Goal: Task Accomplishment & Management: Manage account settings

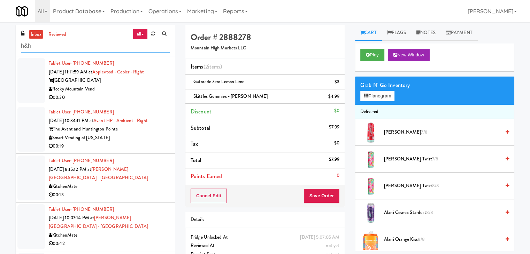
drag, startPoint x: 82, startPoint y: 46, endPoint x: 85, endPoint y: 49, distance: 4.0
click at [82, 46] on input "h&h" at bounding box center [95, 46] width 149 height 13
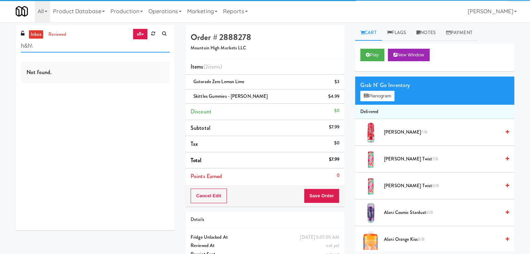
click at [105, 45] on input "h&h\" at bounding box center [95, 46] width 149 height 13
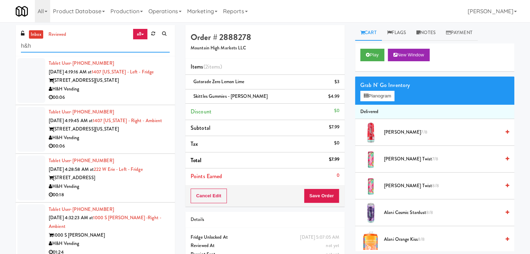
type input "h&h"
click at [137, 86] on div "Tablet User · (314) 401-6377 [DATE] 4:19:16 AM at 1407 [US_STATE] - Left - Frid…" at bounding box center [109, 80] width 121 height 43
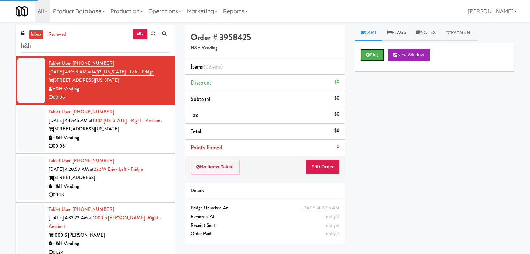
drag, startPoint x: 374, startPoint y: 56, endPoint x: 337, endPoint y: 144, distance: 95.0
click at [374, 58] on button "Play" at bounding box center [372, 55] width 24 height 13
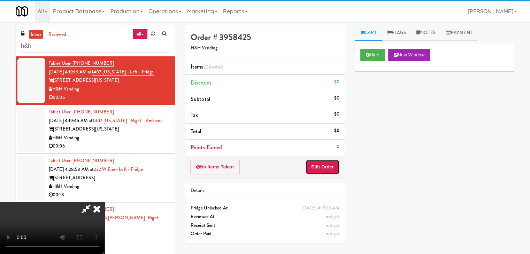
click at [319, 169] on button "Edit Order" at bounding box center [323, 167] width 34 height 15
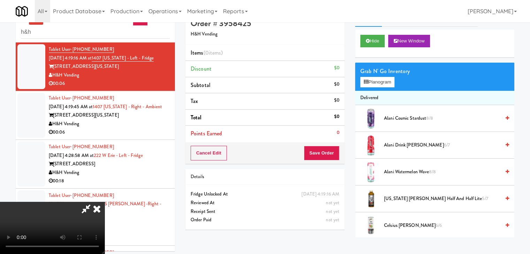
scroll to position [22, 0]
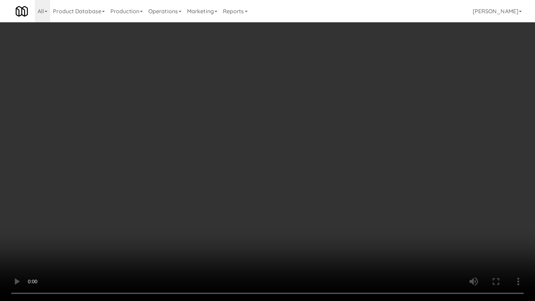
click at [367, 206] on video at bounding box center [267, 150] width 535 height 301
click at [365, 206] on video at bounding box center [267, 150] width 535 height 301
click at [360, 206] on video at bounding box center [267, 150] width 535 height 301
click at [354, 201] on video at bounding box center [267, 150] width 535 height 301
click at [378, 193] on video at bounding box center [267, 150] width 535 height 301
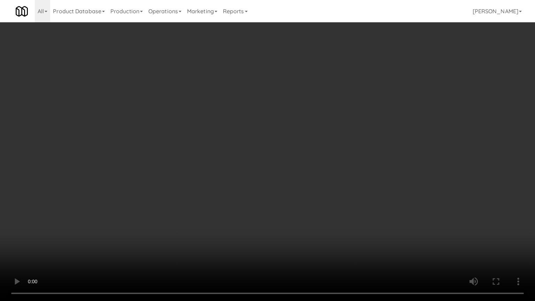
drag, startPoint x: 378, startPoint y: 193, endPoint x: 383, endPoint y: 130, distance: 63.7
click at [378, 180] on video at bounding box center [267, 150] width 535 height 301
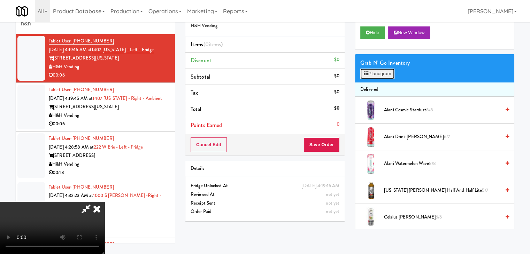
click at [385, 77] on button "Planogram" at bounding box center [377, 74] width 34 height 10
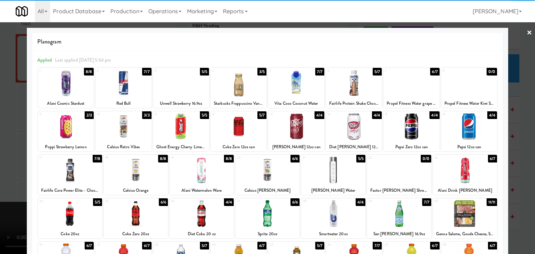
click at [298, 87] on div at bounding box center [296, 83] width 56 height 27
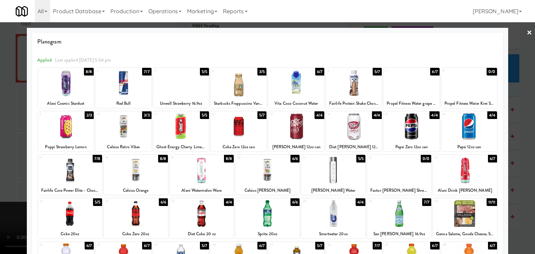
drag, startPoint x: 3, startPoint y: 138, endPoint x: 52, endPoint y: 143, distance: 49.7
click at [3, 138] on div at bounding box center [267, 127] width 535 height 254
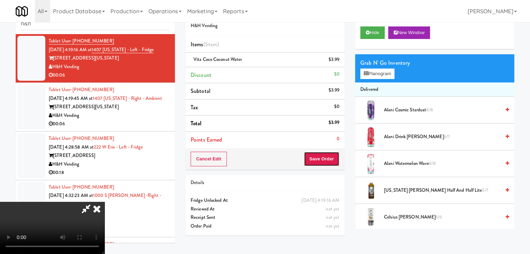
click at [323, 160] on button "Save Order" at bounding box center [322, 159] width 36 height 15
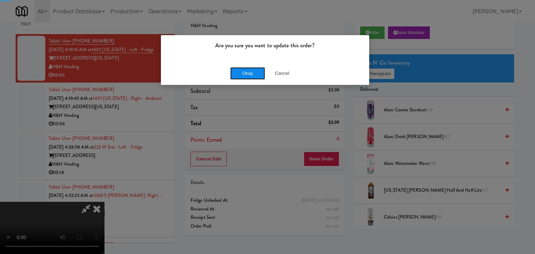
click at [254, 72] on button "Okay" at bounding box center [247, 73] width 35 height 13
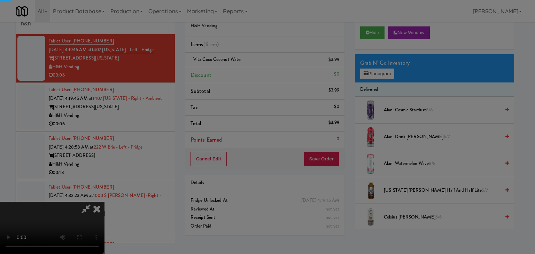
click at [254, 72] on div "Okay Cancel" at bounding box center [265, 60] width 208 height 23
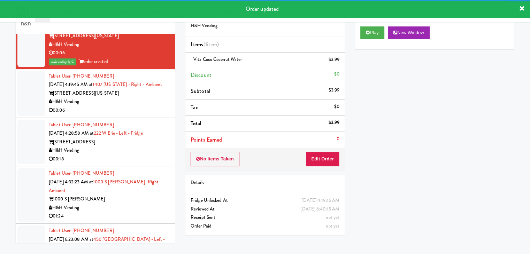
scroll to position [34, 0]
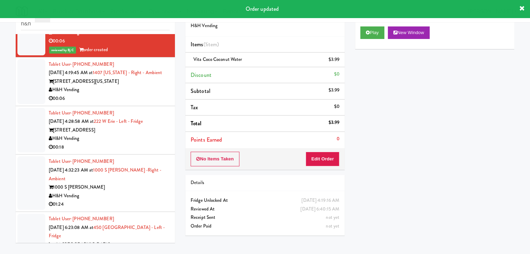
drag, startPoint x: 139, startPoint y: 91, endPoint x: 144, endPoint y: 101, distance: 11.5
click at [140, 91] on div "H&H Vending" at bounding box center [109, 90] width 121 height 9
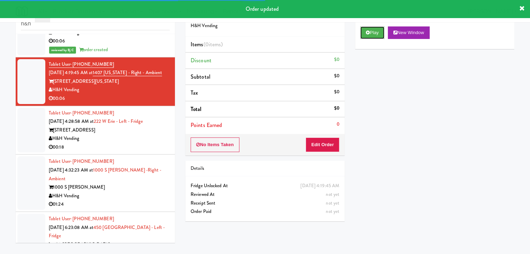
drag, startPoint x: 369, startPoint y: 28, endPoint x: 361, endPoint y: 64, distance: 37.0
click at [369, 29] on button "Play" at bounding box center [372, 32] width 24 height 13
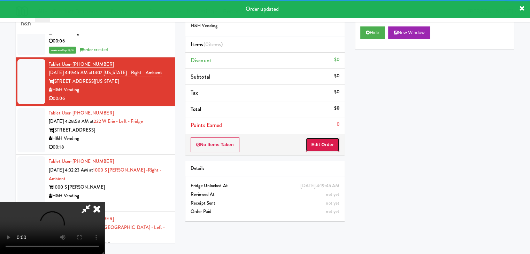
click at [321, 142] on button "Edit Order" at bounding box center [323, 145] width 34 height 15
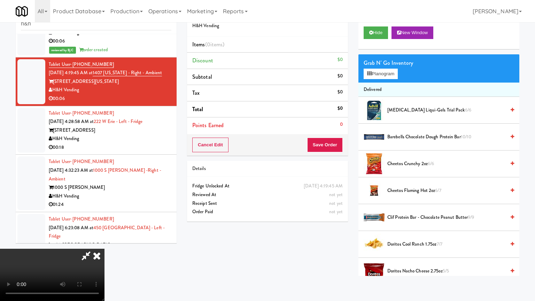
click at [105, 249] on video at bounding box center [52, 275] width 105 height 52
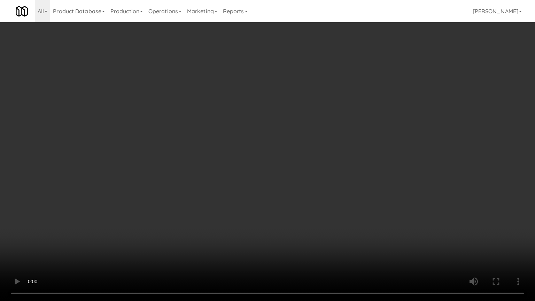
click at [326, 163] on video at bounding box center [267, 150] width 535 height 301
click at [326, 160] on video at bounding box center [267, 150] width 535 height 301
drag, startPoint x: 326, startPoint y: 160, endPoint x: 368, endPoint y: 82, distance: 88.4
click at [327, 158] on video at bounding box center [267, 150] width 535 height 301
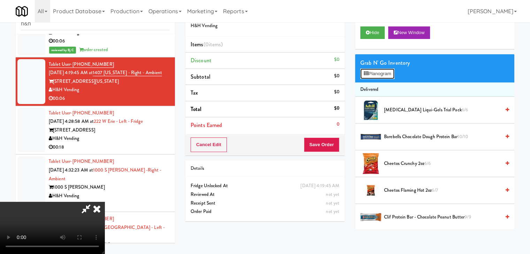
click at [374, 74] on button "Planogram" at bounding box center [377, 74] width 34 height 10
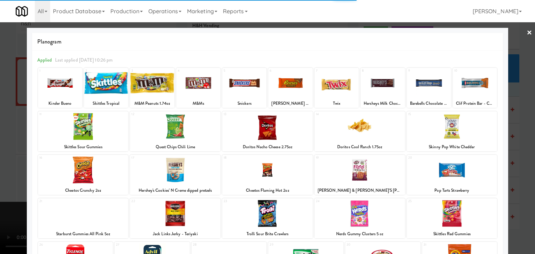
click at [466, 137] on div at bounding box center [452, 126] width 91 height 27
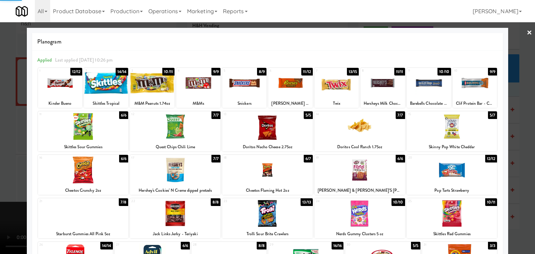
click at [514, 140] on div at bounding box center [267, 127] width 535 height 254
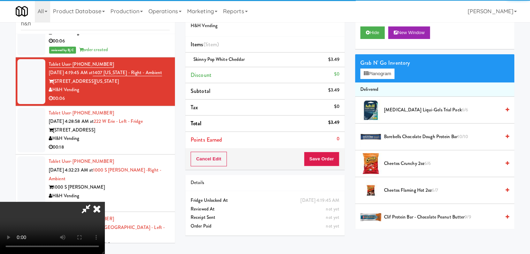
click at [335, 162] on div "Cancel Edit Save Order" at bounding box center [264, 159] width 159 height 22
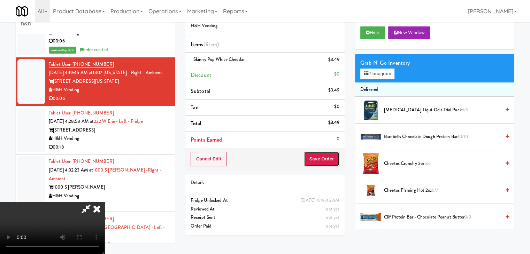
click at [335, 161] on button "Save Order" at bounding box center [322, 159] width 36 height 15
drag, startPoint x: 335, startPoint y: 161, endPoint x: 323, endPoint y: 144, distance: 21.4
click at [335, 161] on button "Save Order" at bounding box center [322, 159] width 36 height 15
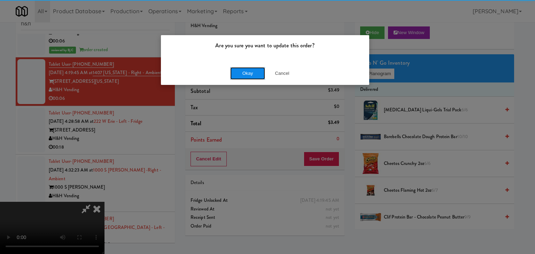
click at [254, 70] on button "Okay" at bounding box center [247, 73] width 35 height 13
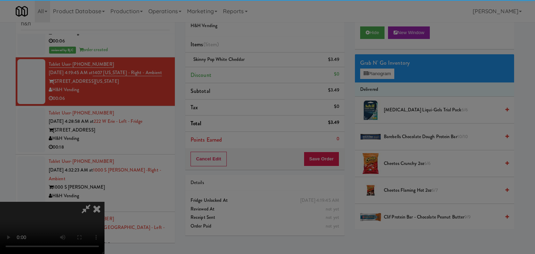
click at [254, 67] on button "Okay" at bounding box center [247, 60] width 35 height 13
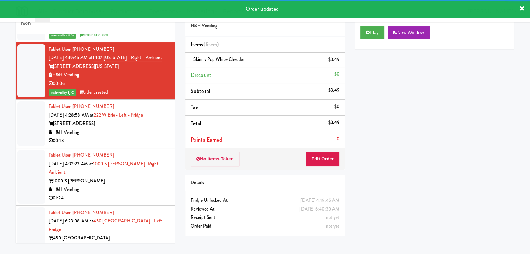
scroll to position [51, 0]
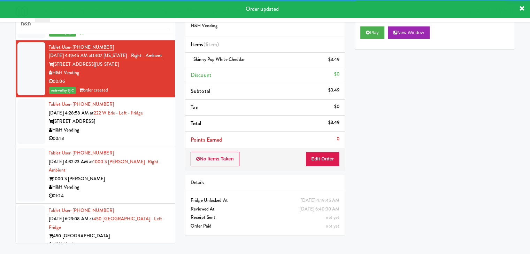
click at [128, 132] on div "H&H Vending" at bounding box center [109, 130] width 121 height 9
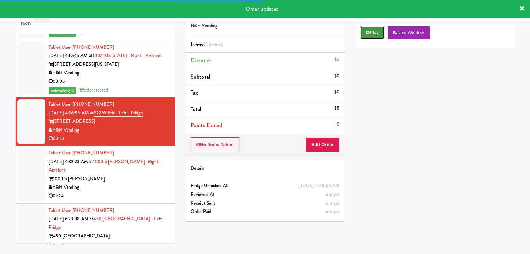
click at [376, 35] on button "Play" at bounding box center [372, 32] width 24 height 13
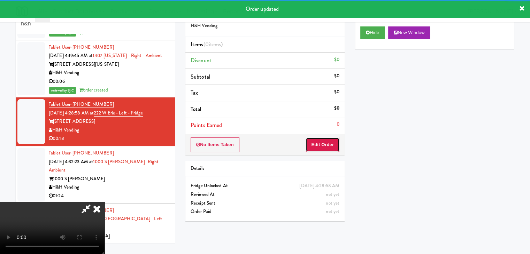
click at [325, 145] on button "Edit Order" at bounding box center [323, 145] width 34 height 15
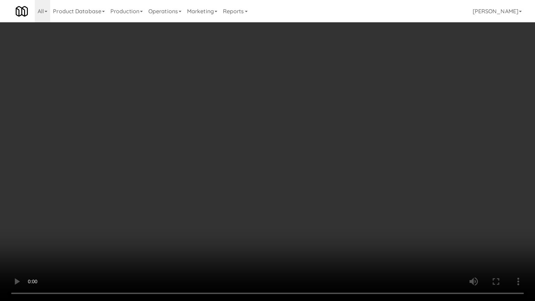
click at [312, 201] on video at bounding box center [267, 150] width 535 height 301
click at [301, 204] on video at bounding box center [267, 150] width 535 height 301
click at [301, 203] on video at bounding box center [267, 150] width 535 height 301
click at [308, 201] on video at bounding box center [267, 150] width 535 height 301
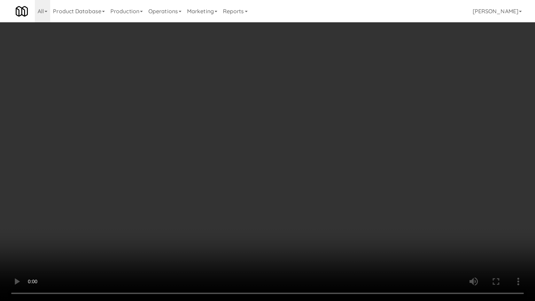
click at [308, 201] on video at bounding box center [267, 150] width 535 height 301
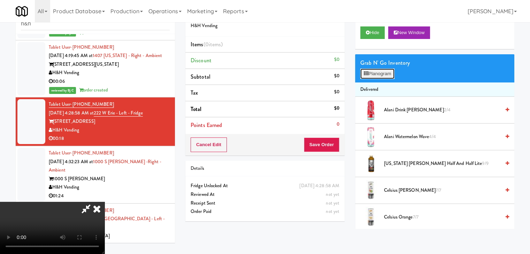
click at [374, 77] on button "Planogram" at bounding box center [377, 74] width 34 height 10
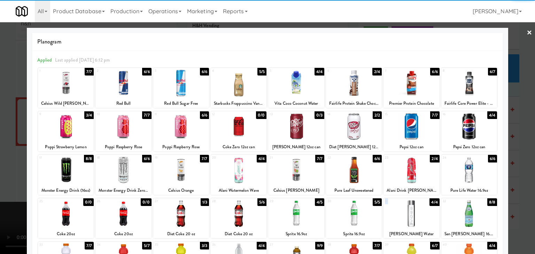
drag, startPoint x: 411, startPoint y: 200, endPoint x: 411, endPoint y: 212, distance: 12.6
click at [411, 207] on div "1 7/7 Celsius Wild [PERSON_NAME] 2 6/6 Red Bull 3 6/6 Red Bull Sugar Free 4 5/5…" at bounding box center [267, 199] width 461 height 265
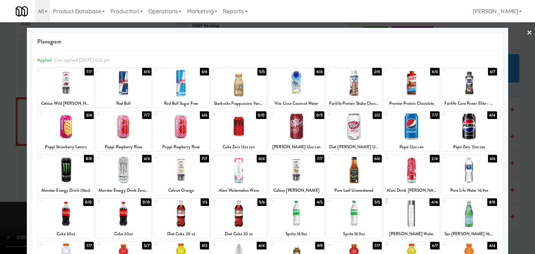
click at [410, 213] on div at bounding box center [412, 213] width 56 height 27
drag, startPoint x: 512, startPoint y: 170, endPoint x: 464, endPoint y: 170, distance: 47.4
click at [512, 170] on div at bounding box center [267, 127] width 535 height 254
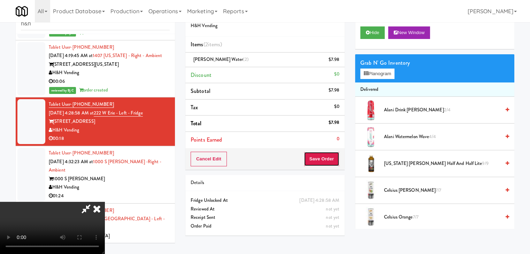
click at [335, 156] on button "Save Order" at bounding box center [322, 159] width 36 height 15
click at [333, 156] on button "Save Order" at bounding box center [322, 159] width 36 height 15
drag, startPoint x: 333, startPoint y: 156, endPoint x: 322, endPoint y: 152, distance: 11.9
click at [332, 156] on button "Save Order" at bounding box center [322, 159] width 36 height 15
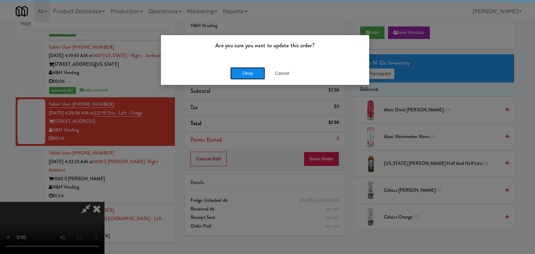
click at [235, 72] on button "Okay" at bounding box center [247, 73] width 35 height 13
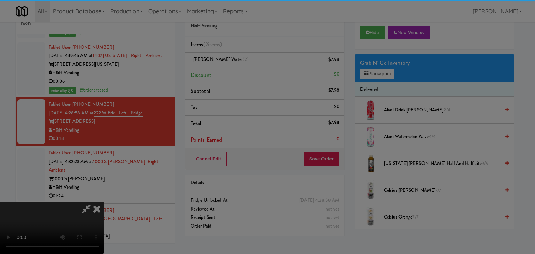
click at [236, 67] on button "Okay" at bounding box center [247, 60] width 35 height 13
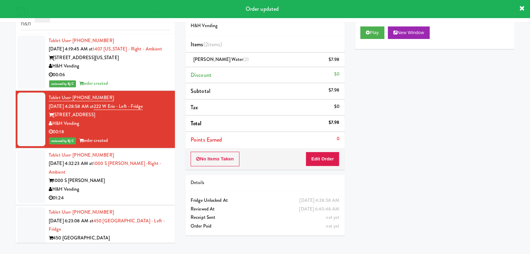
scroll to position [60, 0]
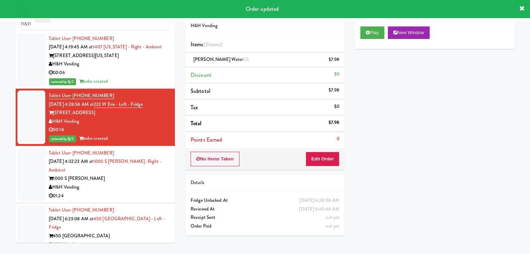
click at [120, 183] on div "H&H Vending" at bounding box center [109, 187] width 121 height 9
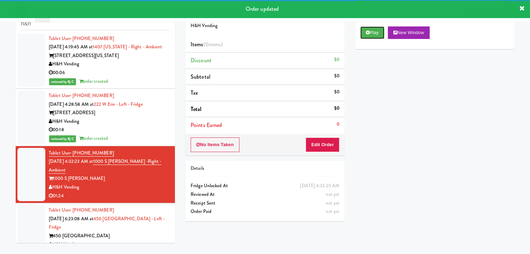
drag, startPoint x: 374, startPoint y: 33, endPoint x: 358, endPoint y: 67, distance: 37.4
click at [373, 35] on button "Play" at bounding box center [372, 32] width 24 height 13
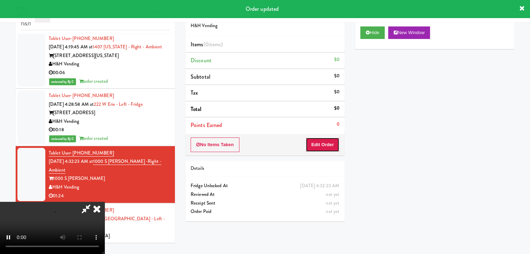
click at [315, 147] on button "Edit Order" at bounding box center [323, 145] width 34 height 15
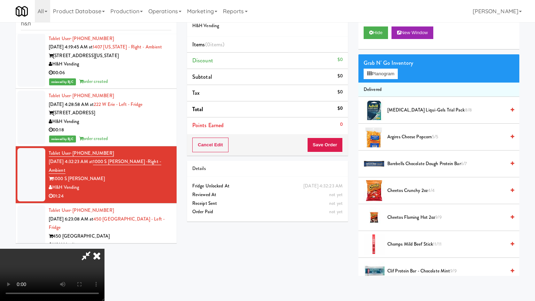
click at [105, 249] on video at bounding box center [52, 275] width 105 height 52
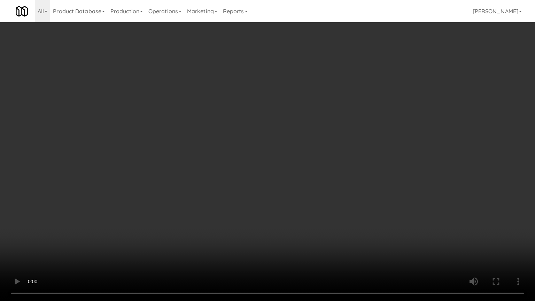
click at [328, 157] on video at bounding box center [267, 150] width 535 height 301
click at [332, 151] on video at bounding box center [267, 150] width 535 height 301
click at [333, 151] on video at bounding box center [267, 150] width 535 height 301
click at [343, 141] on video at bounding box center [267, 150] width 535 height 301
click at [343, 142] on video at bounding box center [267, 150] width 535 height 301
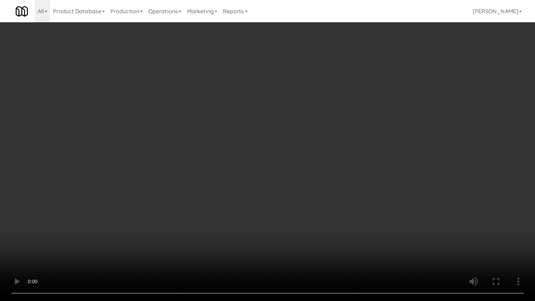
click at [324, 163] on video at bounding box center [267, 150] width 535 height 301
click at [324, 165] on video at bounding box center [267, 150] width 535 height 301
click at [323, 168] on video at bounding box center [267, 150] width 535 height 301
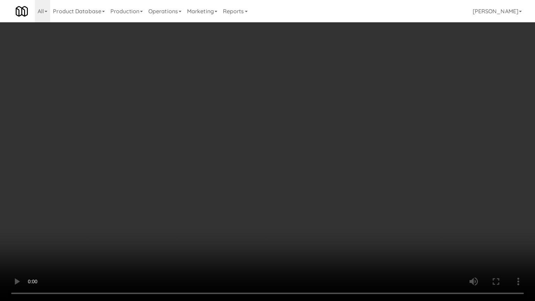
click at [323, 169] on video at bounding box center [267, 150] width 535 height 301
click at [322, 166] on video at bounding box center [267, 150] width 535 height 301
click at [319, 170] on video at bounding box center [267, 150] width 535 height 301
click at [319, 168] on video at bounding box center [267, 150] width 535 height 301
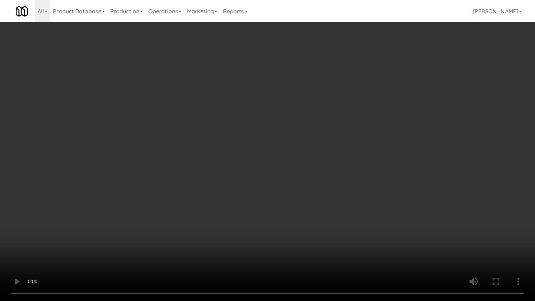
click at [318, 168] on video at bounding box center [267, 150] width 535 height 301
drag, startPoint x: 318, startPoint y: 167, endPoint x: 346, endPoint y: 101, distance: 72.2
click at [319, 163] on video at bounding box center [267, 150] width 535 height 301
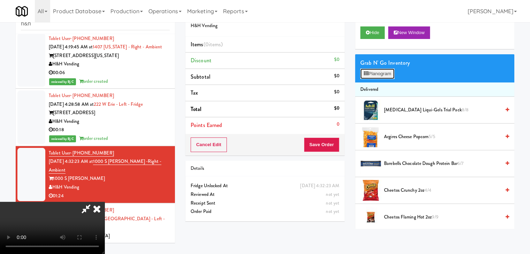
drag, startPoint x: 371, startPoint y: 70, endPoint x: 372, endPoint y: 74, distance: 3.6
click at [372, 71] on button "Planogram" at bounding box center [377, 74] width 34 height 10
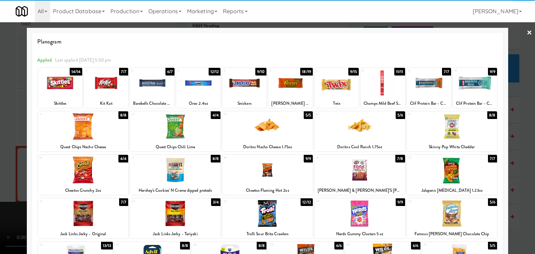
click at [267, 215] on div at bounding box center [267, 213] width 91 height 27
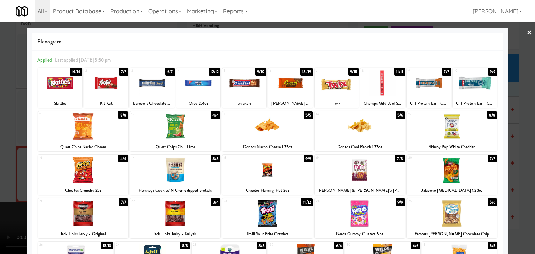
click at [158, 84] on div at bounding box center [152, 83] width 44 height 27
drag, startPoint x: 16, startPoint y: 125, endPoint x: 51, endPoint y: 126, distance: 35.2
click at [25, 125] on div at bounding box center [267, 127] width 535 height 254
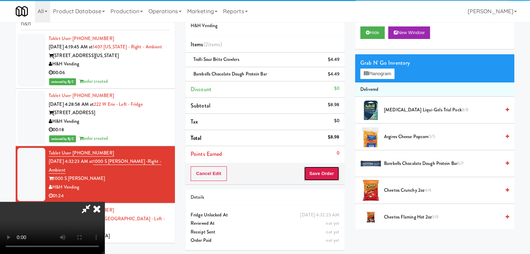
click at [332, 174] on button "Save Order" at bounding box center [322, 174] width 36 height 15
click at [332, 173] on button "Save Order" at bounding box center [322, 174] width 36 height 15
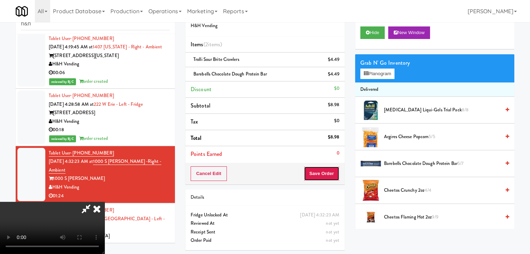
click at [332, 173] on button "Save Order" at bounding box center [322, 174] width 36 height 15
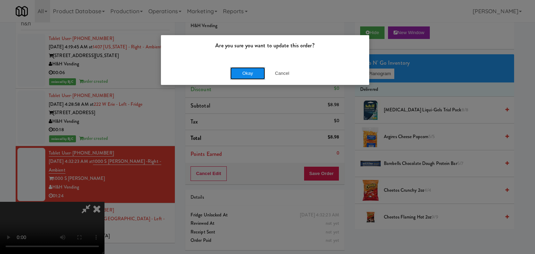
click at [246, 75] on button "Okay" at bounding box center [247, 73] width 35 height 13
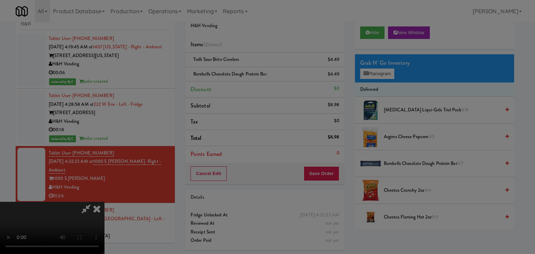
click at [248, 74] on body "Are you sure you want to update this order? Okay Cancel Okay Are you sure you w…" at bounding box center [267, 127] width 535 height 254
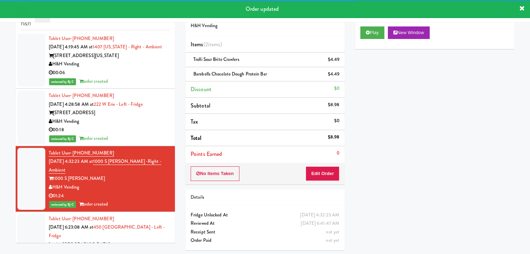
scroll to position [68, 0]
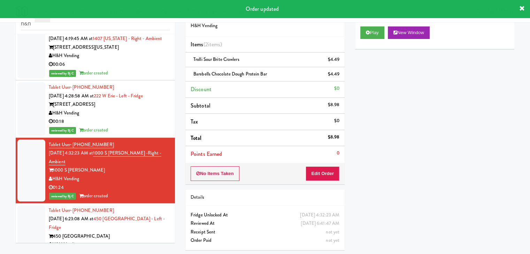
click at [110, 241] on div "H&H Vending" at bounding box center [109, 245] width 121 height 9
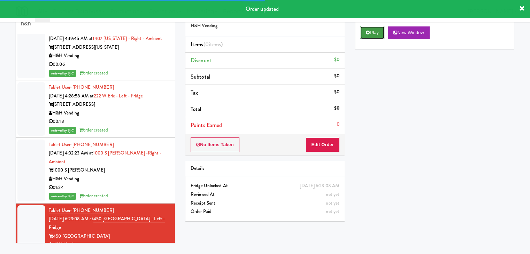
click at [368, 35] on button "Play" at bounding box center [372, 32] width 24 height 13
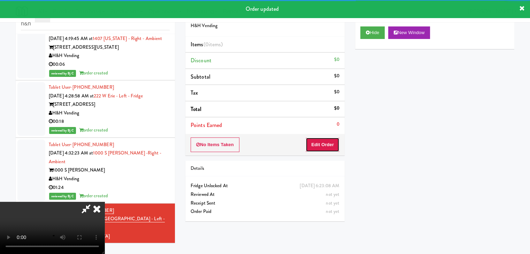
click at [324, 147] on button "Edit Order" at bounding box center [323, 145] width 34 height 15
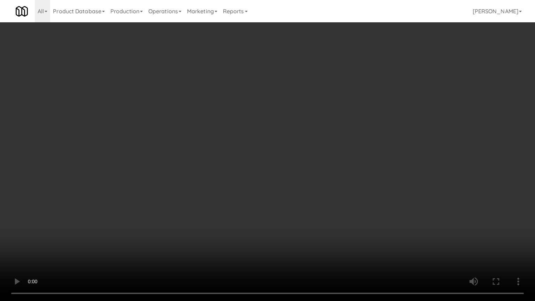
click at [300, 172] on video at bounding box center [267, 150] width 535 height 301
click at [300, 174] on video at bounding box center [267, 150] width 535 height 301
drag, startPoint x: 297, startPoint y: 175, endPoint x: 288, endPoint y: 188, distance: 16.7
click at [297, 177] on video at bounding box center [267, 150] width 535 height 301
click at [286, 200] on video at bounding box center [267, 150] width 535 height 301
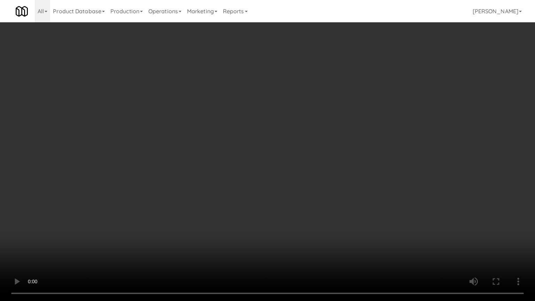
click at [282, 190] on video at bounding box center [267, 150] width 535 height 301
click at [283, 190] on video at bounding box center [267, 150] width 535 height 301
click at [291, 188] on video at bounding box center [267, 150] width 535 height 301
drag, startPoint x: 291, startPoint y: 188, endPoint x: 340, endPoint y: 126, distance: 79.1
click at [291, 188] on video at bounding box center [267, 150] width 535 height 301
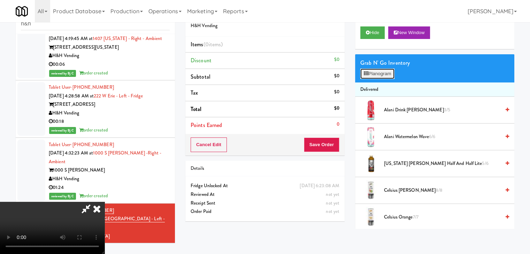
click at [384, 75] on button "Planogram" at bounding box center [377, 74] width 34 height 10
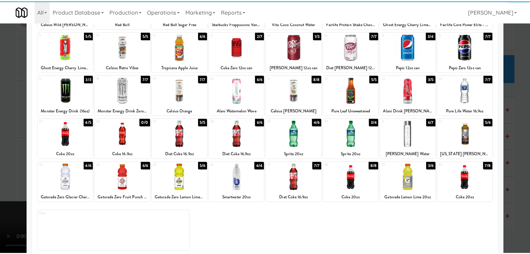
scroll to position [88, 0]
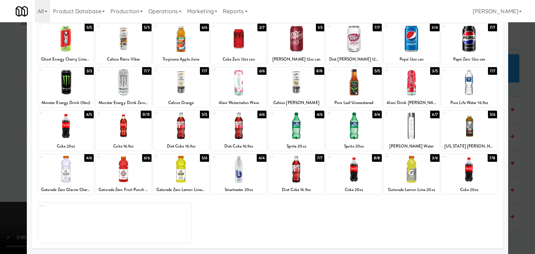
drag, startPoint x: 132, startPoint y: 89, endPoint x: 129, endPoint y: 91, distance: 3.8
click at [132, 89] on div at bounding box center [123, 82] width 56 height 27
drag, startPoint x: 0, startPoint y: 113, endPoint x: 51, endPoint y: 117, distance: 51.5
click at [1, 113] on div at bounding box center [267, 127] width 535 height 254
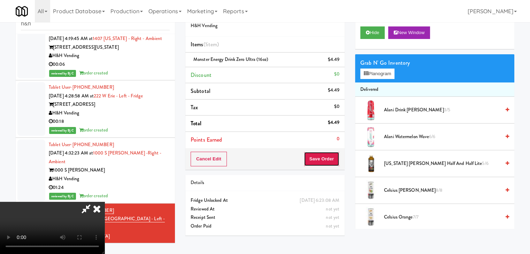
click at [333, 160] on button "Save Order" at bounding box center [322, 159] width 36 height 15
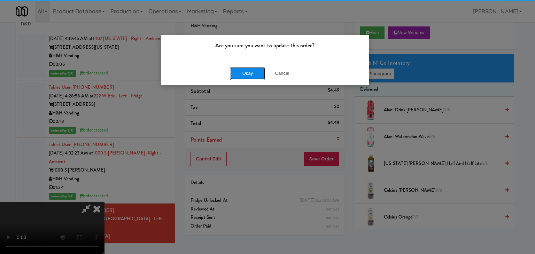
click at [247, 70] on button "Okay" at bounding box center [247, 73] width 35 height 13
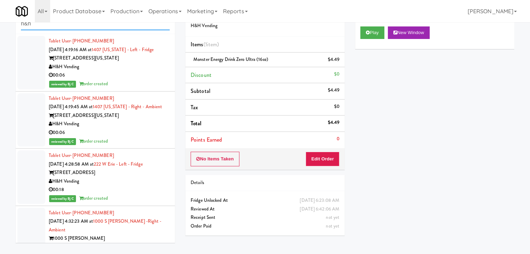
drag, startPoint x: 33, startPoint y: 25, endPoint x: 0, endPoint y: 28, distance: 33.6
click at [0, 28] on div "inbox reviewed all all unclear take inventory issue suspicious failed recent h&…" at bounding box center [265, 126] width 530 height 246
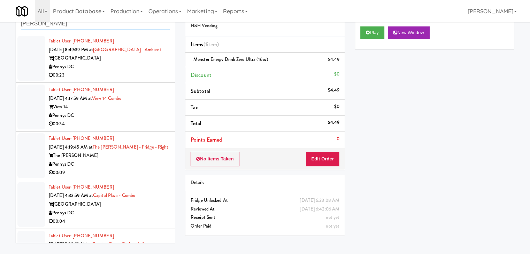
type input "[PERSON_NAME]"
drag, startPoint x: 125, startPoint y: 74, endPoint x: 137, endPoint y: 92, distance: 21.3
click at [126, 74] on div "00:23" at bounding box center [109, 75] width 121 height 9
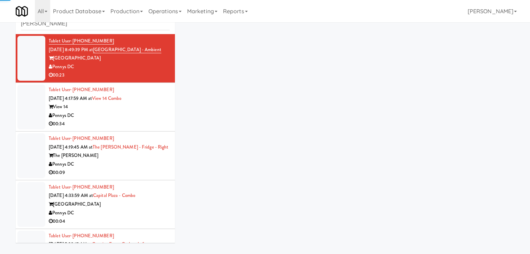
click at [137, 108] on div "View 14" at bounding box center [109, 107] width 121 height 9
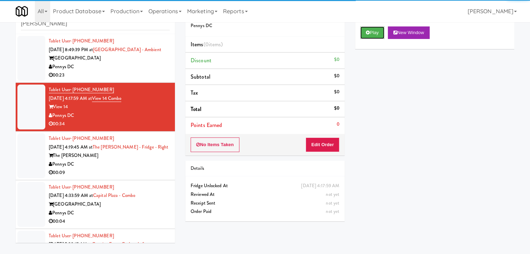
drag, startPoint x: 382, startPoint y: 34, endPoint x: 373, endPoint y: 62, distance: 29.4
click at [381, 35] on button "Play" at bounding box center [372, 32] width 24 height 13
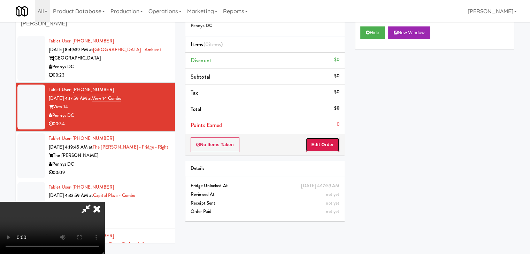
click at [327, 138] on button "Edit Order" at bounding box center [323, 145] width 34 height 15
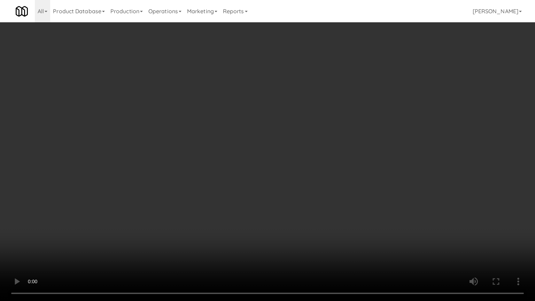
click at [291, 230] on video at bounding box center [267, 150] width 535 height 301
click at [290, 233] on video at bounding box center [267, 150] width 535 height 301
click at [286, 223] on video at bounding box center [267, 150] width 535 height 301
click at [281, 224] on video at bounding box center [267, 150] width 535 height 301
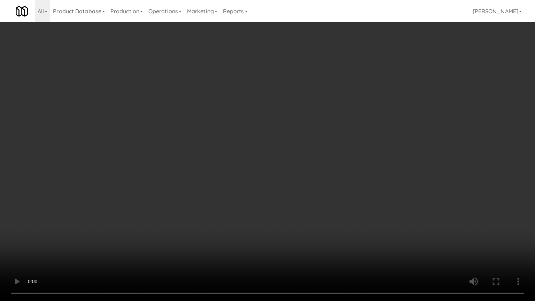
click at [281, 224] on video at bounding box center [267, 150] width 535 height 301
drag, startPoint x: 281, startPoint y: 224, endPoint x: 284, endPoint y: 185, distance: 39.6
click at [281, 224] on video at bounding box center [267, 150] width 535 height 301
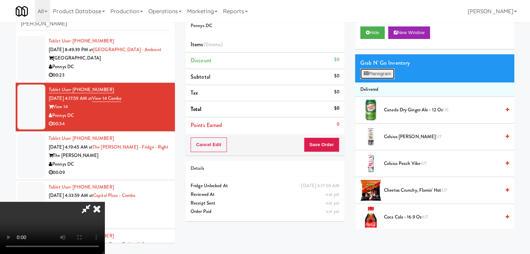
click at [380, 76] on button "Planogram" at bounding box center [377, 74] width 34 height 10
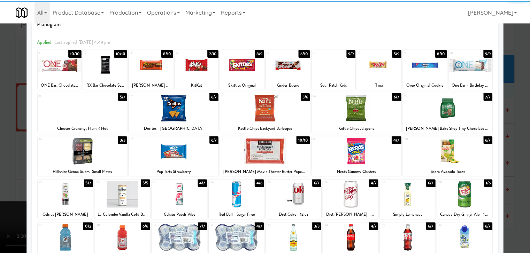
scroll to position [35, 0]
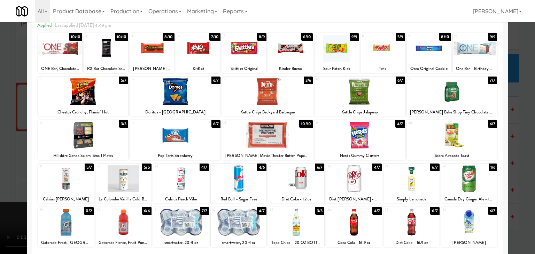
click at [407, 180] on div at bounding box center [412, 179] width 56 height 27
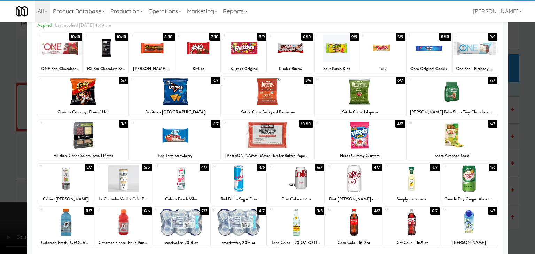
click at [364, 219] on div at bounding box center [354, 222] width 56 height 27
click at [290, 223] on div at bounding box center [296, 222] width 56 height 27
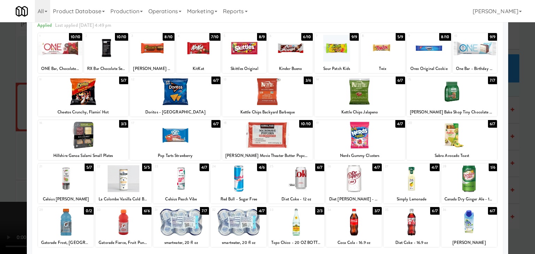
drag, startPoint x: 0, startPoint y: 201, endPoint x: 38, endPoint y: 197, distance: 38.2
click at [7, 199] on div at bounding box center [267, 127] width 535 height 254
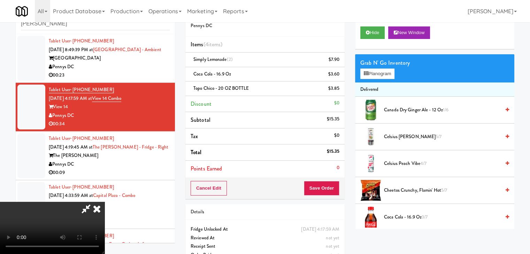
click at [105, 202] on video at bounding box center [52, 228] width 105 height 52
click at [378, 77] on button "Planogram" at bounding box center [377, 74] width 34 height 10
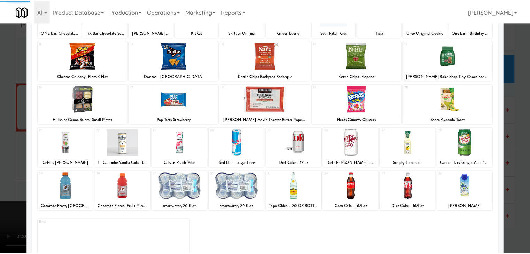
scroll to position [88, 0]
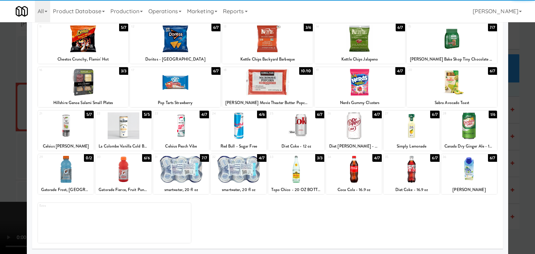
click at [121, 167] on div at bounding box center [123, 169] width 56 height 27
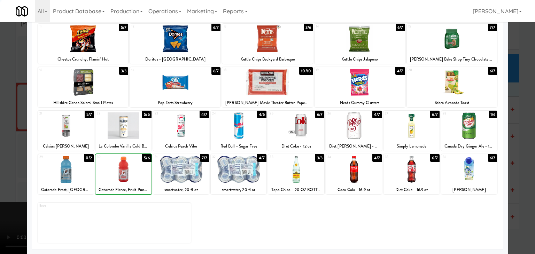
drag, startPoint x: 0, startPoint y: 168, endPoint x: 120, endPoint y: 168, distance: 120.2
click at [4, 168] on div at bounding box center [267, 127] width 535 height 254
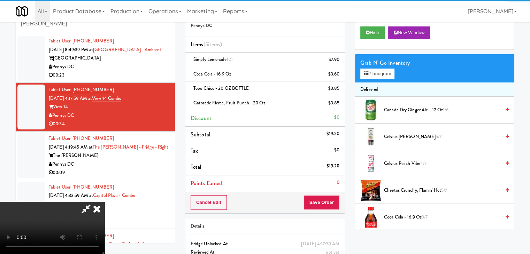
click at [105, 202] on video at bounding box center [52, 228] width 105 height 52
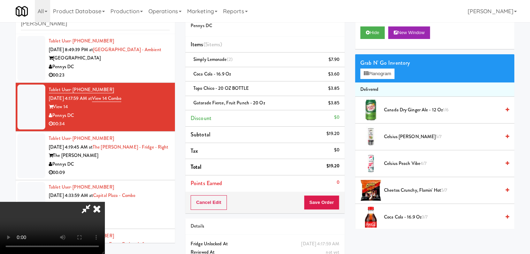
click at [105, 202] on video at bounding box center [52, 228] width 105 height 52
click at [380, 75] on button "Planogram" at bounding box center [377, 74] width 34 height 10
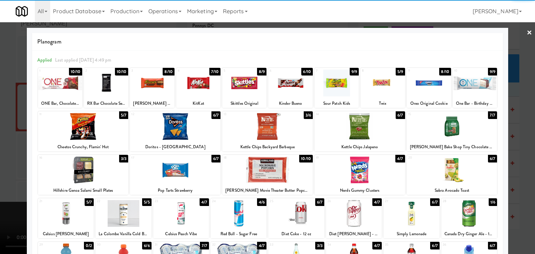
drag, startPoint x: 159, startPoint y: 88, endPoint x: 173, endPoint y: 90, distance: 13.7
click at [160, 88] on div at bounding box center [152, 83] width 44 height 27
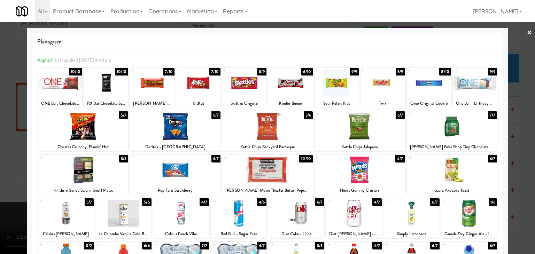
click at [293, 90] on div at bounding box center [290, 83] width 44 height 27
click at [1, 136] on div at bounding box center [267, 127] width 535 height 254
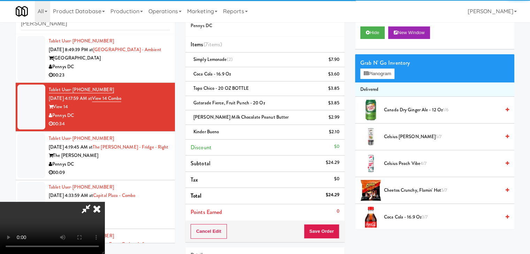
click at [105, 202] on video at bounding box center [52, 228] width 105 height 52
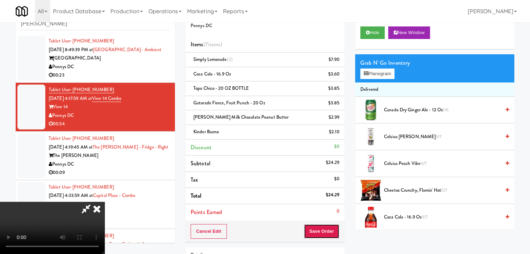
click at [328, 230] on button "Save Order" at bounding box center [322, 231] width 36 height 15
click at [327, 230] on button "Save Order" at bounding box center [322, 231] width 36 height 15
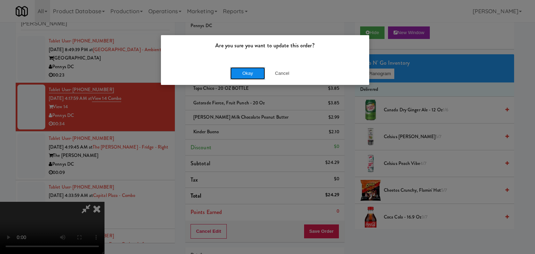
click at [246, 69] on button "Okay" at bounding box center [247, 73] width 35 height 13
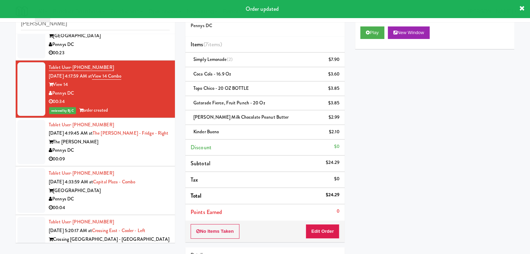
scroll to position [70, 0]
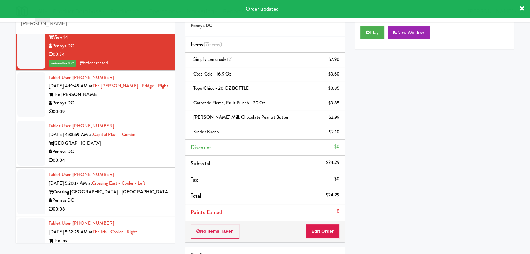
click at [138, 105] on div "Pennys DC" at bounding box center [109, 103] width 121 height 9
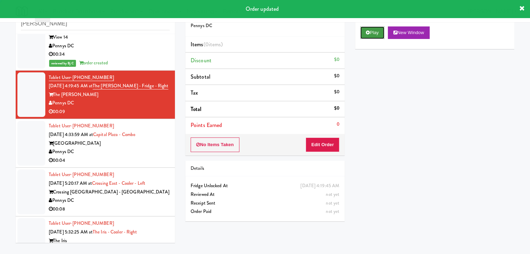
click at [376, 34] on button "Play" at bounding box center [372, 32] width 24 height 13
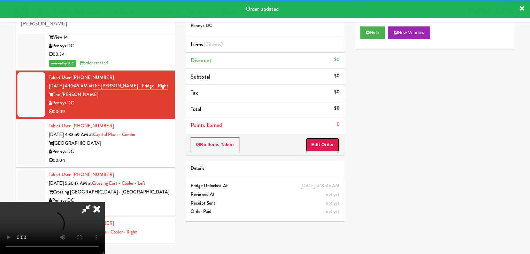
click at [316, 147] on button "Edit Order" at bounding box center [323, 145] width 34 height 15
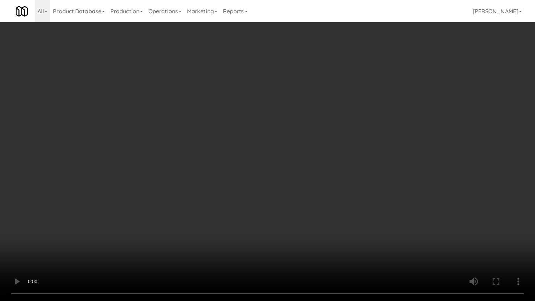
click at [297, 214] on video at bounding box center [267, 150] width 535 height 301
click at [298, 210] on video at bounding box center [267, 150] width 535 height 301
drag, startPoint x: 298, startPoint y: 210, endPoint x: 346, endPoint y: 133, distance: 89.8
click at [299, 206] on video at bounding box center [267, 150] width 535 height 301
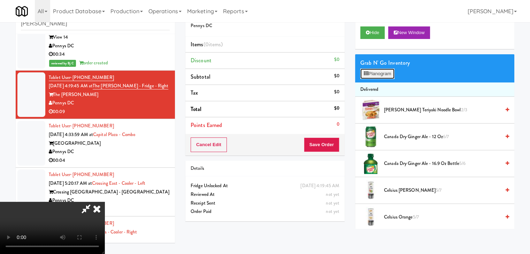
click at [376, 77] on button "Planogram" at bounding box center [377, 74] width 34 height 10
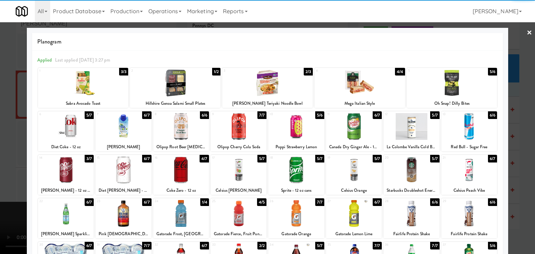
drag, startPoint x: 471, startPoint y: 132, endPoint x: 480, endPoint y: 134, distance: 9.0
click at [471, 132] on div at bounding box center [470, 126] width 56 height 27
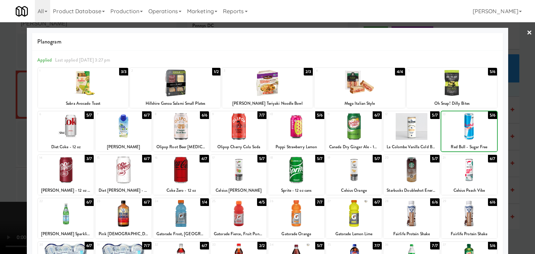
click at [479, 133] on div at bounding box center [470, 126] width 56 height 27
drag, startPoint x: 517, startPoint y: 135, endPoint x: 510, endPoint y: 133, distance: 7.8
click at [517, 134] on div at bounding box center [267, 127] width 535 height 254
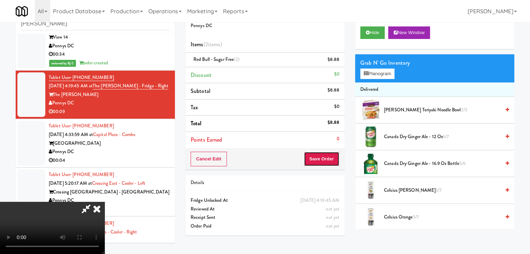
click at [326, 156] on button "Save Order" at bounding box center [322, 159] width 36 height 15
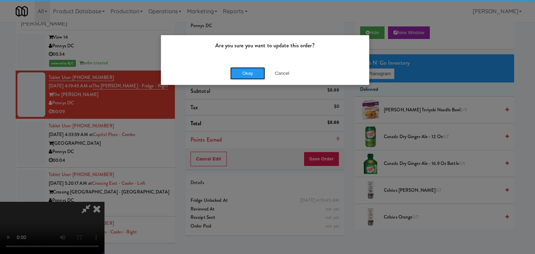
click at [247, 75] on button "Okay" at bounding box center [247, 73] width 35 height 13
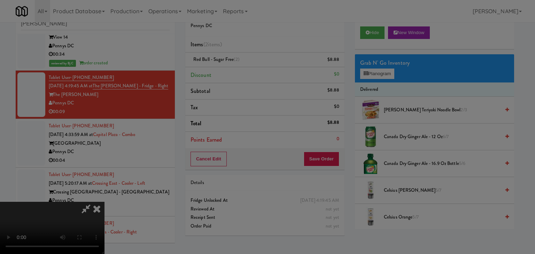
drag, startPoint x: 247, startPoint y: 74, endPoint x: 249, endPoint y: 70, distance: 4.1
click at [247, 72] on div "Okay Cancel" at bounding box center [265, 60] width 208 height 23
click at [249, 70] on div at bounding box center [267, 127] width 535 height 254
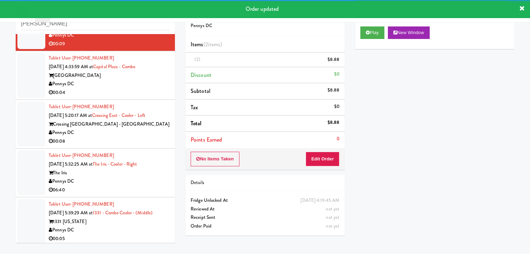
scroll to position [139, 0]
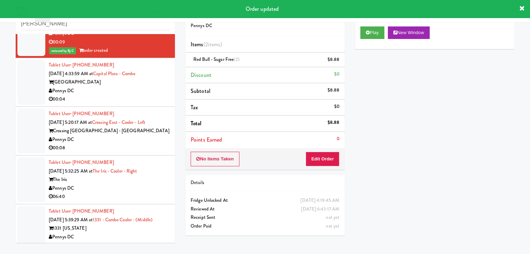
click at [131, 101] on div "00:04" at bounding box center [109, 99] width 121 height 9
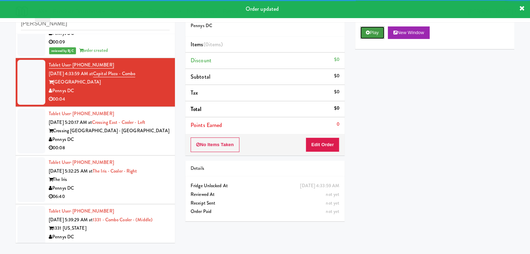
click at [375, 31] on button "Play" at bounding box center [372, 32] width 24 height 13
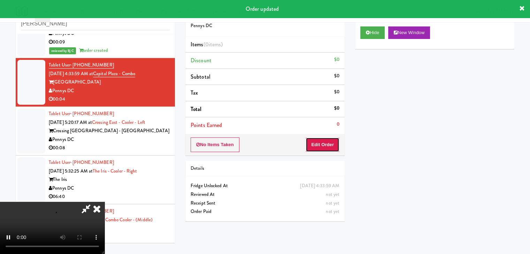
click at [322, 145] on button "Edit Order" at bounding box center [323, 145] width 34 height 15
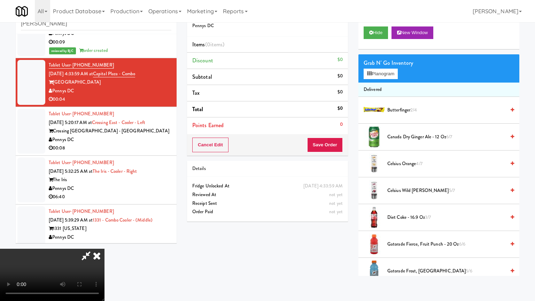
click at [105, 249] on video at bounding box center [52, 275] width 105 height 52
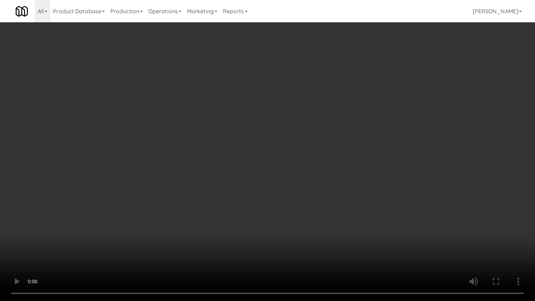
click at [287, 219] on video at bounding box center [267, 150] width 535 height 301
click at [276, 221] on video at bounding box center [267, 150] width 535 height 301
click at [276, 215] on video at bounding box center [267, 150] width 535 height 301
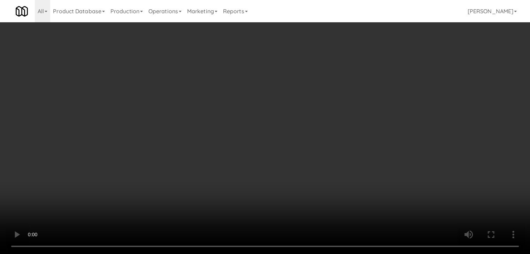
click at [373, 71] on button "Planogram" at bounding box center [377, 74] width 34 height 10
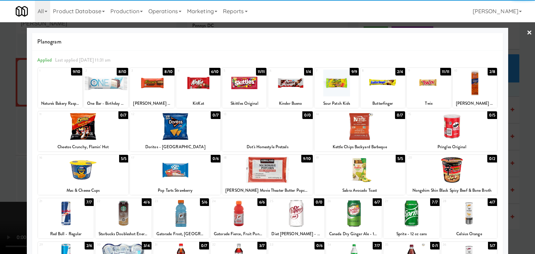
click at [118, 214] on div at bounding box center [123, 213] width 56 height 27
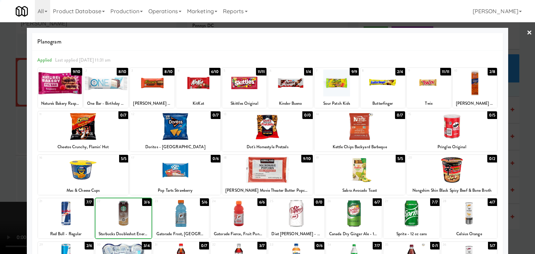
click at [6, 193] on div at bounding box center [267, 127] width 535 height 254
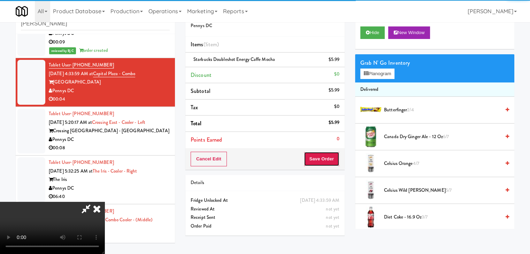
click at [324, 162] on button "Save Order" at bounding box center [322, 159] width 36 height 15
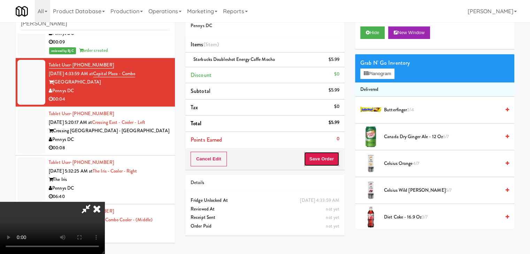
click at [324, 161] on button "Save Order" at bounding box center [322, 159] width 36 height 15
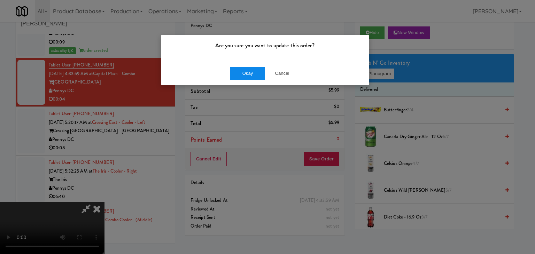
drag, startPoint x: 239, startPoint y: 77, endPoint x: 243, endPoint y: 73, distance: 5.2
click at [240, 76] on div "Okay Cancel" at bounding box center [265, 73] width 208 height 23
click at [243, 73] on button "Okay" at bounding box center [247, 73] width 35 height 13
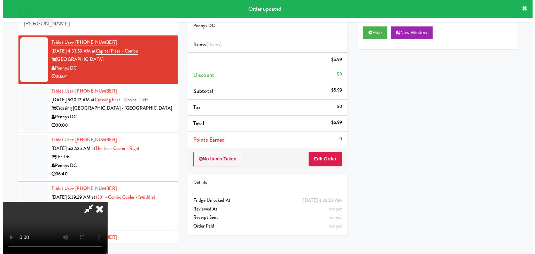
scroll to position [174, 0]
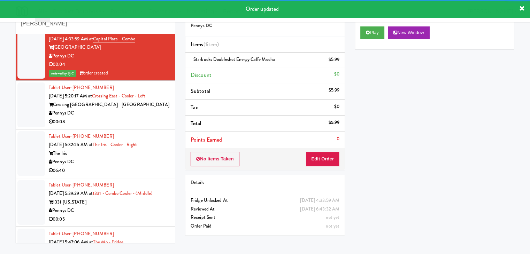
click at [129, 113] on div "Pennys DC" at bounding box center [109, 113] width 121 height 9
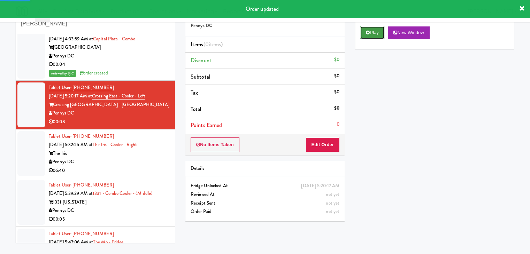
click at [367, 33] on icon at bounding box center [368, 32] width 4 height 5
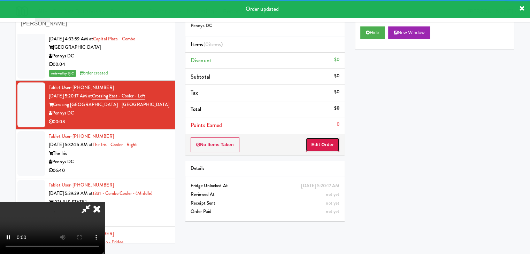
click at [324, 144] on button "Edit Order" at bounding box center [323, 145] width 34 height 15
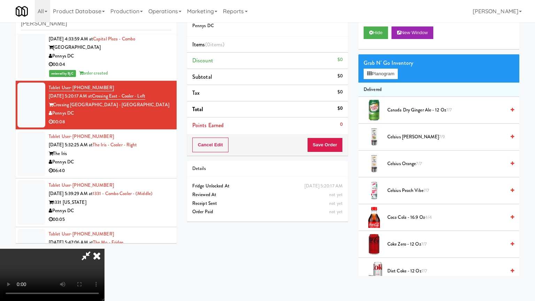
click at [105, 249] on video at bounding box center [52, 275] width 105 height 52
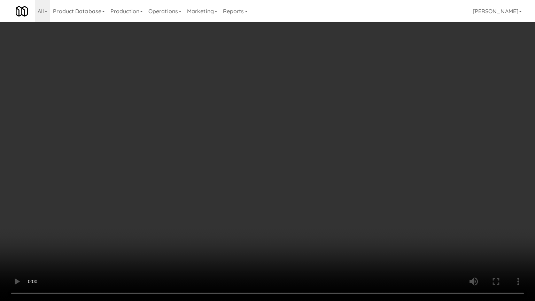
click at [286, 248] on video at bounding box center [267, 150] width 535 height 301
click at [295, 243] on video at bounding box center [267, 150] width 535 height 301
drag, startPoint x: 295, startPoint y: 243, endPoint x: 329, endPoint y: 165, distance: 85.5
click at [295, 242] on video at bounding box center [267, 150] width 535 height 301
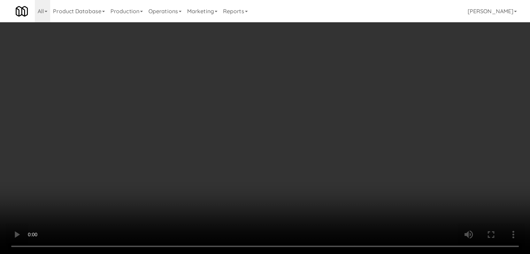
click at [394, 72] on button "Planogram" at bounding box center [377, 74] width 34 height 10
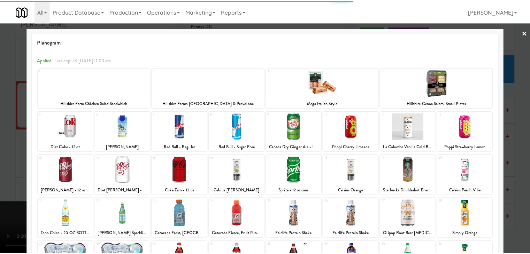
scroll to position [88, 0]
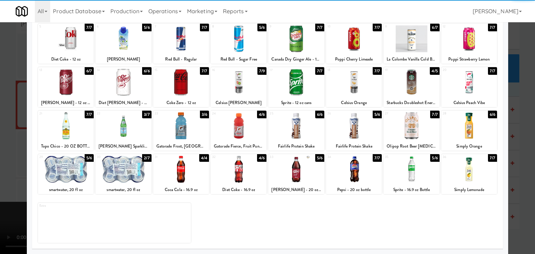
drag, startPoint x: 359, startPoint y: 170, endPoint x: 355, endPoint y: 172, distance: 3.8
click at [358, 171] on div at bounding box center [354, 169] width 56 height 27
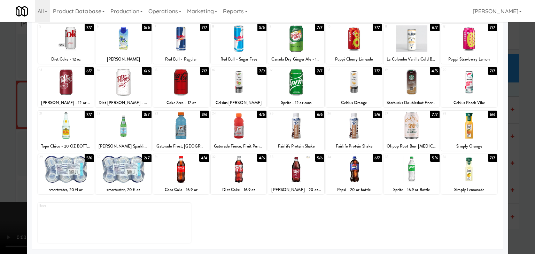
drag, startPoint x: 0, startPoint y: 177, endPoint x: 188, endPoint y: 177, distance: 187.9
click at [7, 177] on div at bounding box center [267, 127] width 535 height 254
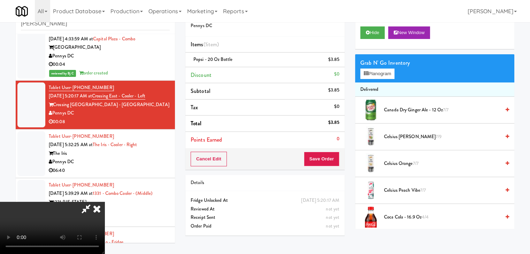
click at [340, 154] on div "Cancel Edit Save Order" at bounding box center [264, 159] width 159 height 22
click at [333, 157] on button "Save Order" at bounding box center [322, 159] width 36 height 15
click at [333, 158] on button "Save Order" at bounding box center [322, 159] width 36 height 15
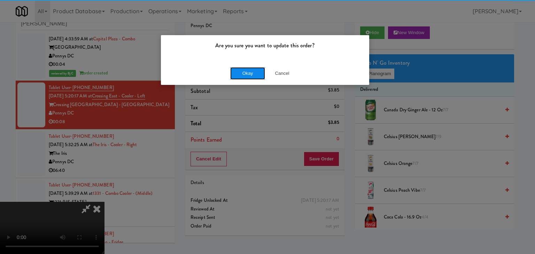
click at [250, 73] on button "Okay" at bounding box center [247, 73] width 35 height 13
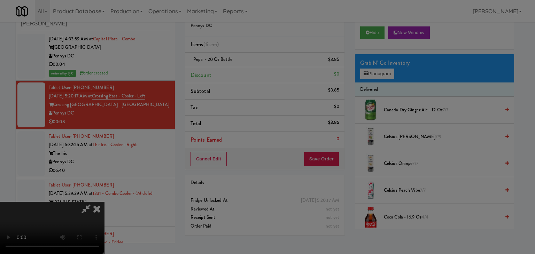
click at [249, 73] on body "Are you sure you want to update this order? Okay Cancel Okay Are you sure you w…" at bounding box center [267, 127] width 535 height 254
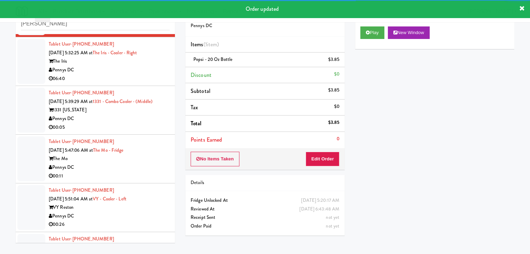
scroll to position [279, 0]
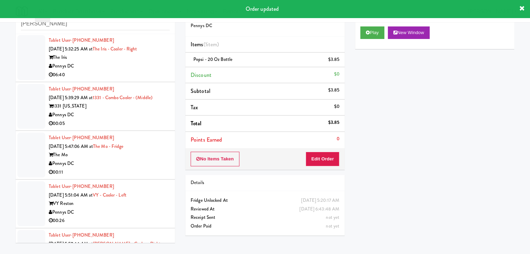
drag, startPoint x: 138, startPoint y: 75, endPoint x: 142, endPoint y: 81, distance: 6.9
click at [138, 75] on div "06:40" at bounding box center [109, 75] width 121 height 9
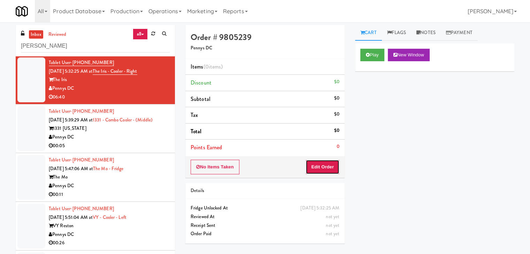
click at [320, 173] on button "Edit Order" at bounding box center [323, 167] width 34 height 15
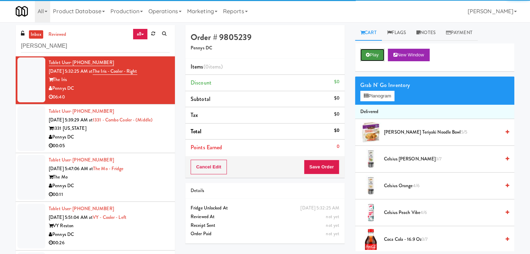
click at [376, 58] on button "Play" at bounding box center [372, 55] width 24 height 13
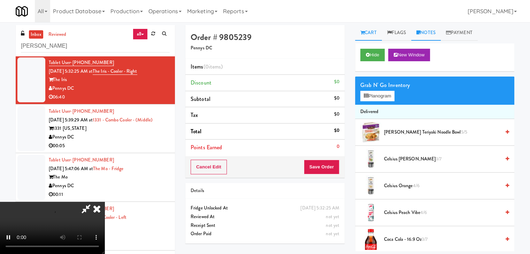
click at [426, 34] on link "Notes" at bounding box center [426, 33] width 30 height 16
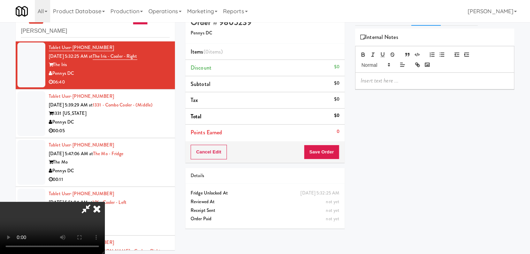
scroll to position [22, 0]
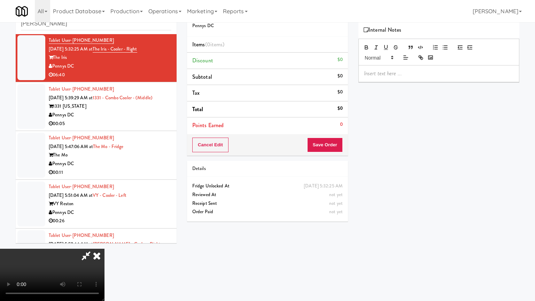
click at [105, 249] on video at bounding box center [52, 275] width 105 height 52
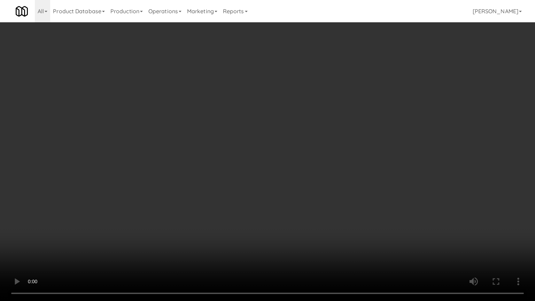
click at [313, 204] on video at bounding box center [267, 150] width 535 height 301
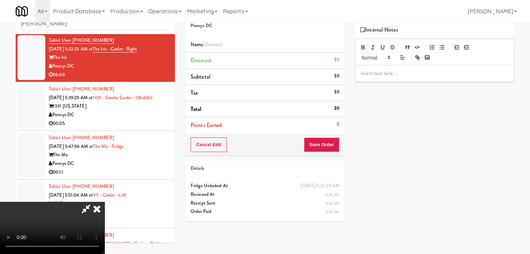
click at [105, 202] on icon at bounding box center [96, 209] width 15 height 14
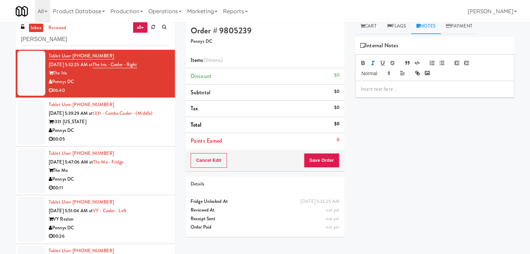
scroll to position [0, 0]
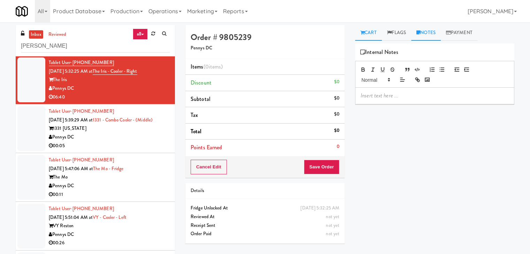
click at [364, 35] on link "Cart" at bounding box center [368, 33] width 27 height 16
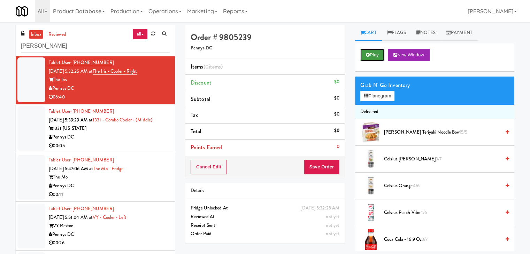
click at [384, 49] on button "Play" at bounding box center [372, 55] width 24 height 13
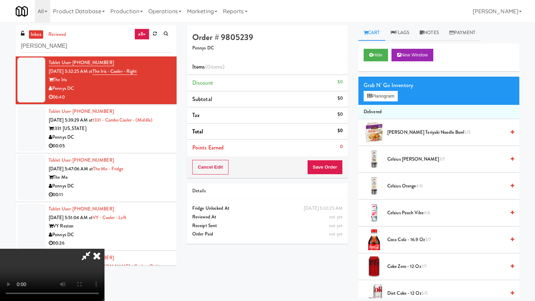
click at [105, 249] on video at bounding box center [52, 275] width 105 height 52
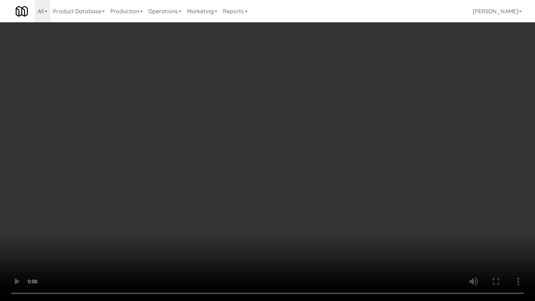
click at [224, 199] on video at bounding box center [267, 150] width 535 height 301
click at [215, 192] on video at bounding box center [267, 150] width 535 height 301
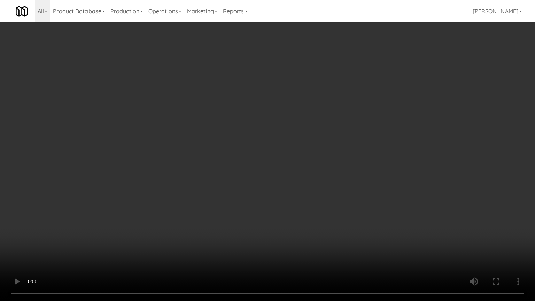
click at [215, 191] on video at bounding box center [267, 150] width 535 height 301
click at [206, 193] on video at bounding box center [267, 150] width 535 height 301
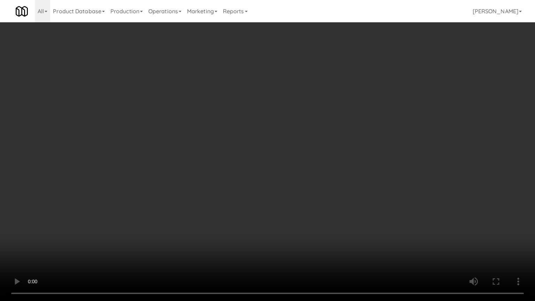
click at [206, 193] on video at bounding box center [267, 150] width 535 height 301
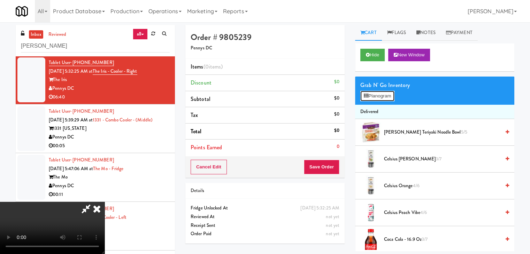
drag, startPoint x: 367, startPoint y: 94, endPoint x: 370, endPoint y: 97, distance: 4.5
click at [369, 96] on button "Planogram" at bounding box center [377, 96] width 34 height 10
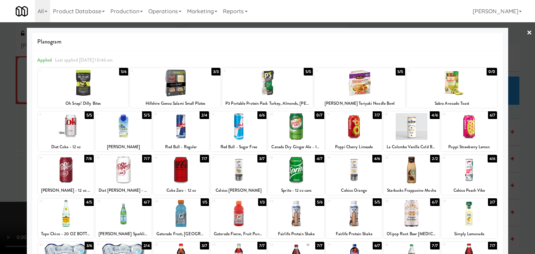
drag, startPoint x: 361, startPoint y: 176, endPoint x: 360, endPoint y: 187, distance: 11.2
click at [361, 176] on div at bounding box center [354, 170] width 56 height 27
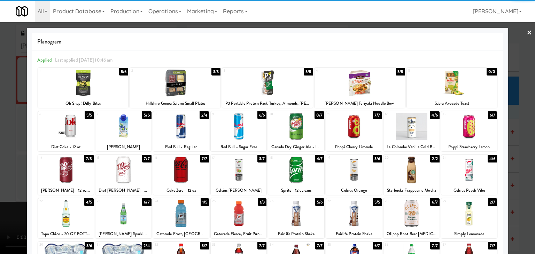
drag, startPoint x: 355, startPoint y: 216, endPoint x: 343, endPoint y: 216, distance: 12.2
click at [355, 216] on div at bounding box center [354, 213] width 56 height 27
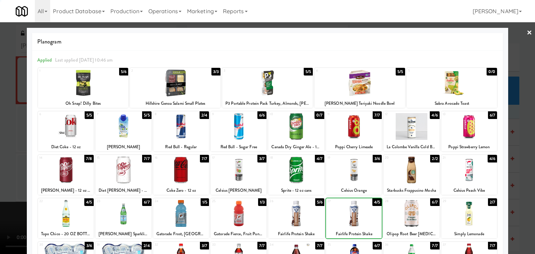
drag, startPoint x: 0, startPoint y: 196, endPoint x: 14, endPoint y: 196, distance: 14.3
click at [2, 196] on div at bounding box center [267, 127] width 535 height 254
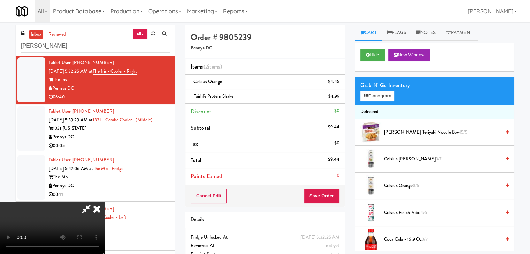
drag, startPoint x: 429, startPoint y: 37, endPoint x: 424, endPoint y: 41, distance: 7.4
click at [429, 31] on link "Notes" at bounding box center [426, 33] width 30 height 16
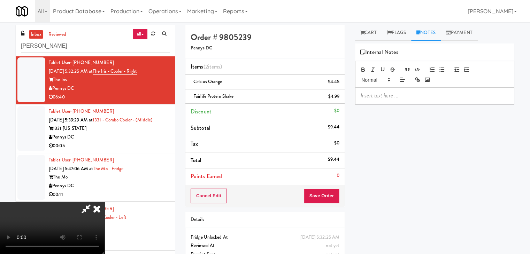
click at [400, 91] on div at bounding box center [434, 96] width 159 height 16
drag, startPoint x: 400, startPoint y: 91, endPoint x: 399, endPoint y: 101, distance: 9.9
click at [400, 92] on p at bounding box center [435, 96] width 148 height 8
click at [105, 202] on icon at bounding box center [96, 209] width 15 height 14
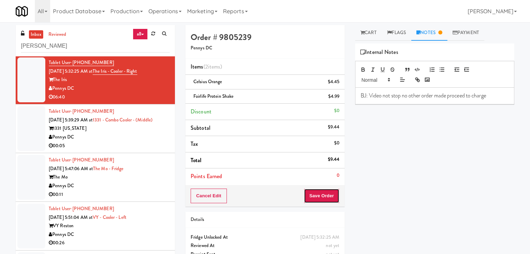
click at [312, 193] on button "Save Order" at bounding box center [322, 196] width 36 height 15
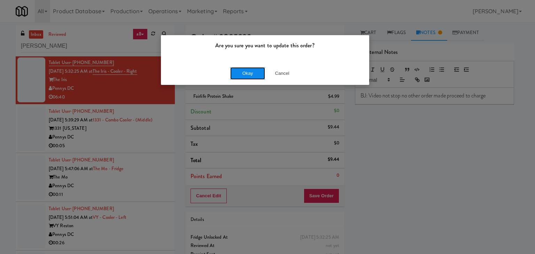
click at [249, 70] on button "Okay" at bounding box center [247, 73] width 35 height 13
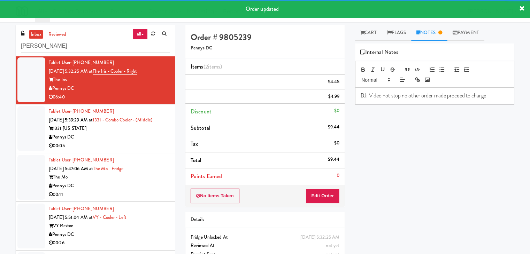
click at [124, 145] on div "00:05" at bounding box center [109, 146] width 121 height 9
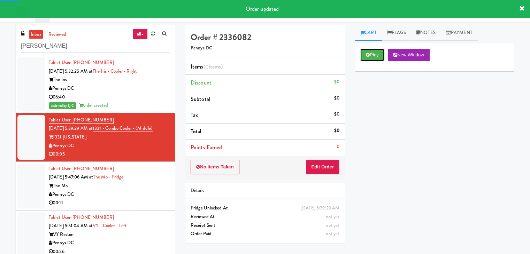
drag, startPoint x: 368, startPoint y: 56, endPoint x: 362, endPoint y: 89, distance: 33.8
click at [369, 55] on icon at bounding box center [368, 55] width 4 height 5
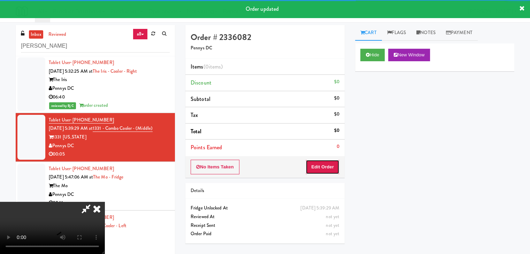
click at [325, 170] on button "Edit Order" at bounding box center [323, 167] width 34 height 15
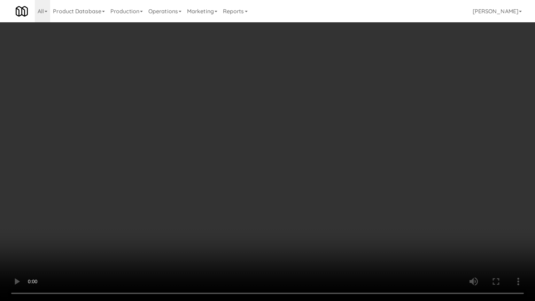
click at [272, 185] on video at bounding box center [267, 150] width 535 height 301
click at [273, 174] on video at bounding box center [267, 150] width 535 height 301
drag, startPoint x: 273, startPoint y: 174, endPoint x: 295, endPoint y: 120, distance: 58.4
click at [273, 173] on video at bounding box center [267, 150] width 535 height 301
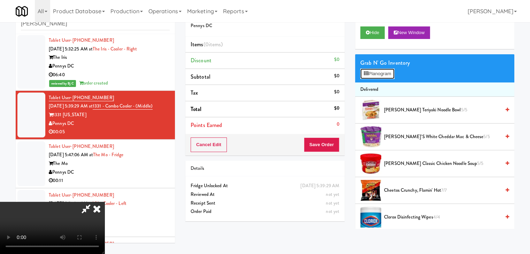
click at [372, 76] on button "Planogram" at bounding box center [377, 74] width 34 height 10
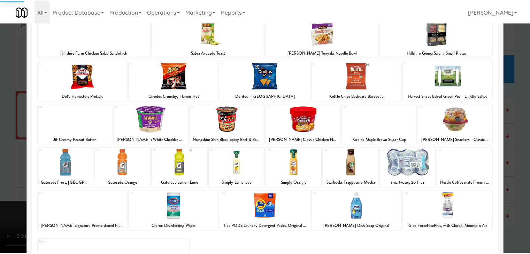
scroll to position [88, 0]
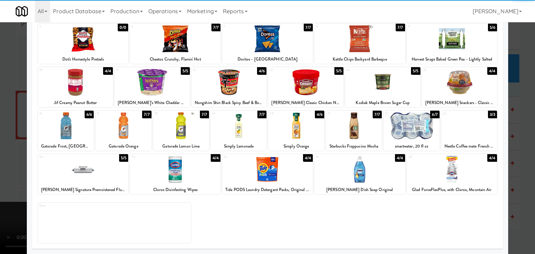
click at [186, 133] on div at bounding box center [181, 126] width 56 height 27
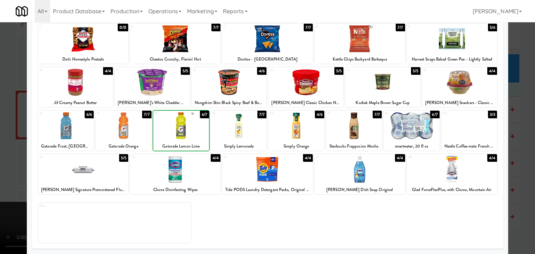
drag, startPoint x: 0, startPoint y: 138, endPoint x: 180, endPoint y: 135, distance: 179.9
click at [9, 136] on div at bounding box center [267, 127] width 535 height 254
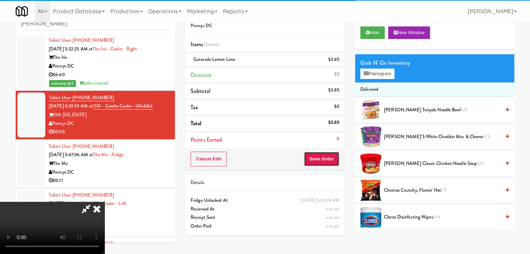
click at [329, 161] on button "Save Order" at bounding box center [322, 159] width 36 height 15
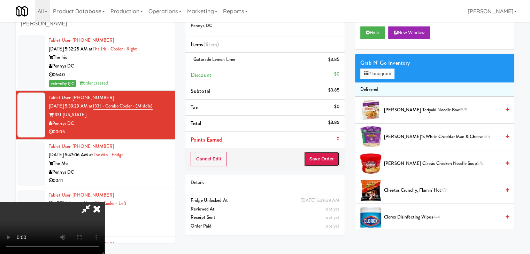
click at [329, 161] on button "Save Order" at bounding box center [322, 159] width 36 height 15
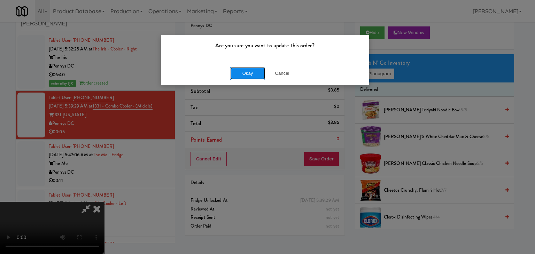
click at [255, 76] on button "Okay" at bounding box center [247, 73] width 35 height 13
click at [255, 76] on div "Okay Cancel" at bounding box center [265, 73] width 208 height 23
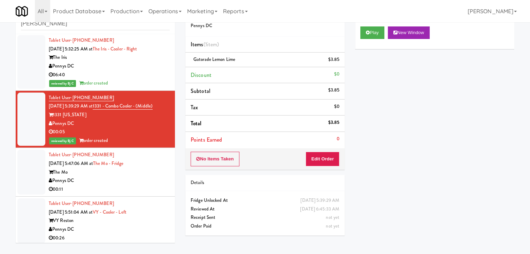
click at [147, 173] on div "The Mo" at bounding box center [109, 172] width 121 height 9
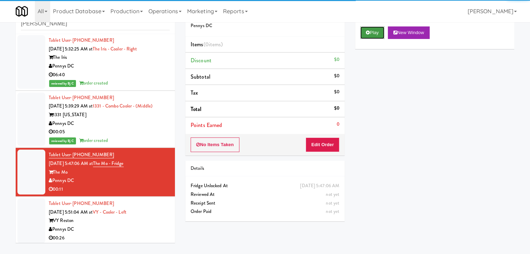
click at [382, 29] on button "Play" at bounding box center [372, 32] width 24 height 13
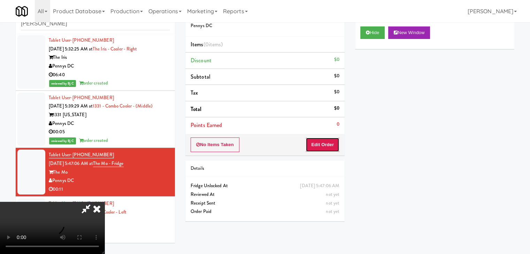
click at [323, 148] on button "Edit Order" at bounding box center [323, 145] width 34 height 15
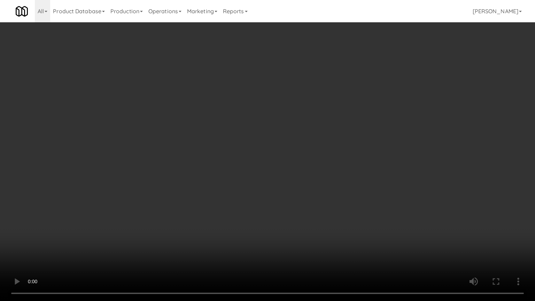
click at [296, 195] on video at bounding box center [267, 150] width 535 height 301
drag, startPoint x: 297, startPoint y: 197, endPoint x: 297, endPoint y: 201, distance: 4.2
click at [297, 198] on video at bounding box center [267, 150] width 535 height 301
click at [301, 186] on video at bounding box center [267, 150] width 535 height 301
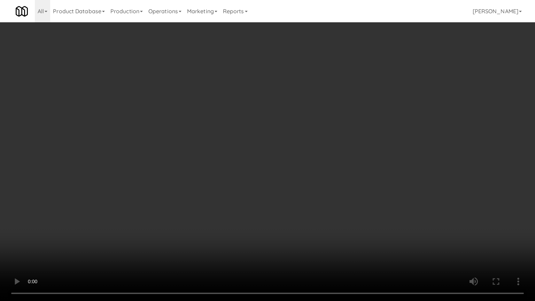
drag, startPoint x: 301, startPoint y: 186, endPoint x: 318, endPoint y: 123, distance: 65.4
click at [301, 185] on video at bounding box center [267, 150] width 535 height 301
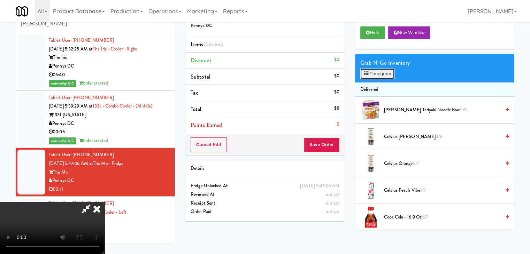
click at [374, 75] on button "Planogram" at bounding box center [377, 74] width 34 height 10
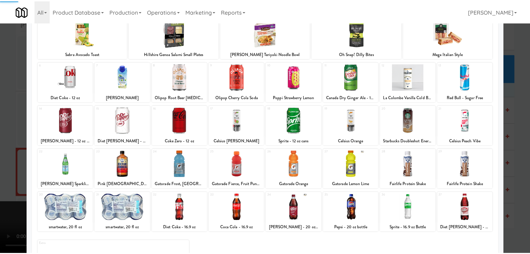
scroll to position [88, 0]
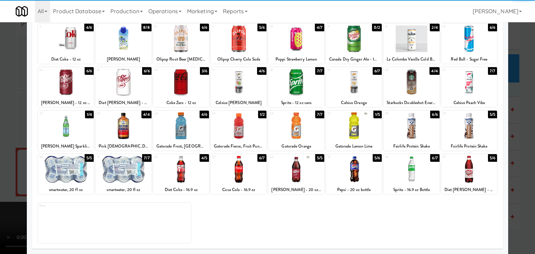
click at [412, 179] on div at bounding box center [412, 169] width 56 height 27
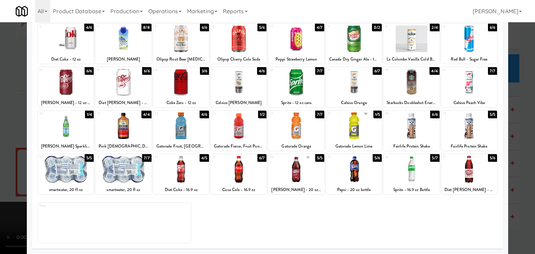
drag, startPoint x: 0, startPoint y: 136, endPoint x: 160, endPoint y: 137, distance: 160.3
click at [1, 137] on div at bounding box center [267, 127] width 535 height 254
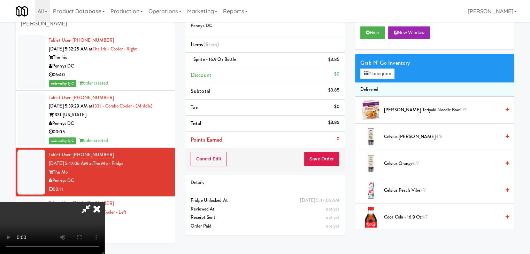
click at [105, 202] on video at bounding box center [52, 228] width 105 height 52
drag, startPoint x: 236, startPoint y: 144, endPoint x: 262, endPoint y: 169, distance: 35.5
click at [105, 202] on video at bounding box center [52, 228] width 105 height 52
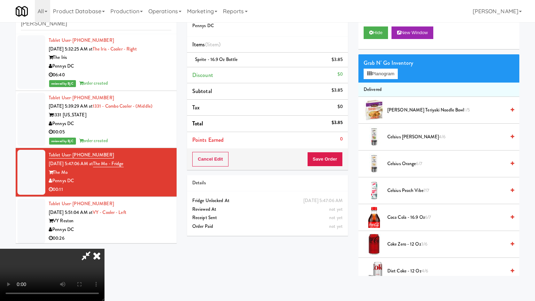
click at [105, 249] on video at bounding box center [52, 275] width 105 height 52
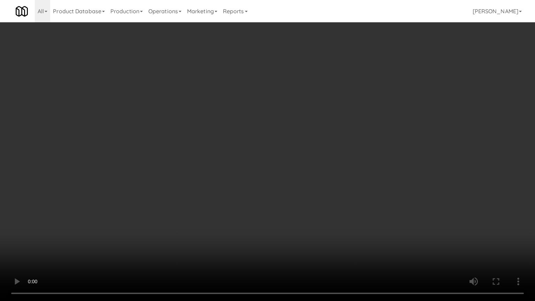
click at [269, 162] on video at bounding box center [267, 150] width 535 height 301
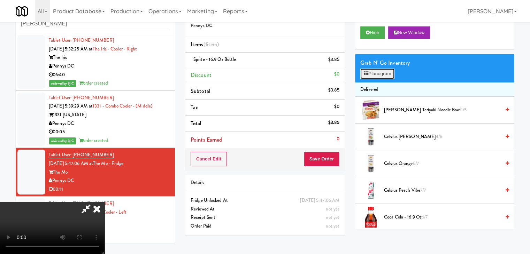
click at [383, 74] on button "Planogram" at bounding box center [377, 74] width 34 height 10
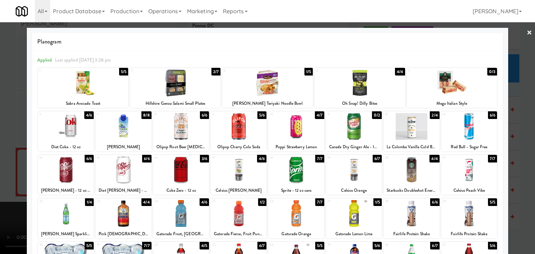
click at [461, 162] on div at bounding box center [470, 170] width 56 height 27
click at [0, 122] on div at bounding box center [267, 127] width 535 height 254
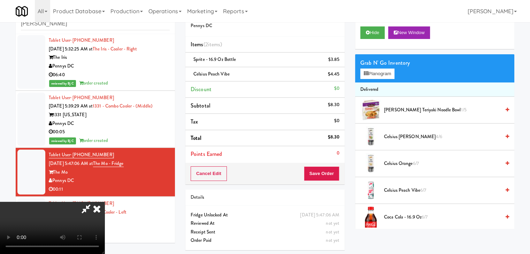
click at [105, 202] on video at bounding box center [52, 228] width 105 height 52
click at [379, 71] on button "Planogram" at bounding box center [377, 74] width 34 height 10
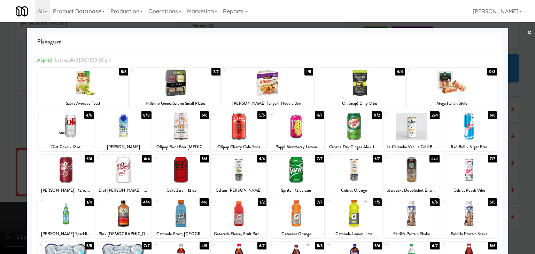
click at [406, 132] on div at bounding box center [412, 126] width 56 height 27
click at [0, 143] on div at bounding box center [267, 127] width 535 height 254
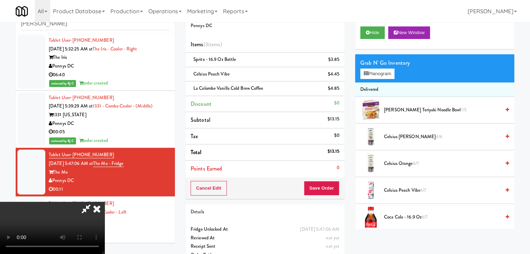
click at [105, 202] on video at bounding box center [52, 228] width 105 height 52
click at [380, 80] on div "Grab N' Go Inventory Planogram" at bounding box center [434, 68] width 159 height 28
click at [380, 74] on button "Planogram" at bounding box center [377, 74] width 34 height 10
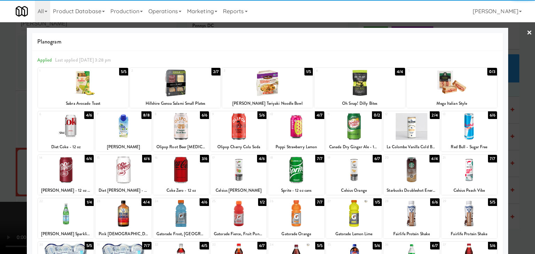
drag, startPoint x: 0, startPoint y: 140, endPoint x: 23, endPoint y: 141, distance: 23.0
click at [0, 141] on div at bounding box center [267, 127] width 535 height 254
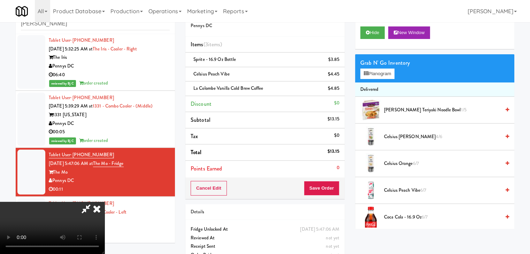
click at [105, 202] on video at bounding box center [52, 228] width 105 height 52
click at [94, 202] on icon at bounding box center [86, 209] width 16 height 14
click at [105, 202] on video at bounding box center [52, 228] width 105 height 52
drag, startPoint x: 138, startPoint y: 110, endPoint x: 139, endPoint y: 142, distance: 32.1
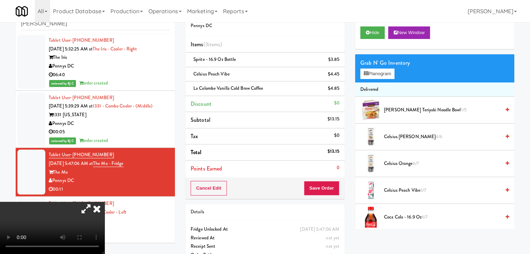
click at [105, 202] on video at bounding box center [52, 228] width 105 height 52
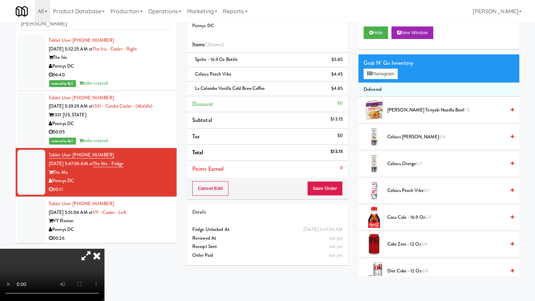
click at [105, 249] on video at bounding box center [52, 275] width 105 height 52
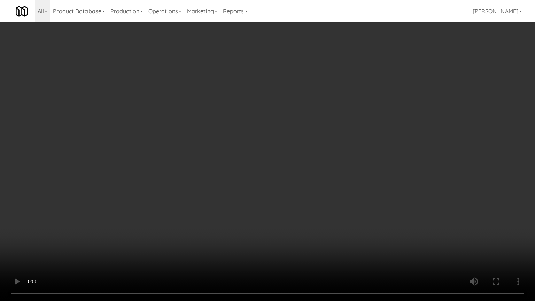
click at [283, 190] on video at bounding box center [267, 150] width 535 height 301
click at [278, 183] on video at bounding box center [267, 150] width 535 height 301
drag, startPoint x: 277, startPoint y: 183, endPoint x: 315, endPoint y: 133, distance: 62.2
click at [280, 180] on video at bounding box center [267, 150] width 535 height 301
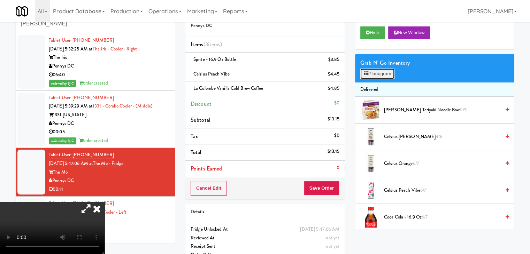
click at [385, 71] on button "Planogram" at bounding box center [377, 74] width 34 height 10
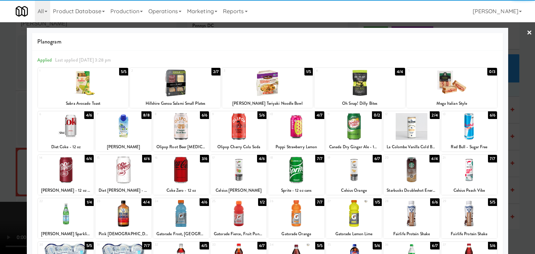
drag, startPoint x: 0, startPoint y: 129, endPoint x: 4, endPoint y: 129, distance: 4.2
click at [0, 129] on div at bounding box center [267, 127] width 535 height 254
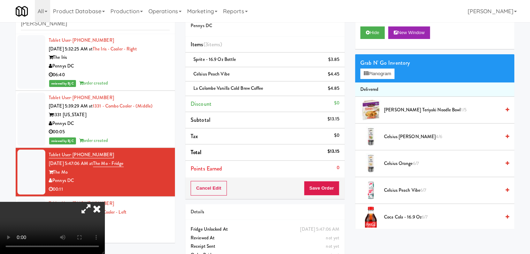
click at [194, 135] on span "Tax" at bounding box center [194, 136] width 7 height 8
click at [105, 202] on video at bounding box center [52, 228] width 105 height 52
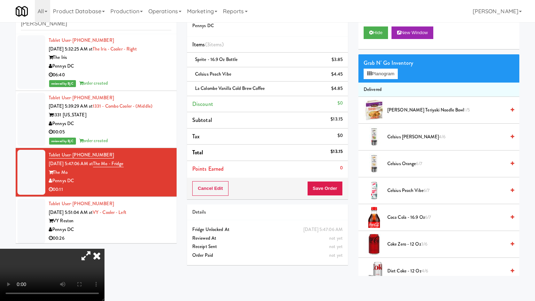
click at [105, 249] on video at bounding box center [52, 275] width 105 height 52
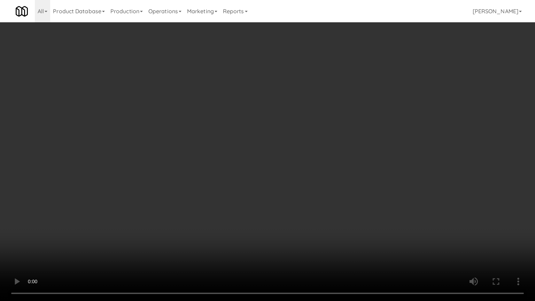
click at [235, 167] on video at bounding box center [267, 150] width 535 height 301
click at [259, 158] on video at bounding box center [267, 150] width 535 height 301
click at [259, 157] on video at bounding box center [267, 150] width 535 height 301
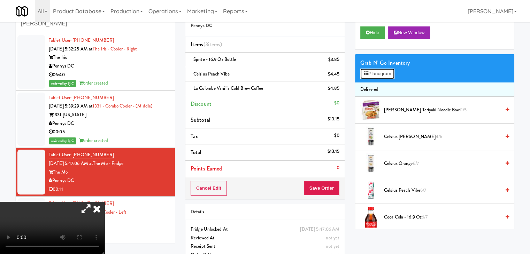
click at [386, 71] on button "Planogram" at bounding box center [377, 74] width 34 height 10
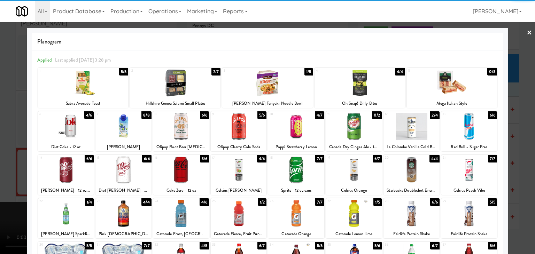
click at [362, 87] on div at bounding box center [360, 83] width 91 height 27
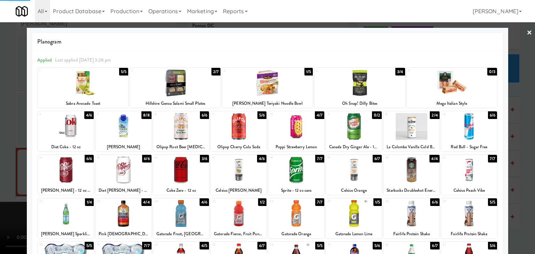
click at [0, 112] on div at bounding box center [267, 127] width 535 height 254
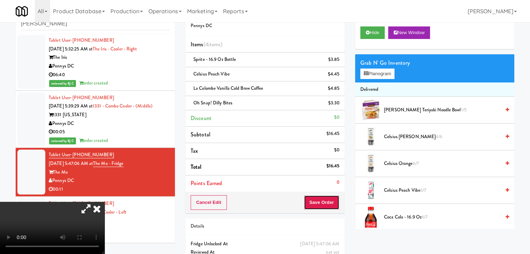
click at [315, 204] on button "Save Order" at bounding box center [322, 203] width 36 height 15
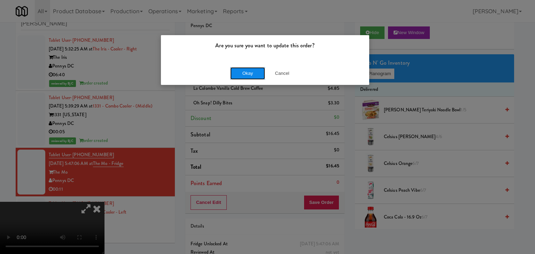
click at [250, 78] on button "Okay" at bounding box center [247, 73] width 35 height 13
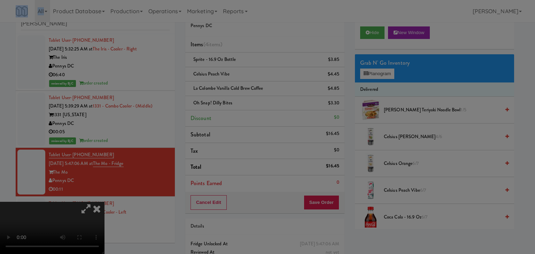
click at [250, 78] on div "Are you sure you want to update this order? Okay Cancel" at bounding box center [267, 127] width 535 height 254
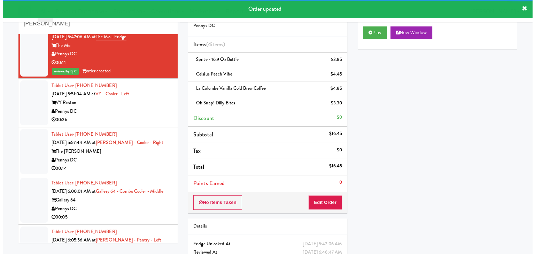
scroll to position [418, 0]
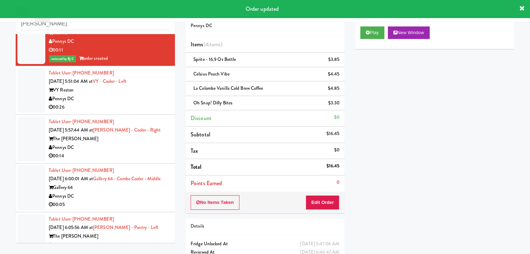
drag, startPoint x: 145, startPoint y: 99, endPoint x: 149, endPoint y: 107, distance: 8.9
click at [145, 99] on div "Pennys DC" at bounding box center [109, 99] width 121 height 9
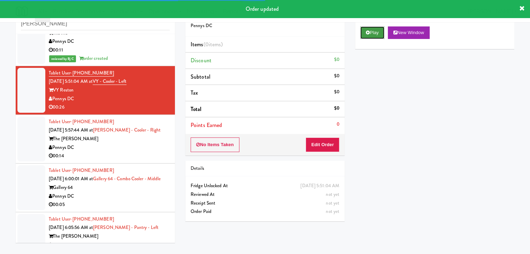
click at [373, 32] on button "Play" at bounding box center [372, 32] width 24 height 13
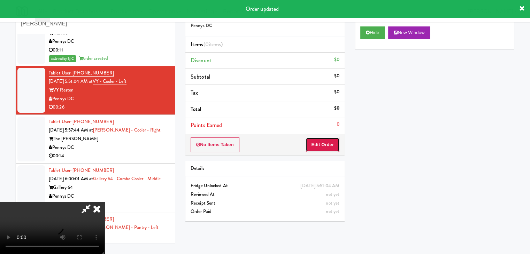
click at [323, 140] on button "Edit Order" at bounding box center [323, 145] width 34 height 15
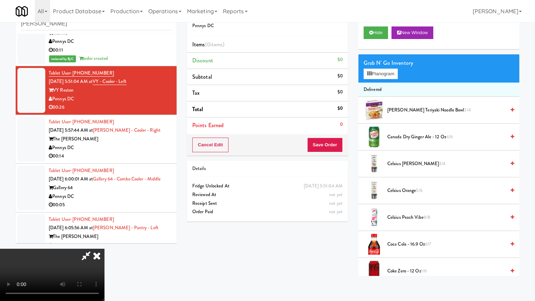
click at [105, 249] on video at bounding box center [52, 275] width 105 height 52
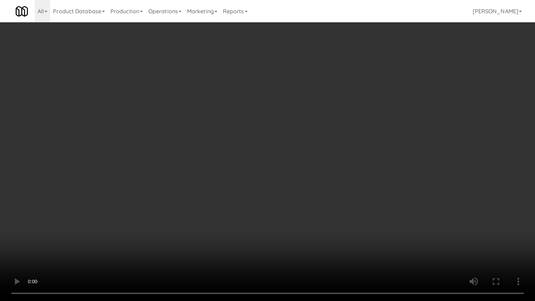
click at [283, 171] on video at bounding box center [267, 150] width 535 height 301
click at [284, 169] on video at bounding box center [267, 150] width 535 height 301
click at [283, 170] on video at bounding box center [267, 150] width 535 height 301
click at [288, 167] on video at bounding box center [267, 150] width 535 height 301
click at [288, 165] on video at bounding box center [267, 150] width 535 height 301
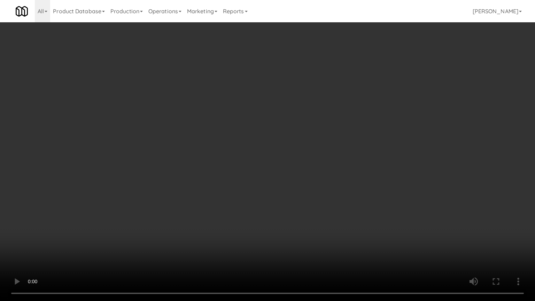
click at [287, 164] on video at bounding box center [267, 150] width 535 height 301
click at [286, 166] on video at bounding box center [267, 150] width 535 height 301
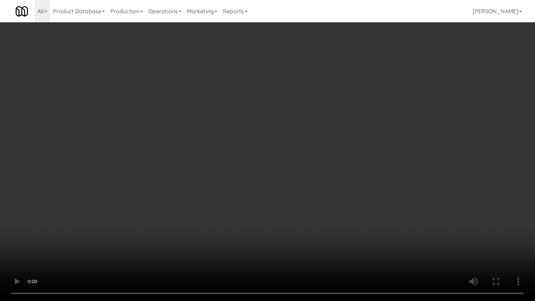
click at [286, 166] on video at bounding box center [267, 150] width 535 height 301
click at [285, 166] on video at bounding box center [267, 150] width 535 height 301
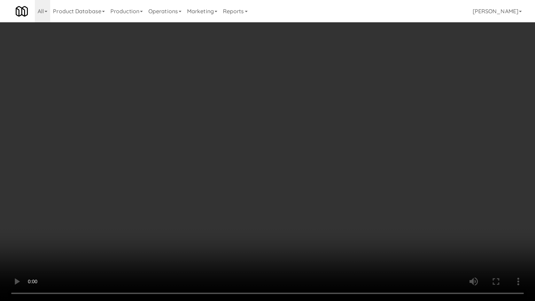
click at [285, 166] on video at bounding box center [267, 150] width 535 height 301
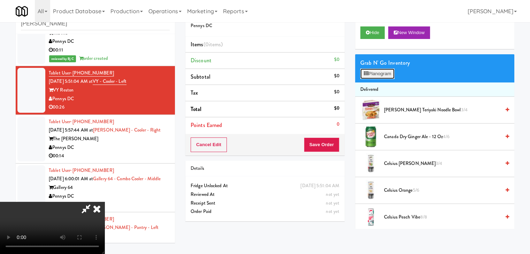
click at [380, 74] on button "Planogram" at bounding box center [377, 74] width 34 height 10
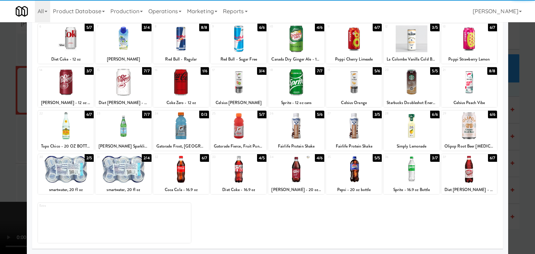
click at [411, 174] on div at bounding box center [412, 169] width 56 height 27
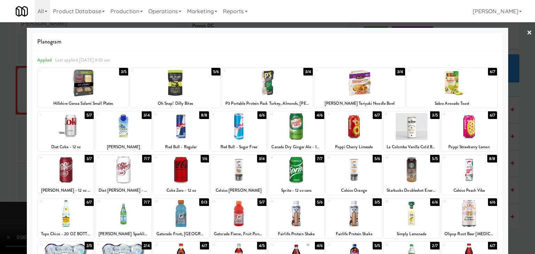
click at [83, 88] on div at bounding box center [83, 83] width 91 height 27
click at [0, 103] on div at bounding box center [267, 127] width 535 height 254
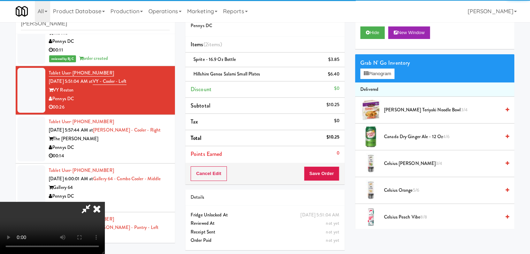
click at [105, 202] on video at bounding box center [52, 228] width 105 height 52
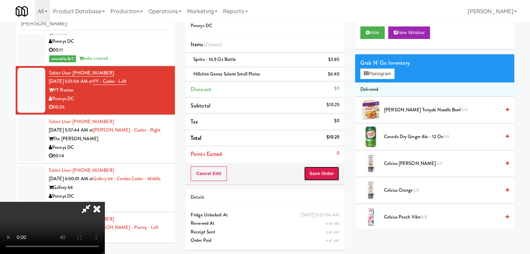
click at [323, 173] on button "Save Order" at bounding box center [322, 174] width 36 height 15
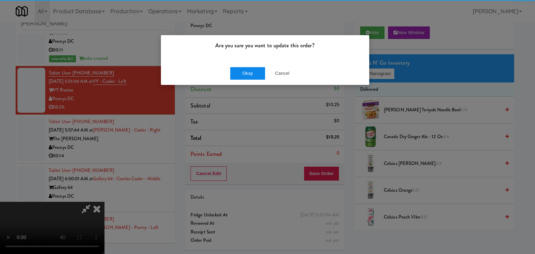
drag, startPoint x: 229, startPoint y: 71, endPoint x: 234, endPoint y: 74, distance: 5.6
click at [233, 73] on div "Okay Cancel" at bounding box center [265, 73] width 208 height 23
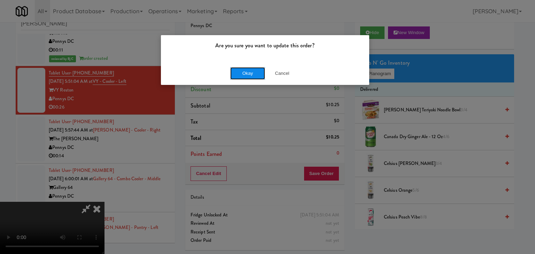
click at [236, 74] on button "Okay" at bounding box center [247, 73] width 35 height 13
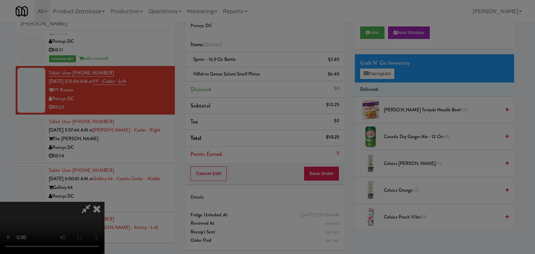
click at [237, 72] on div "Okay Cancel" at bounding box center [265, 60] width 208 height 23
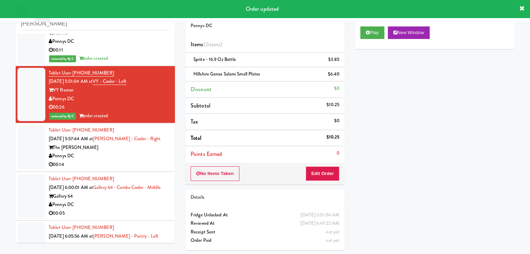
click at [117, 155] on div "Pennys DC" at bounding box center [109, 156] width 121 height 9
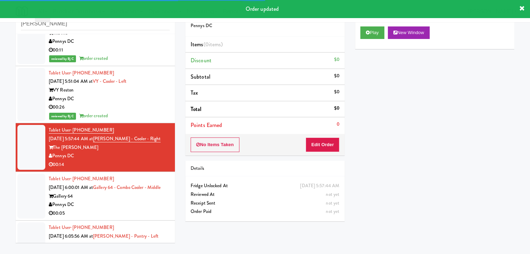
click at [367, 25] on div "Play New Window" at bounding box center [434, 35] width 159 height 28
click at [375, 25] on div "Play New Window" at bounding box center [434, 35] width 159 height 28
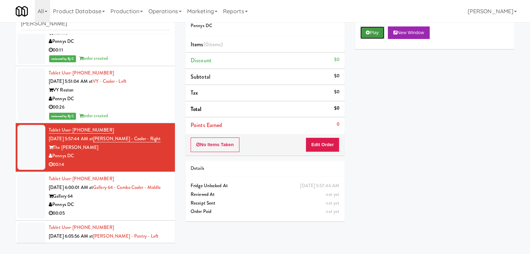
click at [369, 35] on button "Play" at bounding box center [372, 32] width 24 height 13
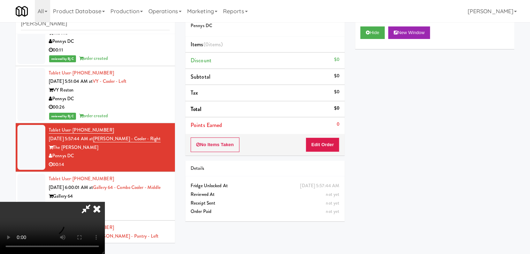
click at [105, 202] on video at bounding box center [52, 228] width 105 height 52
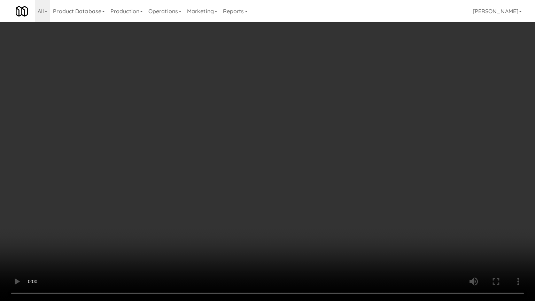
click at [348, 198] on video at bounding box center [267, 150] width 535 height 301
click at [348, 199] on video at bounding box center [267, 150] width 535 height 301
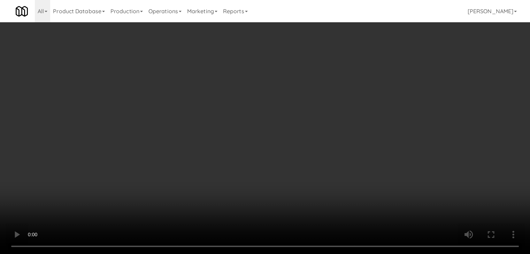
click at [204, 191] on video at bounding box center [265, 127] width 530 height 254
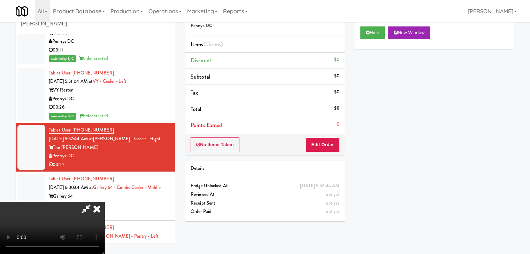
drag, startPoint x: 204, startPoint y: 191, endPoint x: 204, endPoint y: 221, distance: 30.7
click at [105, 202] on video at bounding box center [52, 228] width 105 height 52
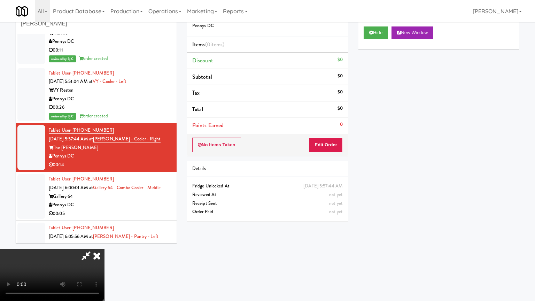
click at [105, 249] on video at bounding box center [52, 275] width 105 height 52
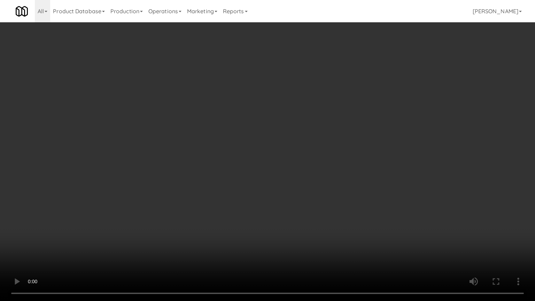
click at [211, 224] on video at bounding box center [267, 150] width 535 height 301
click at [237, 205] on video at bounding box center [267, 150] width 535 height 301
click at [237, 204] on video at bounding box center [267, 150] width 535 height 301
click at [242, 202] on video at bounding box center [267, 150] width 535 height 301
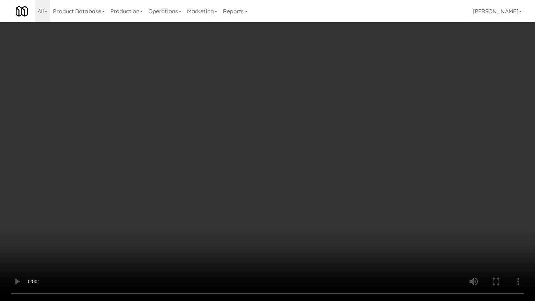
click at [242, 202] on video at bounding box center [267, 150] width 535 height 301
click at [239, 199] on video at bounding box center [267, 150] width 535 height 301
click at [237, 196] on video at bounding box center [267, 150] width 535 height 301
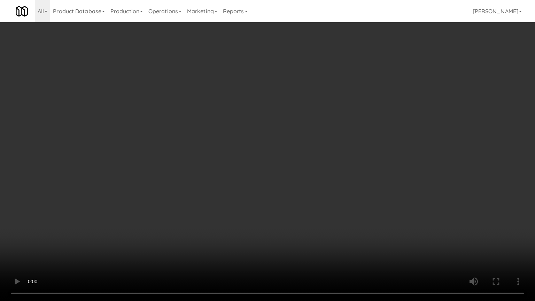
click at [237, 196] on video at bounding box center [267, 150] width 535 height 301
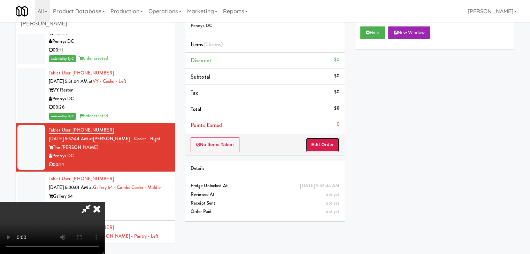
drag, startPoint x: 326, startPoint y: 145, endPoint x: 345, endPoint y: 140, distance: 19.4
click at [327, 145] on button "Edit Order" at bounding box center [323, 145] width 34 height 15
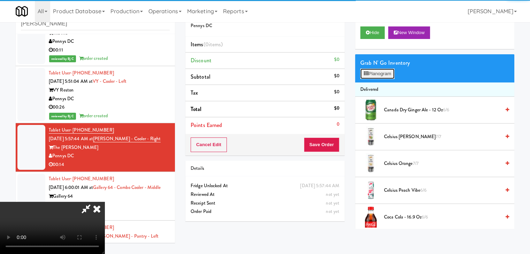
click at [387, 73] on button "Planogram" at bounding box center [377, 74] width 34 height 10
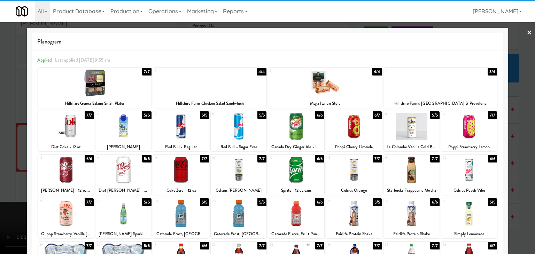
drag, startPoint x: 350, startPoint y: 175, endPoint x: 390, endPoint y: 163, distance: 42.2
click at [350, 175] on div at bounding box center [354, 170] width 56 height 27
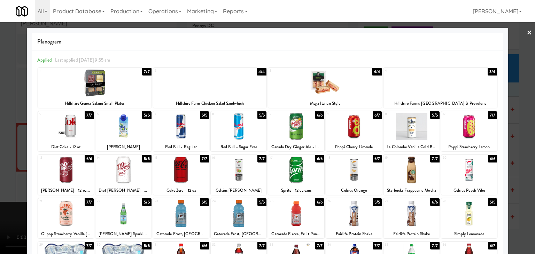
drag, startPoint x: 420, startPoint y: 137, endPoint x: 487, endPoint y: 152, distance: 68.7
click at [421, 137] on div at bounding box center [412, 126] width 56 height 27
click at [515, 163] on div at bounding box center [267, 127] width 535 height 254
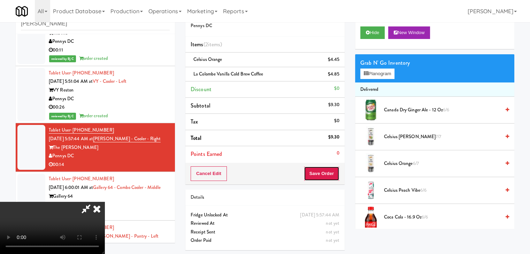
click at [324, 172] on button "Save Order" at bounding box center [322, 174] width 36 height 15
click at [324, 173] on button "Save Order" at bounding box center [322, 174] width 36 height 15
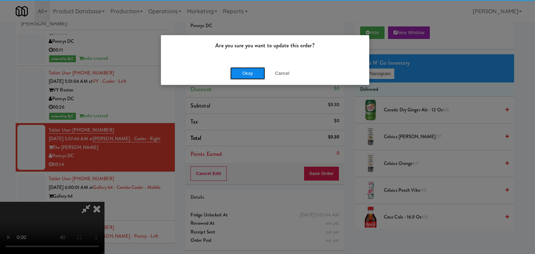
click at [243, 76] on button "Okay" at bounding box center [247, 73] width 35 height 13
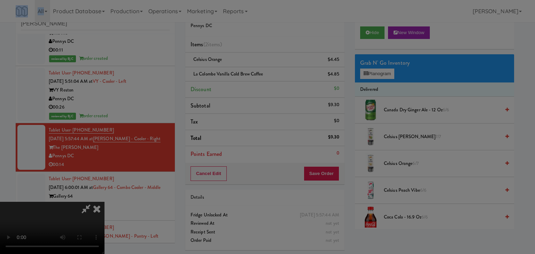
click at [243, 72] on div "Okay Cancel" at bounding box center [265, 60] width 208 height 23
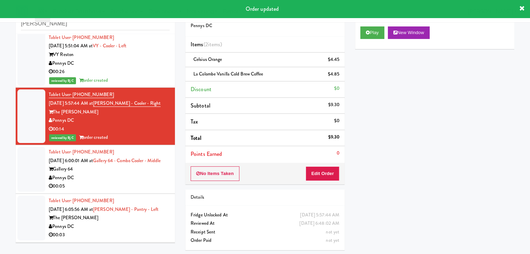
scroll to position [488, 0]
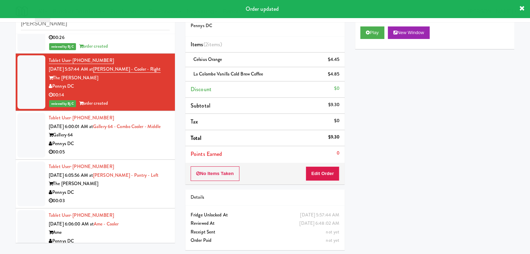
click at [113, 147] on div "Pennys DC" at bounding box center [109, 144] width 121 height 9
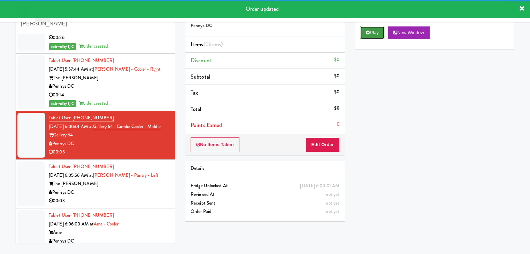
drag, startPoint x: 370, startPoint y: 33, endPoint x: 366, endPoint y: 55, distance: 22.5
click at [370, 33] on button "Play" at bounding box center [372, 32] width 24 height 13
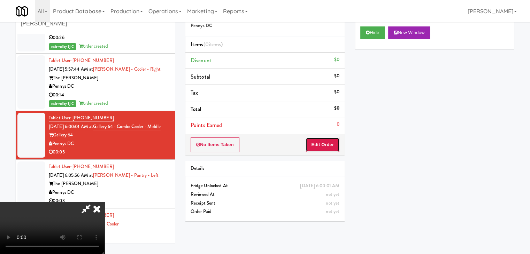
click at [321, 145] on button "Edit Order" at bounding box center [323, 145] width 34 height 15
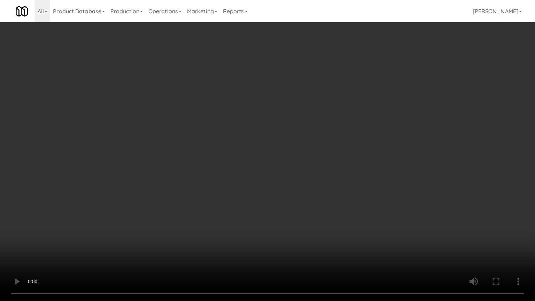
click at [305, 209] on video at bounding box center [267, 150] width 535 height 301
drag, startPoint x: 305, startPoint y: 209, endPoint x: 314, endPoint y: 168, distance: 42.0
click at [306, 208] on video at bounding box center [267, 150] width 535 height 301
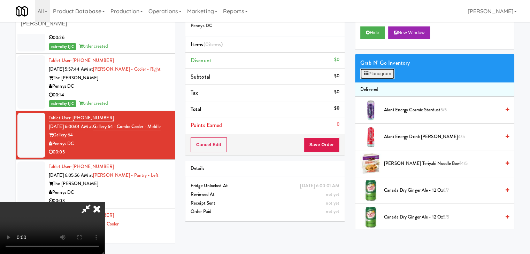
click at [389, 71] on button "Planogram" at bounding box center [377, 74] width 34 height 10
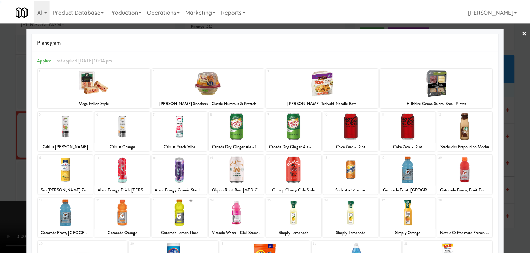
scroll to position [88, 0]
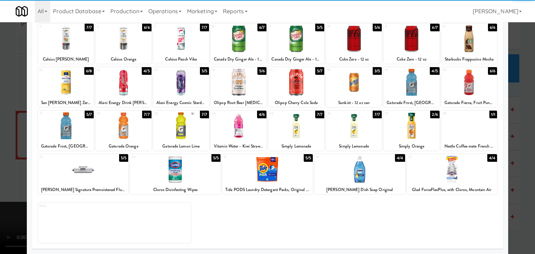
click at [415, 137] on div at bounding box center [412, 126] width 56 height 27
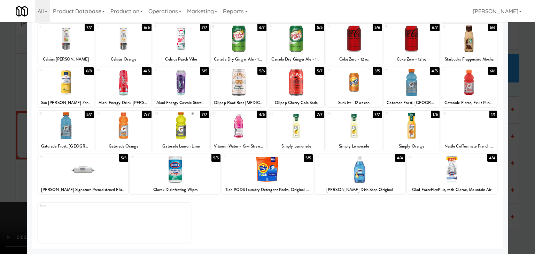
click at [528, 156] on div at bounding box center [267, 127] width 535 height 254
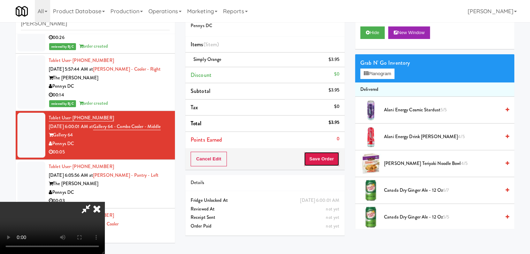
click at [331, 158] on button "Save Order" at bounding box center [322, 159] width 36 height 15
click at [331, 159] on button "Save Order" at bounding box center [322, 159] width 36 height 15
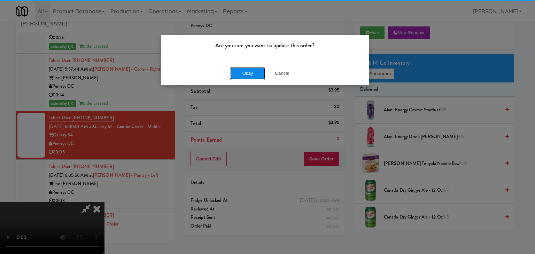
click at [250, 76] on button "Okay" at bounding box center [247, 73] width 35 height 13
click at [250, 75] on div "Okay Cancel" at bounding box center [265, 73] width 208 height 23
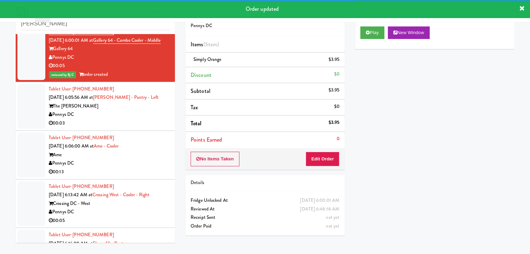
scroll to position [592, 0]
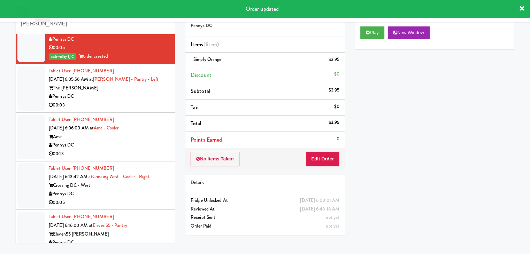
click at [149, 110] on div "00:03" at bounding box center [109, 105] width 121 height 9
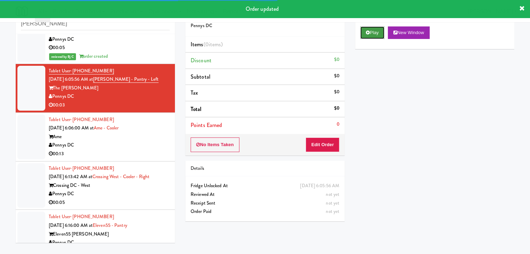
click at [374, 34] on button "Play" at bounding box center [372, 32] width 24 height 13
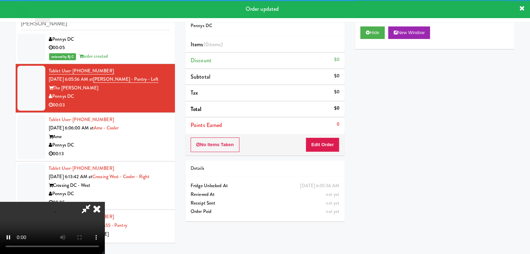
click at [346, 140] on div "Order # 4546457 Pennys DC Items (0 items ) Discount $0 Subtotal $0 Tax $0 Total…" at bounding box center [265, 115] width 170 height 224
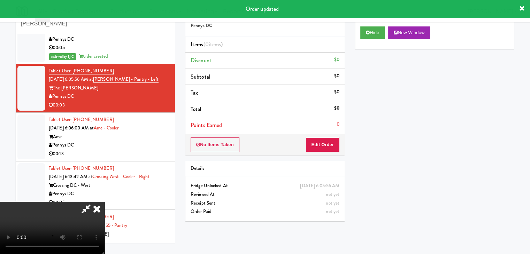
click at [346, 143] on div "Order # 4546457 Pennys DC Items (0 items ) Discount $0 Subtotal $0 Tax $0 Total…" at bounding box center [265, 115] width 170 height 224
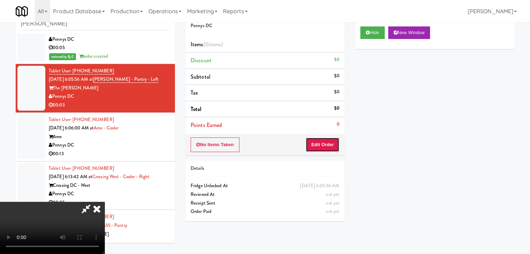
click at [328, 145] on button "Edit Order" at bounding box center [323, 145] width 34 height 15
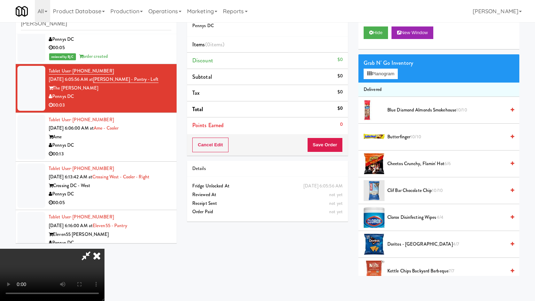
click at [105, 249] on video at bounding box center [52, 275] width 105 height 52
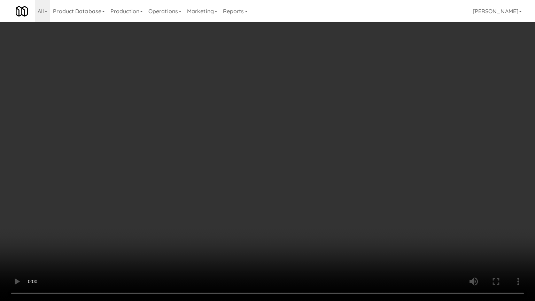
drag, startPoint x: 312, startPoint y: 166, endPoint x: 307, endPoint y: 169, distance: 5.6
click at [312, 166] on video at bounding box center [267, 150] width 535 height 301
click at [307, 169] on video at bounding box center [267, 150] width 535 height 301
click at [305, 227] on video at bounding box center [267, 150] width 535 height 301
click at [304, 228] on video at bounding box center [267, 150] width 535 height 301
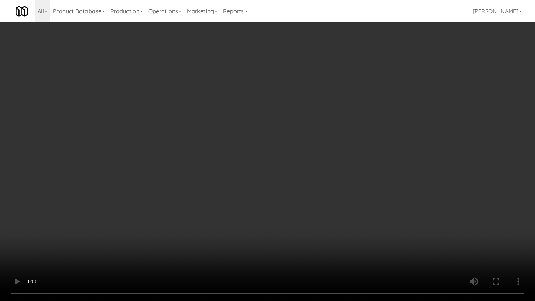
click at [304, 228] on video at bounding box center [267, 150] width 535 height 301
click at [304, 225] on video at bounding box center [267, 150] width 535 height 301
click at [303, 219] on video at bounding box center [267, 150] width 535 height 301
click at [307, 209] on video at bounding box center [267, 150] width 535 height 301
click at [305, 177] on video at bounding box center [267, 150] width 535 height 301
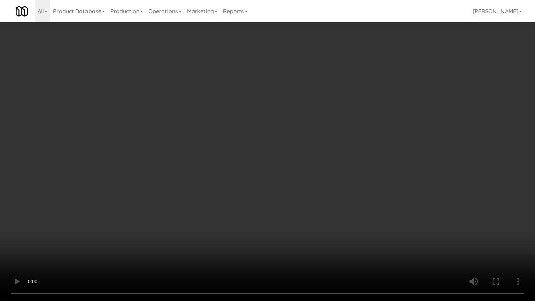
drag, startPoint x: 305, startPoint y: 177, endPoint x: 340, endPoint y: 90, distance: 94.2
click at [305, 176] on video at bounding box center [267, 150] width 535 height 301
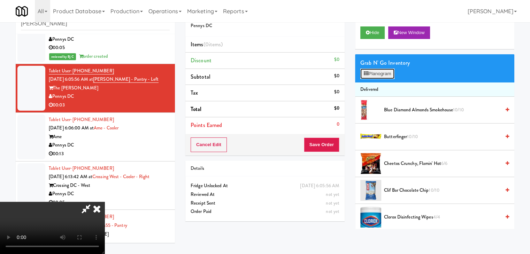
click at [393, 78] on button "Planogram" at bounding box center [377, 74] width 34 height 10
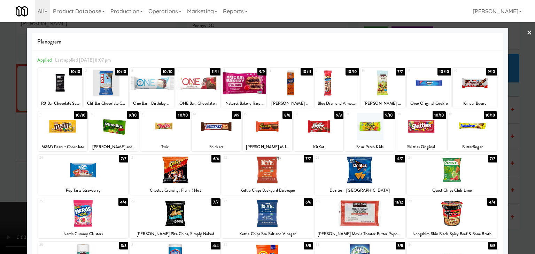
click at [4, 145] on div at bounding box center [267, 127] width 535 height 254
click at [4, 202] on video at bounding box center [52, 228] width 105 height 52
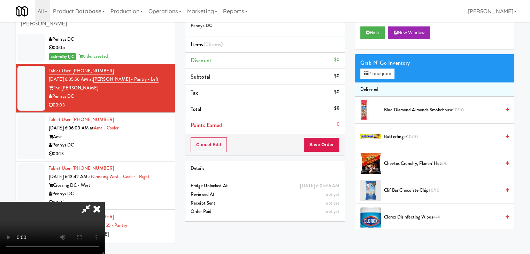
click at [105, 202] on video at bounding box center [52, 228] width 105 height 52
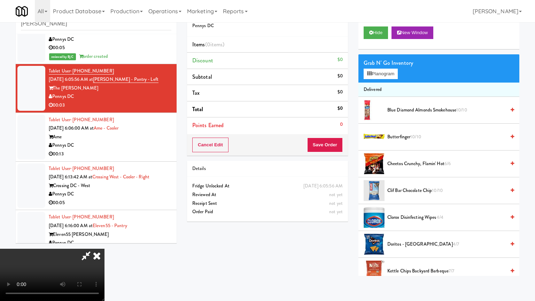
click at [105, 249] on video at bounding box center [52, 275] width 105 height 52
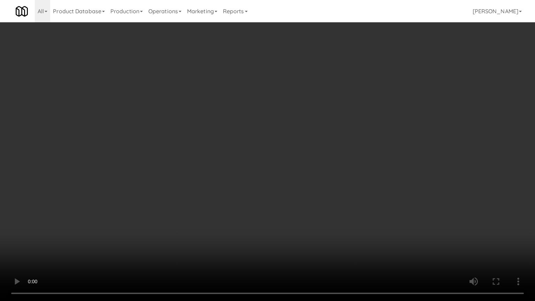
click at [267, 207] on video at bounding box center [267, 150] width 535 height 301
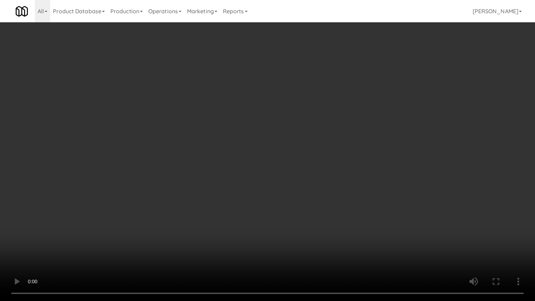
click at [267, 207] on video at bounding box center [267, 150] width 535 height 301
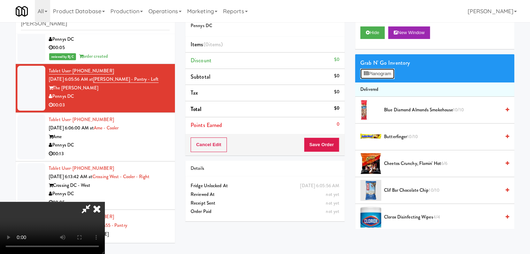
click at [382, 71] on button "Planogram" at bounding box center [377, 74] width 34 height 10
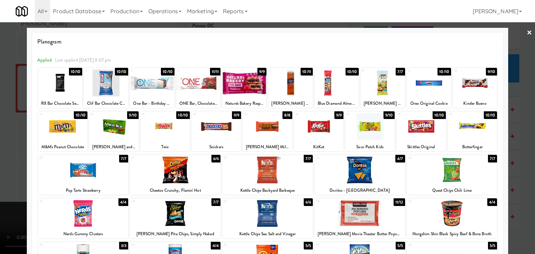
click at [213, 122] on div at bounding box center [216, 126] width 49 height 27
click at [1, 136] on div at bounding box center [267, 127] width 535 height 254
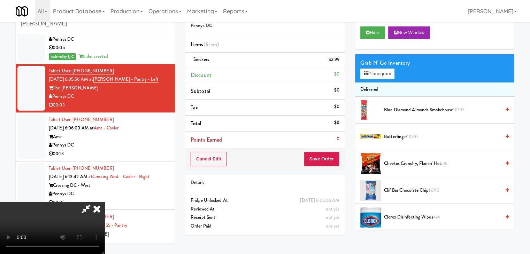
click at [105, 202] on video at bounding box center [52, 228] width 105 height 52
click at [332, 165] on button "Save Order" at bounding box center [322, 159] width 36 height 15
click at [335, 165] on button "Save Order" at bounding box center [322, 159] width 36 height 15
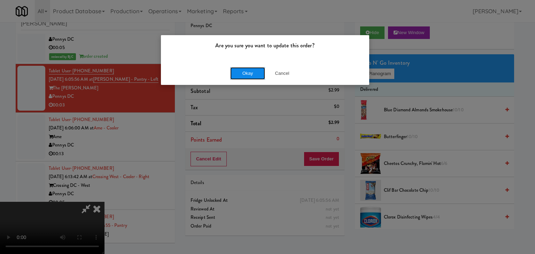
click at [252, 79] on button "Okay" at bounding box center [247, 73] width 35 height 13
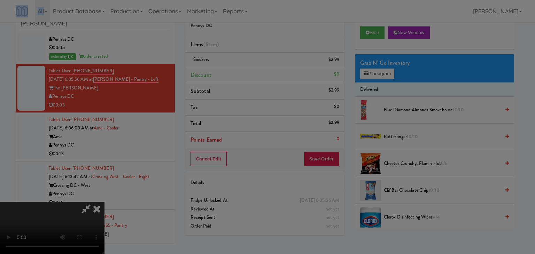
click at [252, 79] on div "Are you sure you want to update this order? Okay Cancel" at bounding box center [267, 127] width 535 height 254
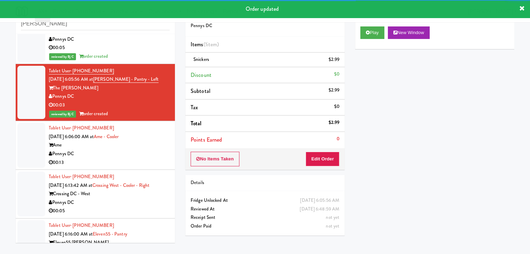
drag, startPoint x: 128, startPoint y: 166, endPoint x: 125, endPoint y: 174, distance: 8.5
click at [128, 166] on div "00:13" at bounding box center [109, 163] width 121 height 9
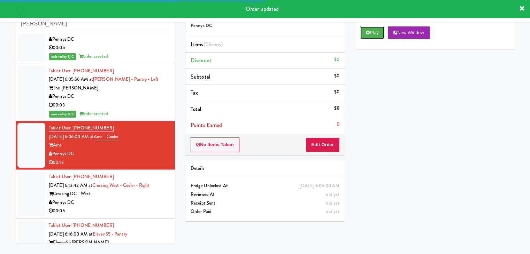
click at [377, 35] on button "Play" at bounding box center [372, 32] width 24 height 13
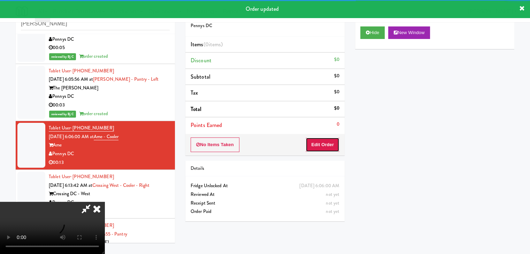
click at [327, 141] on button "Edit Order" at bounding box center [323, 145] width 34 height 15
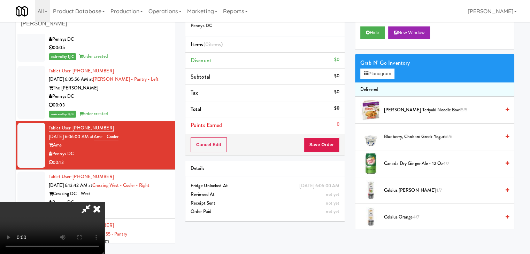
drag, startPoint x: 298, startPoint y: 125, endPoint x: 291, endPoint y: 128, distance: 8.2
click at [105, 202] on video at bounding box center [52, 228] width 105 height 52
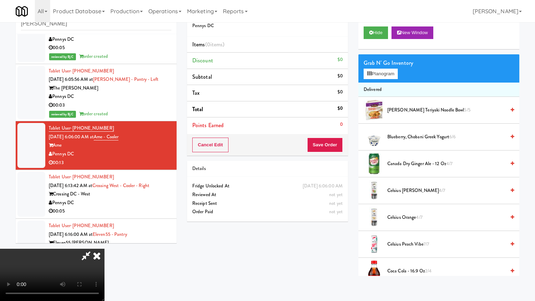
click at [105, 249] on video at bounding box center [52, 275] width 105 height 52
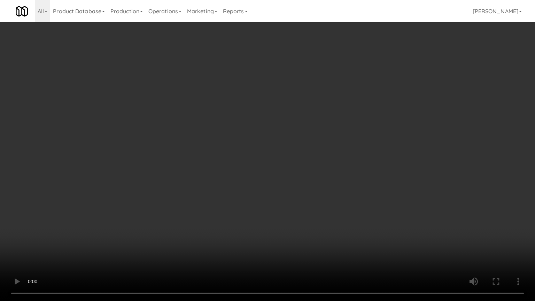
click at [296, 165] on video at bounding box center [267, 150] width 535 height 301
click at [252, 213] on video at bounding box center [267, 150] width 535 height 301
click at [297, 208] on video at bounding box center [267, 150] width 535 height 301
click at [296, 209] on video at bounding box center [267, 150] width 535 height 301
click at [294, 209] on video at bounding box center [267, 150] width 535 height 301
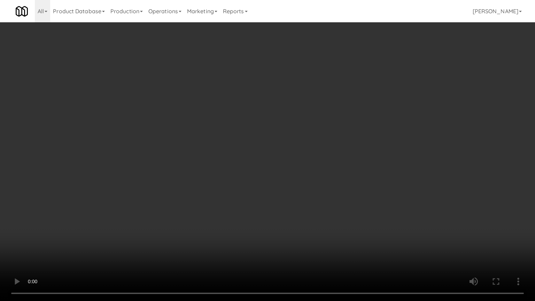
click at [294, 196] on video at bounding box center [267, 150] width 535 height 301
click at [294, 197] on video at bounding box center [267, 150] width 535 height 301
click at [291, 201] on video at bounding box center [267, 150] width 535 height 301
drag, startPoint x: 291, startPoint y: 201, endPoint x: 330, endPoint y: 124, distance: 86.2
click at [291, 201] on video at bounding box center [267, 150] width 535 height 301
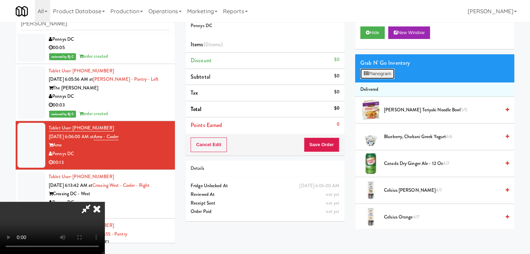
click at [376, 70] on button "Planogram" at bounding box center [377, 74] width 34 height 10
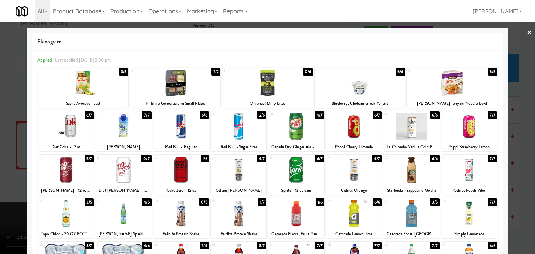
drag, startPoint x: 416, startPoint y: 210, endPoint x: 413, endPoint y: 210, distance: 3.5
click at [415, 211] on div at bounding box center [412, 213] width 56 height 27
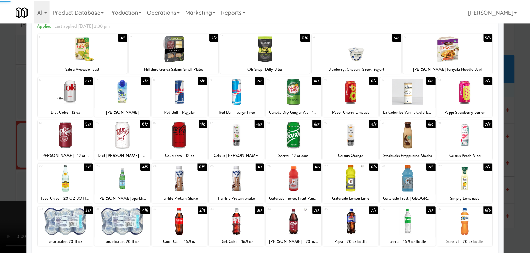
scroll to position [88, 0]
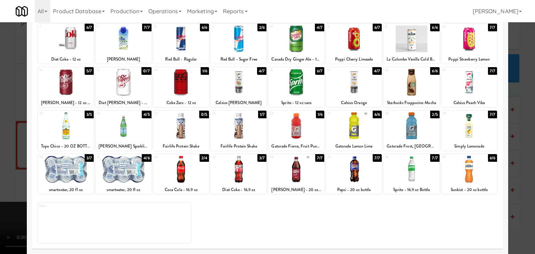
click at [114, 176] on div at bounding box center [123, 169] width 56 height 27
drag, startPoint x: 1, startPoint y: 169, endPoint x: 251, endPoint y: 179, distance: 250.8
click at [9, 169] on div at bounding box center [267, 127] width 535 height 254
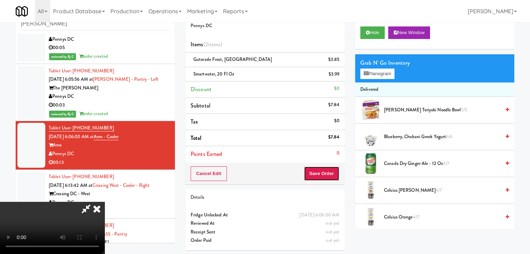
click at [319, 176] on button "Save Order" at bounding box center [322, 174] width 36 height 15
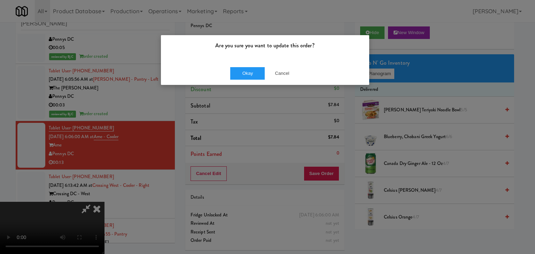
click at [247, 82] on div "Okay Cancel" at bounding box center [265, 73] width 208 height 23
click at [249, 71] on button "Okay" at bounding box center [247, 73] width 35 height 13
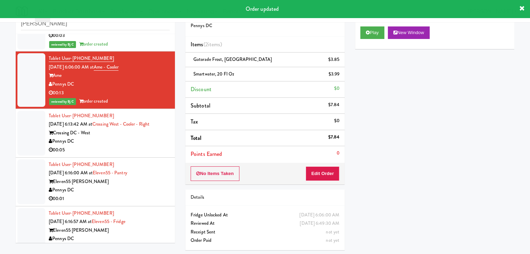
click at [133, 155] on div "00:05" at bounding box center [109, 150] width 121 height 9
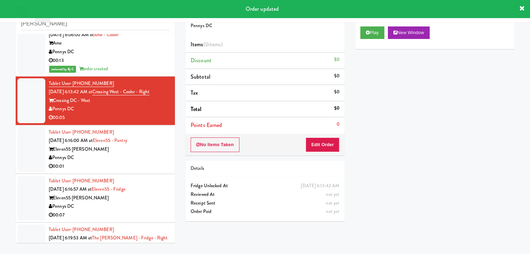
scroll to position [732, 0]
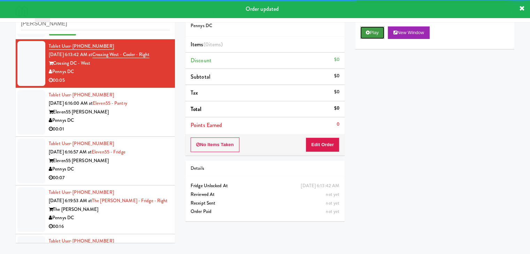
click at [369, 28] on button "Play" at bounding box center [372, 32] width 24 height 13
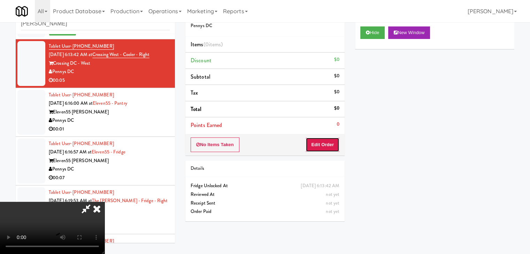
click at [333, 142] on button "Edit Order" at bounding box center [323, 145] width 34 height 15
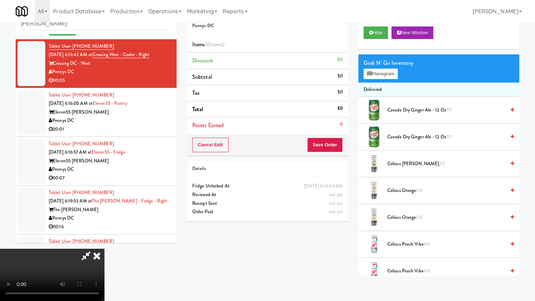
click at [105, 249] on video at bounding box center [52, 275] width 105 height 52
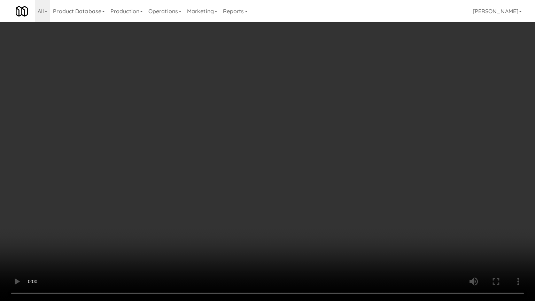
click at [296, 245] on video at bounding box center [267, 150] width 535 height 301
click at [288, 221] on video at bounding box center [267, 150] width 535 height 301
drag, startPoint x: 288, startPoint y: 221, endPoint x: 296, endPoint y: 177, distance: 44.1
click at [288, 220] on video at bounding box center [267, 150] width 535 height 301
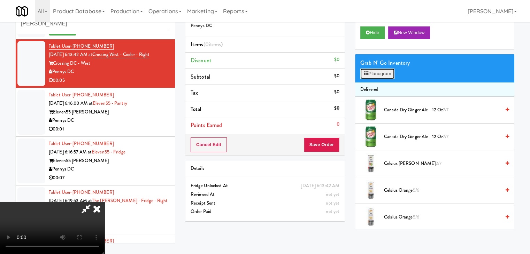
click at [381, 76] on button "Planogram" at bounding box center [377, 74] width 34 height 10
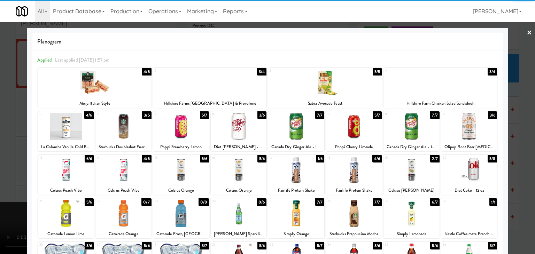
click at [128, 129] on div at bounding box center [123, 126] width 56 height 27
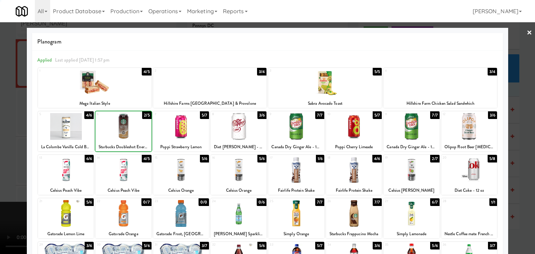
click at [0, 140] on div at bounding box center [267, 127] width 535 height 254
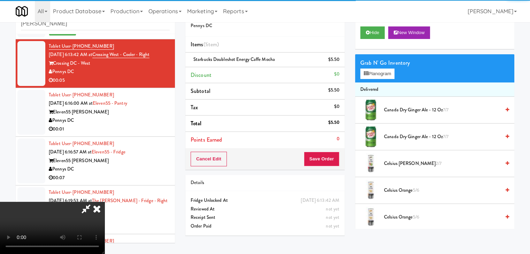
click at [105, 202] on video at bounding box center [52, 228] width 105 height 52
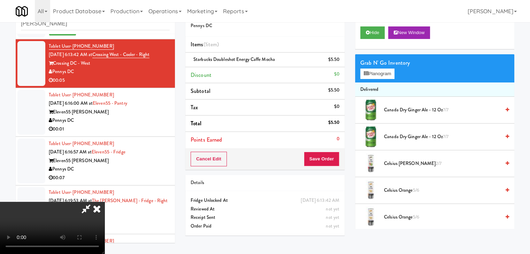
drag, startPoint x: 310, startPoint y: 168, endPoint x: 326, endPoint y: 161, distance: 17.3
click at [321, 164] on div "Order # 4799160 Pennys DC Items (1 item ) Starbucks Doubleshot Energy Caffe Moc…" at bounding box center [349, 122] width 329 height 238
click at [326, 161] on button "Save Order" at bounding box center [322, 159] width 36 height 15
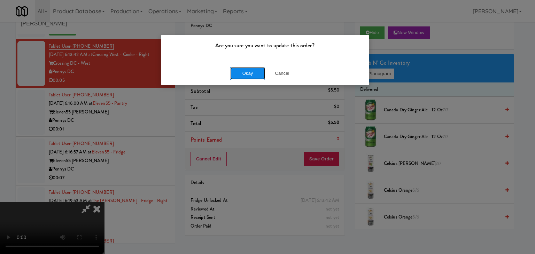
click at [246, 72] on button "Okay" at bounding box center [247, 73] width 35 height 13
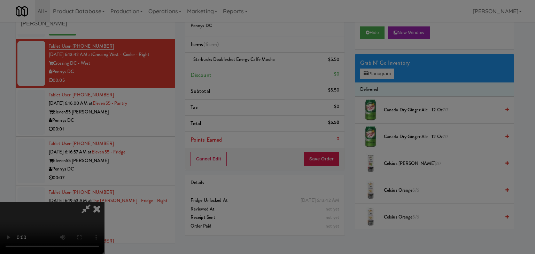
click at [247, 71] on body "Are you sure you want to update this order? Okay Cancel Okay Are you sure you w…" at bounding box center [267, 127] width 535 height 254
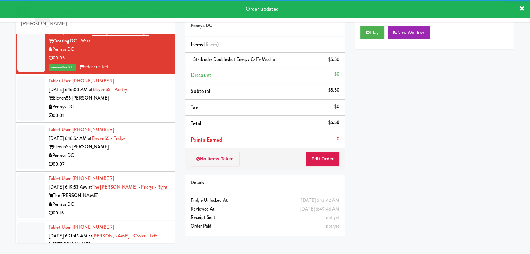
scroll to position [767, 0]
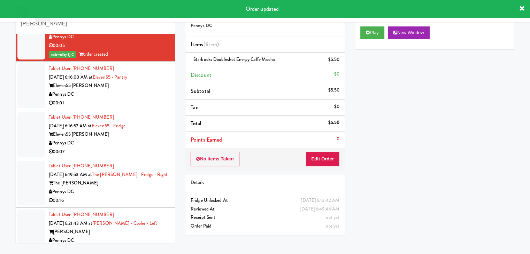
click at [136, 99] on div "Pennys DC" at bounding box center [109, 94] width 121 height 9
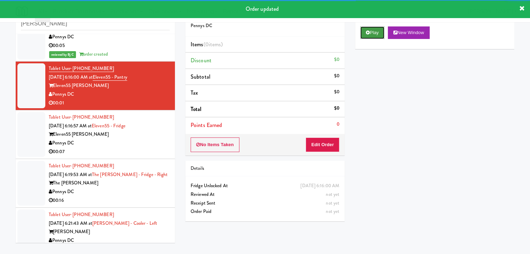
click at [367, 35] on button "Play" at bounding box center [372, 32] width 24 height 13
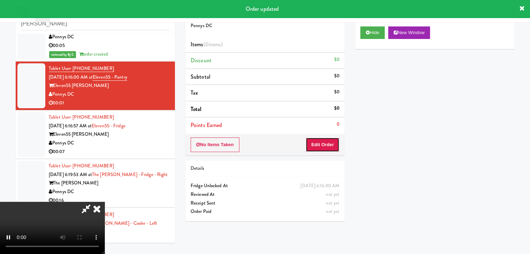
drag, startPoint x: 331, startPoint y: 144, endPoint x: 328, endPoint y: 147, distance: 4.5
click at [328, 147] on button "Edit Order" at bounding box center [323, 145] width 34 height 15
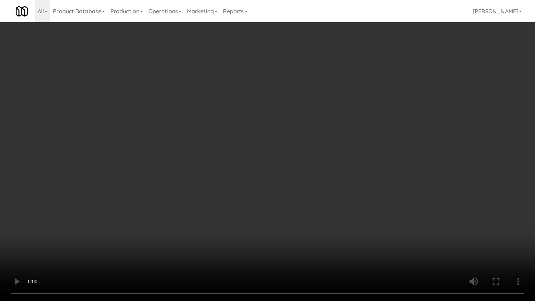
click at [307, 213] on video at bounding box center [267, 150] width 535 height 301
drag, startPoint x: 306, startPoint y: 214, endPoint x: 291, endPoint y: 183, distance: 34.2
click at [302, 214] on video at bounding box center [267, 150] width 535 height 301
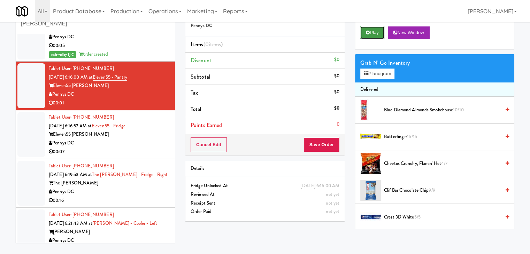
drag, startPoint x: 371, startPoint y: 33, endPoint x: 368, endPoint y: 38, distance: 6.1
click at [370, 33] on button "Play" at bounding box center [372, 32] width 24 height 13
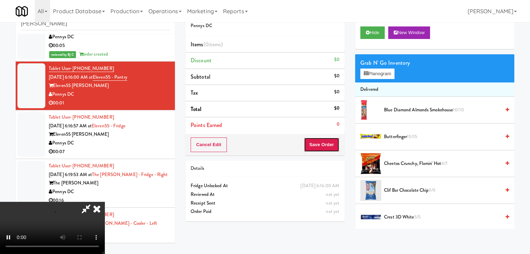
click at [321, 145] on button "Save Order" at bounding box center [322, 145] width 36 height 15
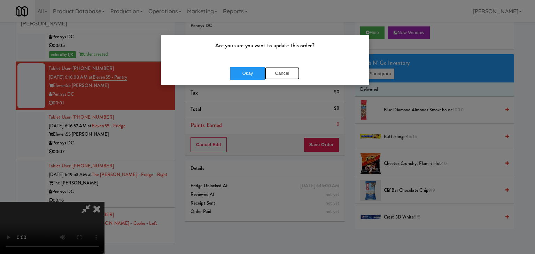
drag, startPoint x: 284, startPoint y: 74, endPoint x: 285, endPoint y: 80, distance: 6.6
click at [284, 74] on button "Cancel" at bounding box center [282, 73] width 35 height 13
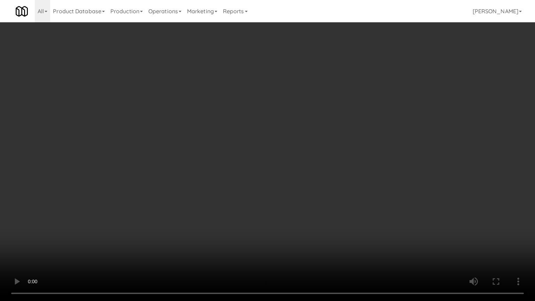
click at [288, 215] on video at bounding box center [267, 150] width 535 height 301
click at [287, 215] on video at bounding box center [267, 150] width 535 height 301
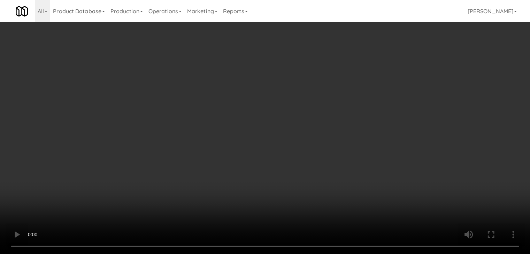
click at [209, 180] on video at bounding box center [265, 127] width 530 height 254
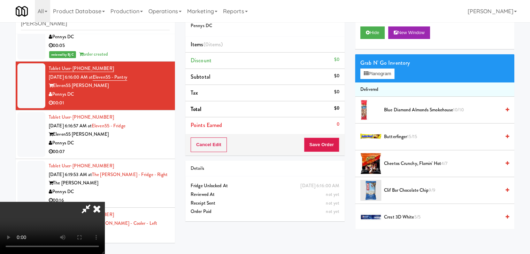
click at [105, 202] on video at bounding box center [52, 228] width 105 height 52
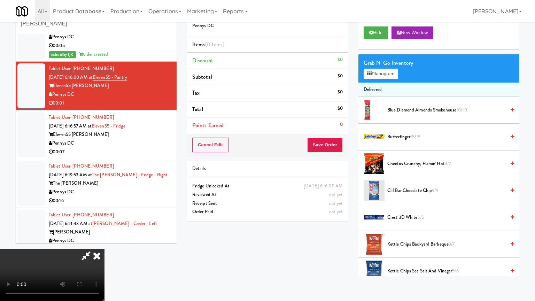
click at [105, 249] on video at bounding box center [52, 275] width 105 height 52
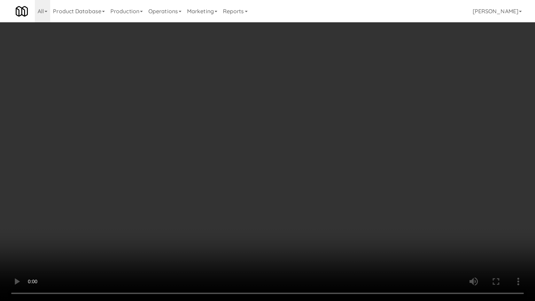
click at [257, 207] on video at bounding box center [267, 150] width 535 height 301
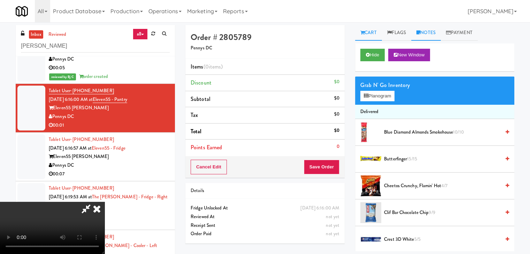
click at [436, 33] on link "Notes" at bounding box center [426, 33] width 30 height 16
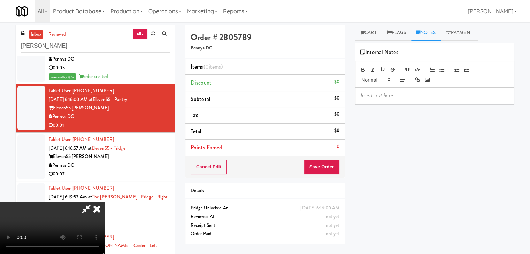
drag, startPoint x: 377, startPoint y: 95, endPoint x: 369, endPoint y: 110, distance: 16.7
click at [378, 95] on p at bounding box center [435, 96] width 148 height 8
click at [105, 202] on icon at bounding box center [96, 209] width 15 height 14
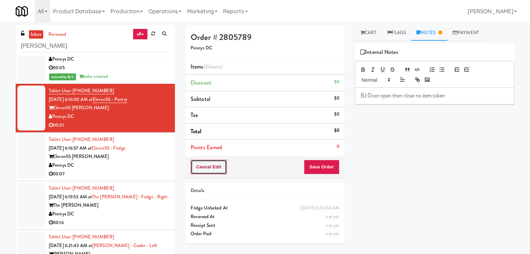
click at [211, 166] on button "Cancel Edit" at bounding box center [209, 167] width 36 height 15
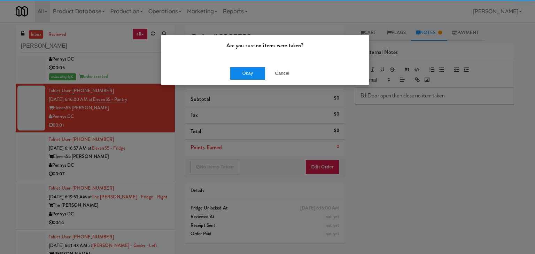
drag, startPoint x: 242, startPoint y: 64, endPoint x: 243, endPoint y: 69, distance: 4.9
click at [243, 69] on div "Okay Cancel" at bounding box center [265, 73] width 208 height 23
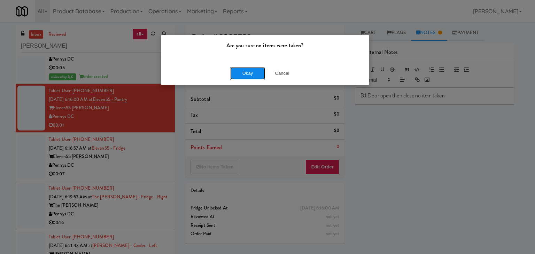
click at [243, 73] on button "Okay" at bounding box center [247, 73] width 35 height 13
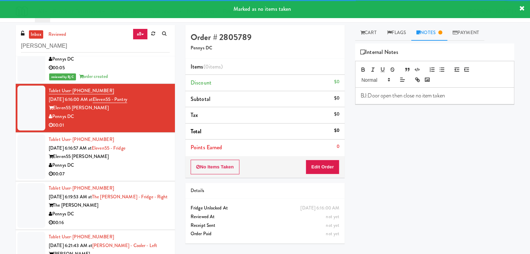
click at [129, 170] on div "Pennys DC" at bounding box center [109, 165] width 121 height 9
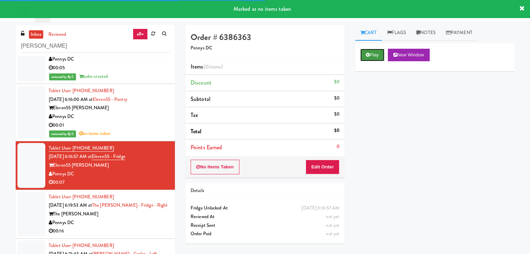
drag, startPoint x: 365, startPoint y: 49, endPoint x: 369, endPoint y: 52, distance: 5.2
click at [367, 50] on button "Play" at bounding box center [372, 55] width 24 height 13
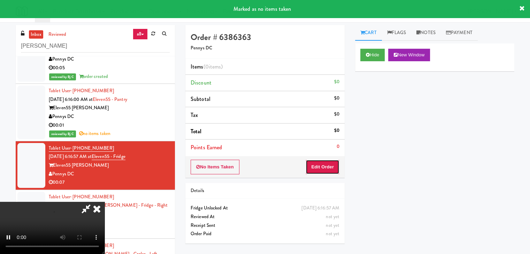
click at [322, 170] on button "Edit Order" at bounding box center [323, 167] width 34 height 15
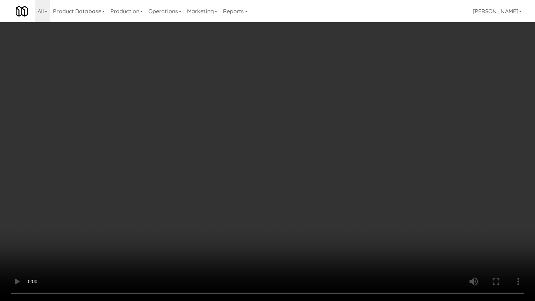
click at [323, 212] on video at bounding box center [267, 150] width 535 height 301
click at [324, 205] on video at bounding box center [267, 150] width 535 height 301
click at [323, 204] on video at bounding box center [267, 150] width 535 height 301
click at [323, 205] on video at bounding box center [267, 150] width 535 height 301
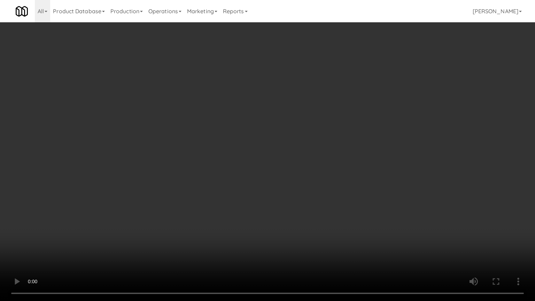
click at [324, 205] on video at bounding box center [267, 150] width 535 height 301
click at [327, 204] on video at bounding box center [267, 150] width 535 height 301
drag, startPoint x: 327, startPoint y: 204, endPoint x: 367, endPoint y: 143, distance: 73.2
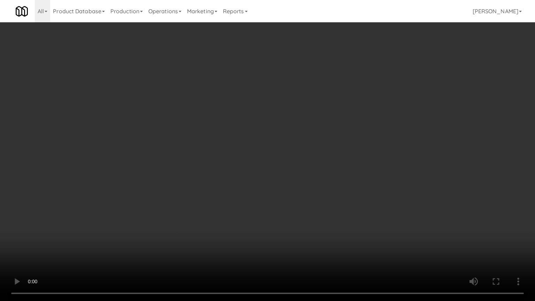
click at [329, 201] on video at bounding box center [267, 150] width 535 height 301
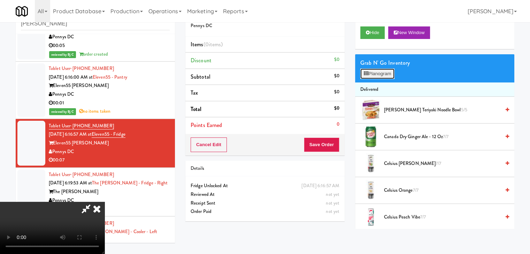
click at [386, 76] on button "Planogram" at bounding box center [377, 74] width 34 height 10
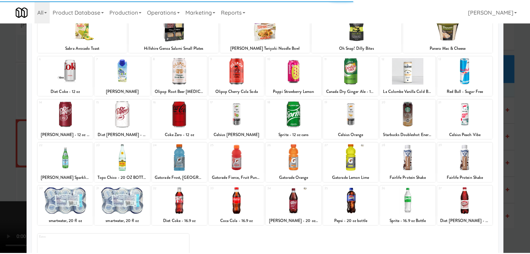
scroll to position [70, 0]
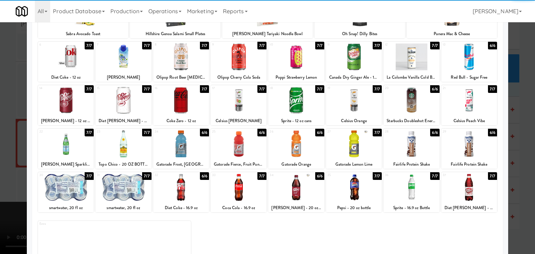
click at [472, 108] on div at bounding box center [470, 100] width 56 height 27
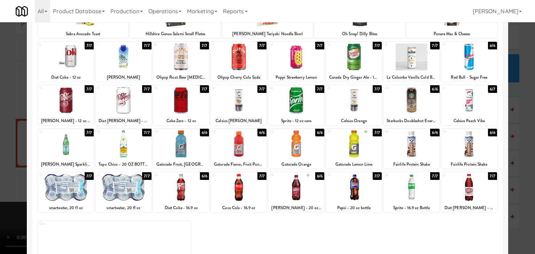
drag, startPoint x: 519, startPoint y: 117, endPoint x: 467, endPoint y: 133, distance: 54.1
click at [519, 117] on div at bounding box center [267, 127] width 535 height 254
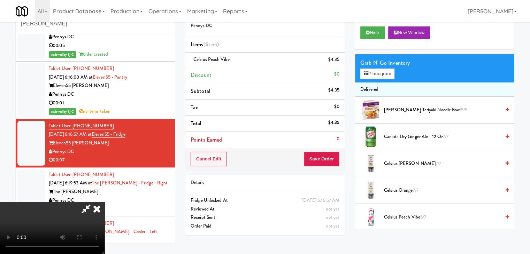
drag, startPoint x: 343, startPoint y: 159, endPoint x: 329, endPoint y: 162, distance: 14.6
click at [329, 162] on div "Order # 6386363 Pennys DC Items (1 item ) Celsius Peach Vibe $4.35 Discount $0 …" at bounding box center [265, 122] width 170 height 238
click at [329, 162] on button "Save Order" at bounding box center [322, 159] width 36 height 15
click at [329, 161] on button "Save Order" at bounding box center [322, 159] width 36 height 15
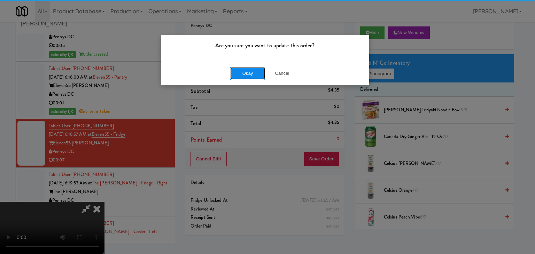
click at [262, 73] on button "Okay" at bounding box center [247, 73] width 35 height 13
drag, startPoint x: 262, startPoint y: 73, endPoint x: 261, endPoint y: 77, distance: 3.6
click at [262, 74] on div "Okay Cancel" at bounding box center [265, 73] width 208 height 23
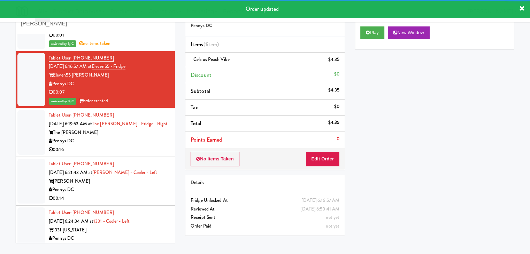
scroll to position [836, 0]
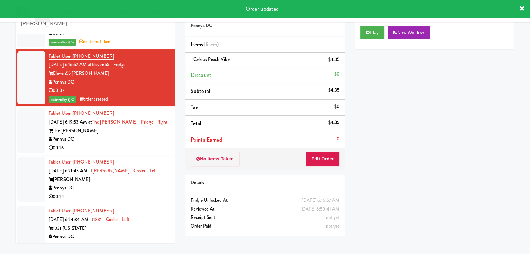
click at [123, 153] on div "00:16" at bounding box center [109, 148] width 121 height 9
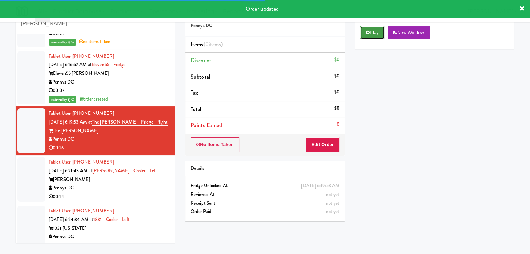
click at [375, 33] on button "Play" at bounding box center [372, 32] width 24 height 13
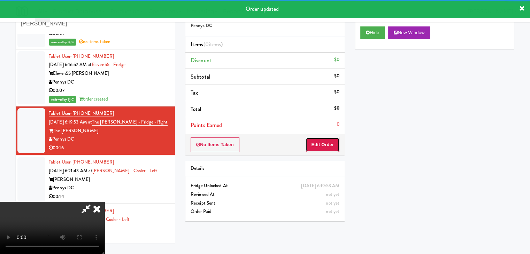
click at [328, 144] on button "Edit Order" at bounding box center [323, 145] width 34 height 15
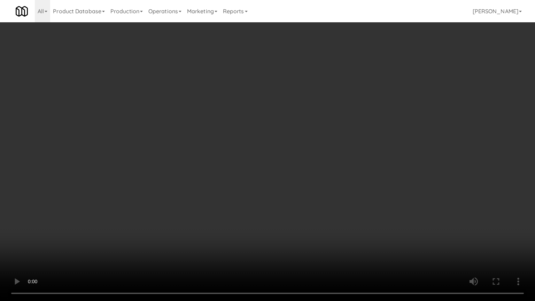
click at [287, 196] on video at bounding box center [267, 150] width 535 height 301
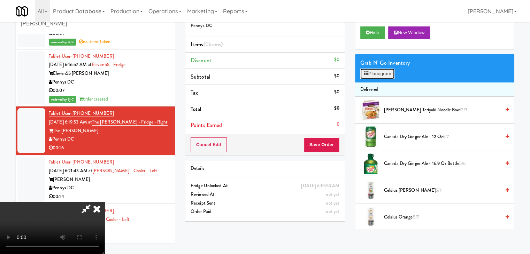
click at [369, 75] on button "Planogram" at bounding box center [377, 74] width 34 height 10
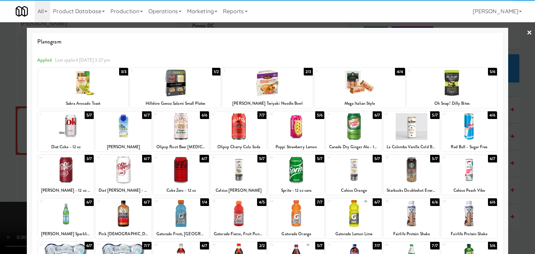
drag, startPoint x: 415, startPoint y: 128, endPoint x: 449, endPoint y: 133, distance: 34.2
click at [415, 128] on div at bounding box center [412, 126] width 56 height 27
click at [521, 142] on div at bounding box center [267, 127] width 535 height 254
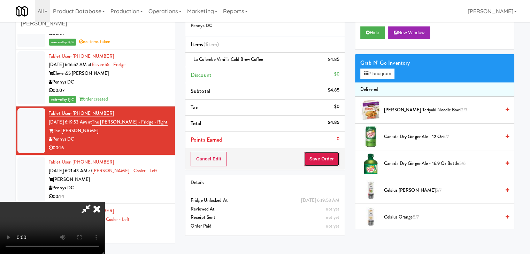
click at [328, 159] on button "Save Order" at bounding box center [322, 159] width 36 height 15
click at [328, 160] on button "Save Order" at bounding box center [322, 159] width 36 height 15
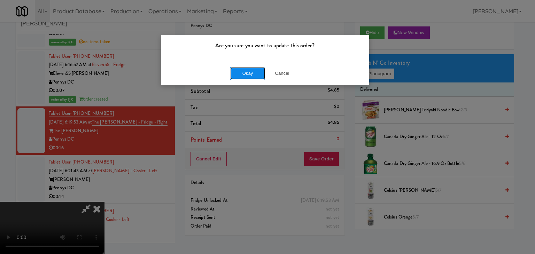
click at [249, 70] on button "Okay" at bounding box center [247, 73] width 35 height 13
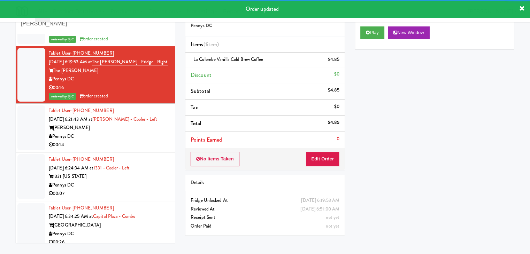
scroll to position [906, 0]
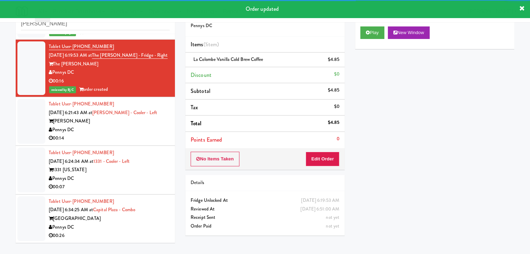
click at [132, 132] on div "Pennys DC" at bounding box center [109, 130] width 121 height 9
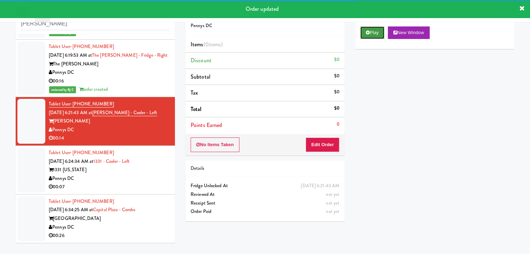
click at [372, 36] on button "Play" at bounding box center [372, 32] width 24 height 13
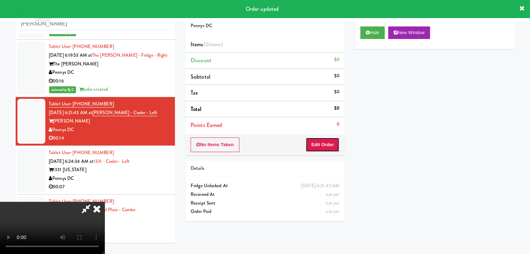
click at [319, 143] on button "Edit Order" at bounding box center [323, 145] width 34 height 15
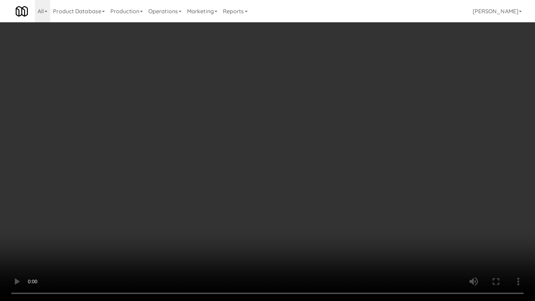
click at [299, 241] on video at bounding box center [267, 150] width 535 height 301
click at [300, 238] on video at bounding box center [267, 150] width 535 height 301
click at [294, 209] on video at bounding box center [267, 150] width 535 height 301
click at [294, 208] on video at bounding box center [267, 150] width 535 height 301
click at [294, 205] on video at bounding box center [267, 150] width 535 height 301
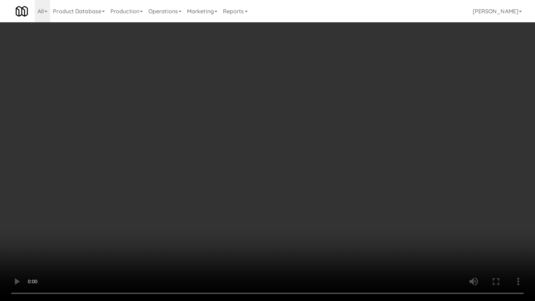
drag, startPoint x: 295, startPoint y: 205, endPoint x: 292, endPoint y: 208, distance: 4.9
click at [295, 205] on video at bounding box center [267, 150] width 535 height 301
click at [295, 201] on video at bounding box center [267, 150] width 535 height 301
click at [294, 199] on video at bounding box center [267, 150] width 535 height 301
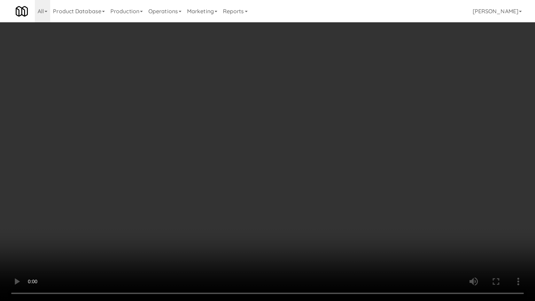
click at [294, 199] on video at bounding box center [267, 150] width 535 height 301
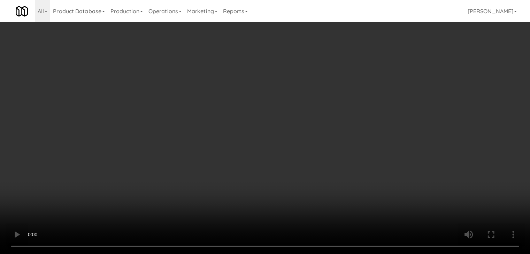
drag, startPoint x: 281, startPoint y: 115, endPoint x: 288, endPoint y: 110, distance: 8.5
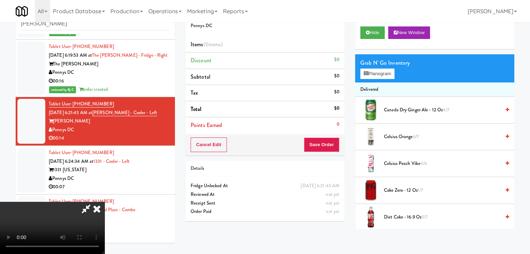
click at [105, 202] on video at bounding box center [52, 228] width 105 height 52
click at [377, 80] on div "Grab N' Go Inventory Planogram" at bounding box center [434, 68] width 159 height 28
click at [379, 74] on button "Planogram" at bounding box center [377, 74] width 34 height 10
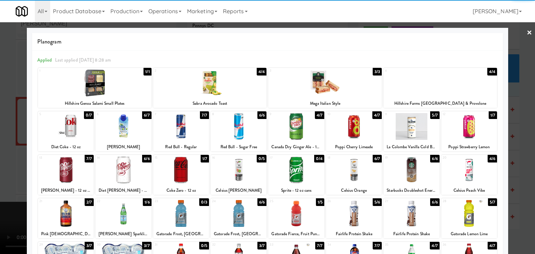
click at [332, 89] on div at bounding box center [325, 83] width 114 height 27
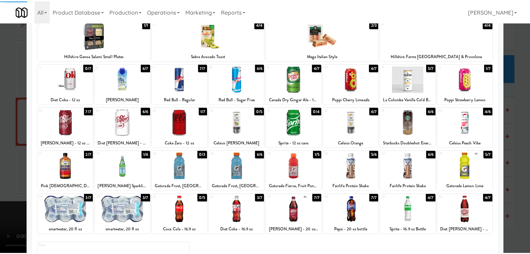
scroll to position [88, 0]
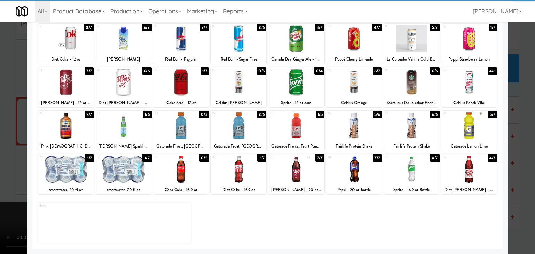
click at [70, 175] on div at bounding box center [66, 169] width 56 height 27
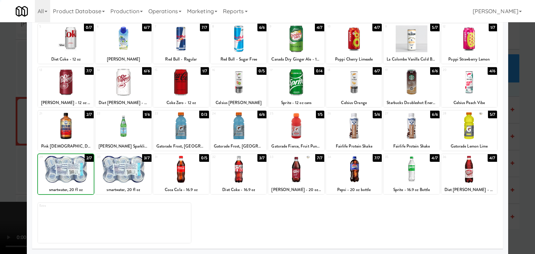
drag, startPoint x: 3, startPoint y: 173, endPoint x: 141, endPoint y: 173, distance: 138.0
click at [3, 173] on div at bounding box center [267, 127] width 535 height 254
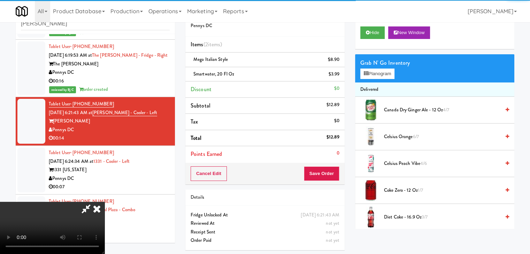
click at [105, 202] on video at bounding box center [52, 228] width 105 height 52
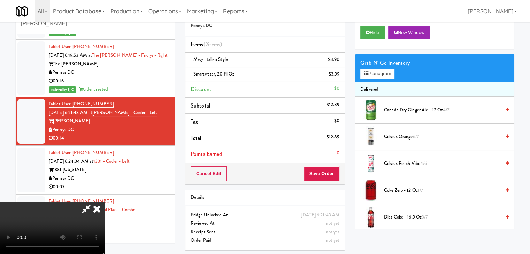
click at [105, 202] on video at bounding box center [52, 228] width 105 height 52
drag, startPoint x: 254, startPoint y: 178, endPoint x: 272, endPoint y: 162, distance: 23.9
click at [105, 202] on video at bounding box center [52, 228] width 105 height 52
click at [381, 76] on button "Planogram" at bounding box center [377, 74] width 34 height 10
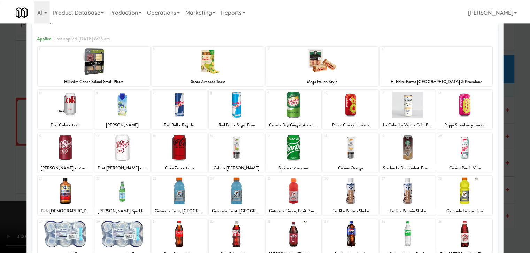
scroll to position [88, 0]
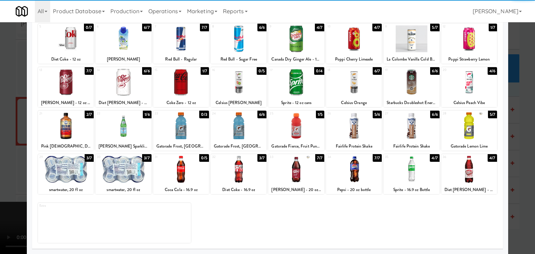
drag, startPoint x: 473, startPoint y: 129, endPoint x: 511, endPoint y: 136, distance: 38.6
click at [474, 130] on div at bounding box center [470, 126] width 56 height 27
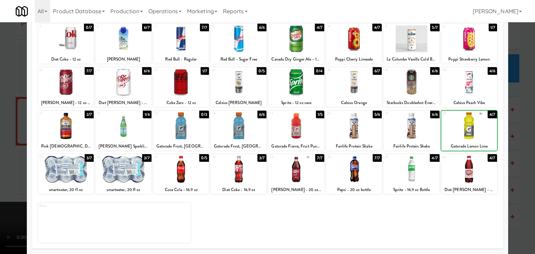
drag, startPoint x: 525, startPoint y: 137, endPoint x: 519, endPoint y: 138, distance: 5.4
click at [524, 137] on div at bounding box center [267, 127] width 535 height 254
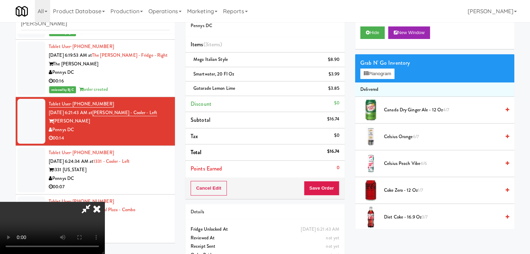
drag, startPoint x: 330, startPoint y: 181, endPoint x: 327, endPoint y: 183, distance: 4.0
click at [329, 182] on div "Cancel Edit Save Order" at bounding box center [264, 189] width 159 height 22
click at [327, 183] on button "Save Order" at bounding box center [322, 188] width 36 height 15
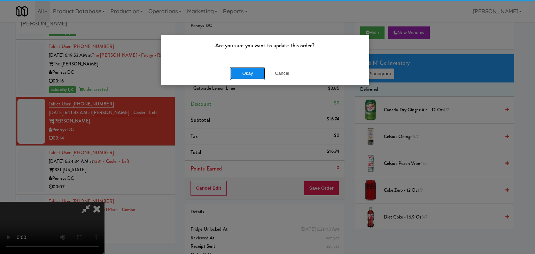
click at [249, 76] on button "Okay" at bounding box center [247, 73] width 35 height 13
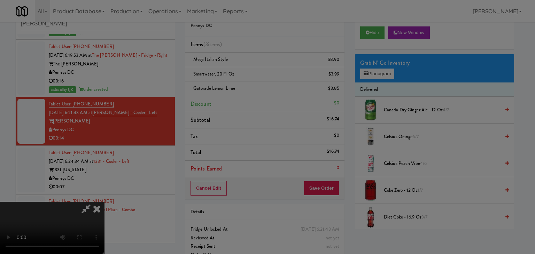
click at [248, 72] on div "Okay Cancel" at bounding box center [265, 60] width 208 height 23
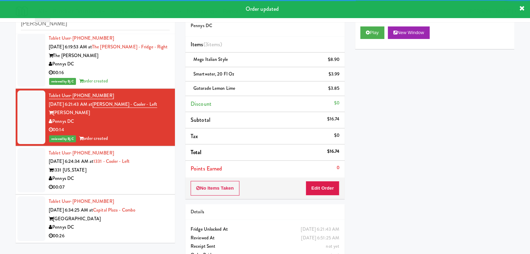
scroll to position [920, 0]
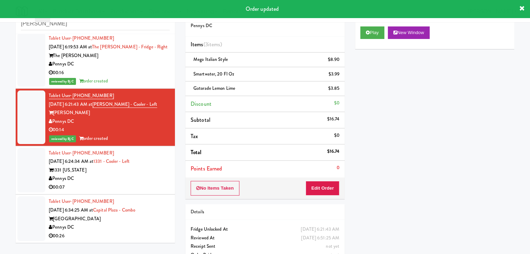
click at [137, 175] on div "Tablet User · (757) 705-3438 [DATE] 6:24:34 AM at 1331 - Cooler - Left 1331 [US…" at bounding box center [109, 170] width 121 height 43
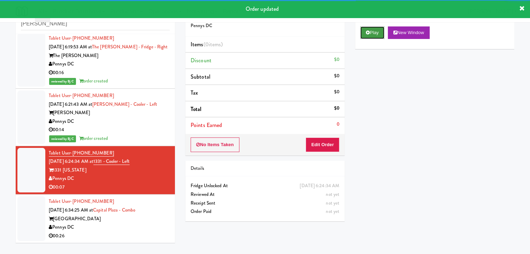
click at [368, 36] on button "Play" at bounding box center [372, 32] width 24 height 13
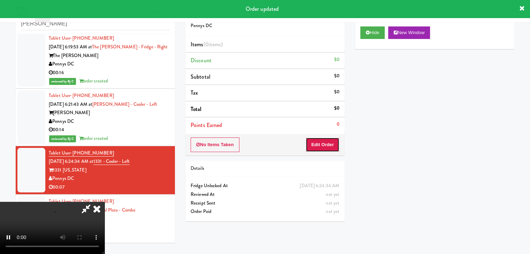
click at [319, 144] on button "Edit Order" at bounding box center [323, 145] width 34 height 15
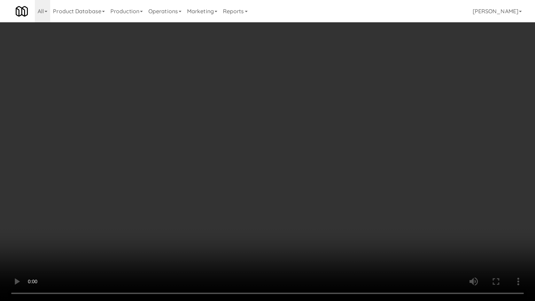
click at [322, 168] on video at bounding box center [267, 150] width 535 height 301
click at [322, 169] on video at bounding box center [267, 150] width 535 height 301
click at [322, 164] on video at bounding box center [267, 150] width 535 height 301
click at [323, 165] on video at bounding box center [267, 150] width 535 height 301
click at [323, 166] on video at bounding box center [267, 150] width 535 height 301
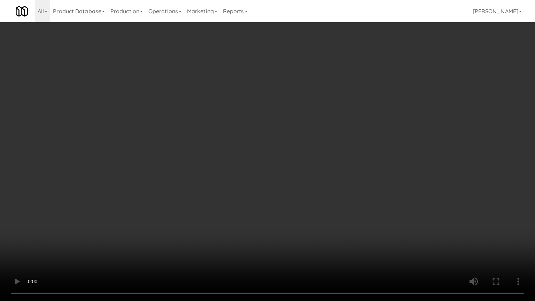
click at [323, 166] on video at bounding box center [267, 150] width 535 height 301
click at [319, 165] on video at bounding box center [267, 150] width 535 height 301
drag, startPoint x: 319, startPoint y: 165, endPoint x: 320, endPoint y: 132, distance: 33.1
click at [319, 165] on video at bounding box center [267, 150] width 535 height 301
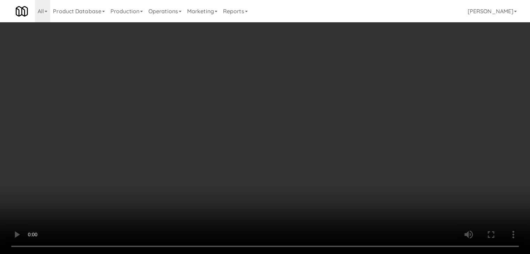
click at [377, 73] on button "Planogram" at bounding box center [377, 74] width 34 height 10
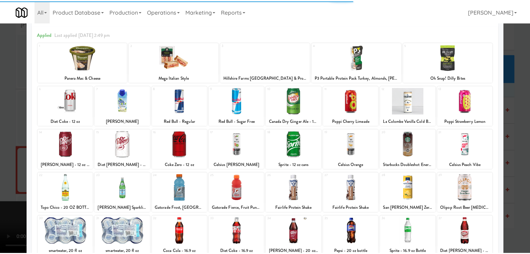
scroll to position [70, 0]
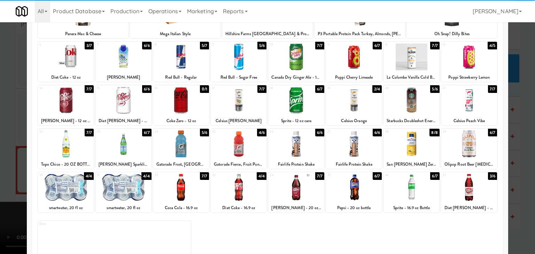
click at [472, 106] on div at bounding box center [470, 100] width 56 height 27
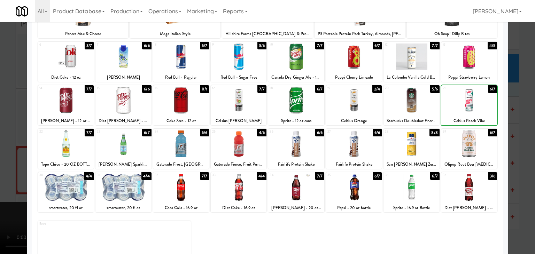
drag, startPoint x: 523, startPoint y: 115, endPoint x: 514, endPoint y: 118, distance: 9.1
click at [523, 116] on div at bounding box center [267, 127] width 535 height 254
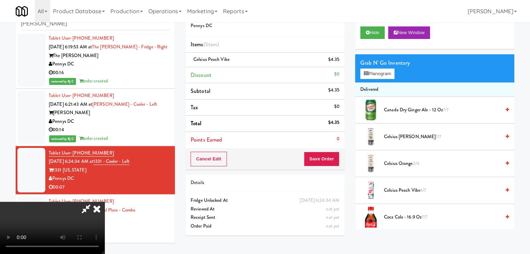
click at [342, 159] on div "Cancel Edit Save Order" at bounding box center [264, 159] width 159 height 22
click at [331, 159] on button "Save Order" at bounding box center [322, 159] width 36 height 15
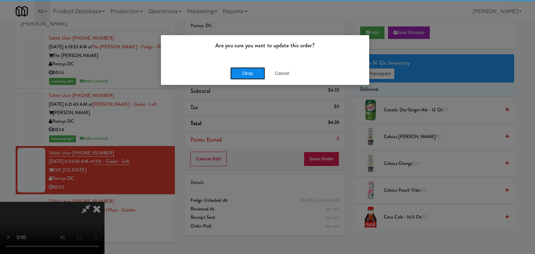
click at [244, 72] on button "Okay" at bounding box center [247, 73] width 35 height 13
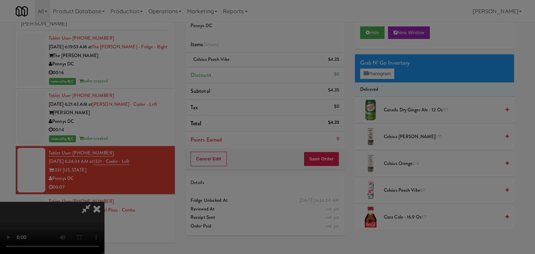
click at [244, 72] on div "Okay Cancel" at bounding box center [265, 60] width 208 height 23
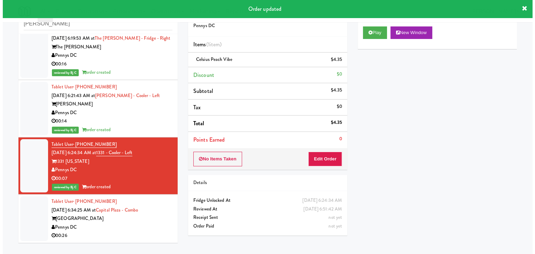
scroll to position [928, 0]
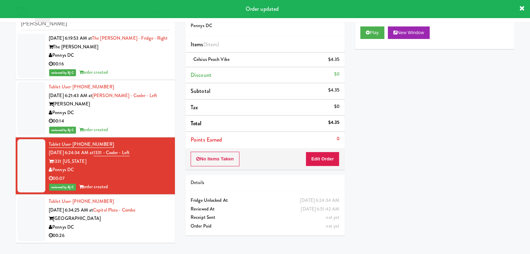
click at [117, 231] on div "Tablet User · (202) 790-3351 [DATE] 6:34:25 AM at [GEOGRAPHIC_DATA] [GEOGRAPHIC…" at bounding box center [109, 219] width 121 height 43
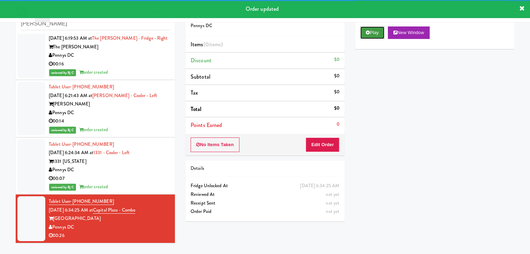
click at [373, 31] on button "Play" at bounding box center [372, 32] width 24 height 13
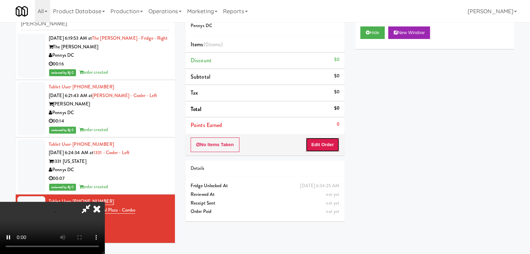
click at [325, 144] on button "Edit Order" at bounding box center [323, 145] width 34 height 15
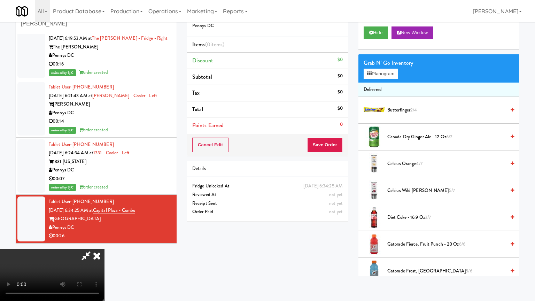
click at [105, 249] on video at bounding box center [52, 275] width 105 height 52
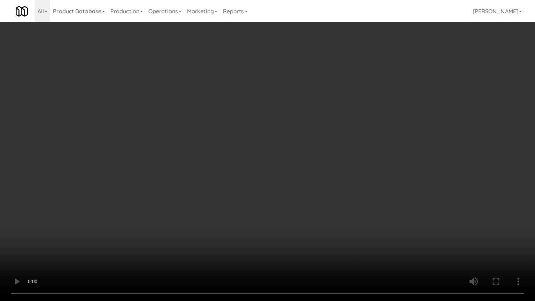
click at [278, 218] on video at bounding box center [267, 150] width 535 height 301
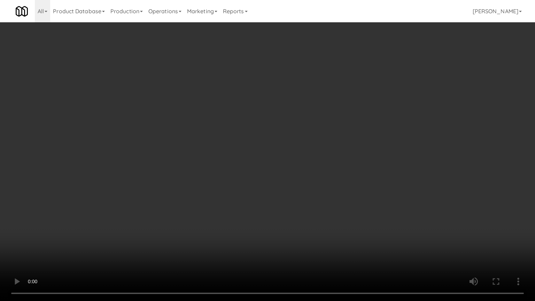
click at [255, 224] on video at bounding box center [267, 150] width 535 height 301
drag, startPoint x: 259, startPoint y: 219, endPoint x: 264, endPoint y: 213, distance: 7.6
click at [259, 218] on video at bounding box center [267, 150] width 535 height 301
click at [274, 188] on video at bounding box center [267, 150] width 535 height 301
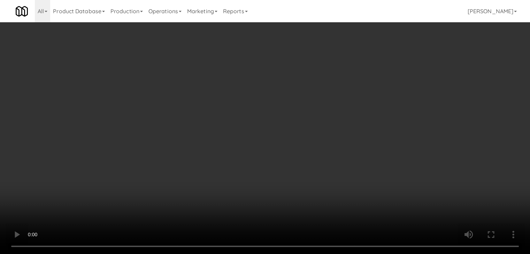
click at [245, 145] on video at bounding box center [265, 127] width 530 height 254
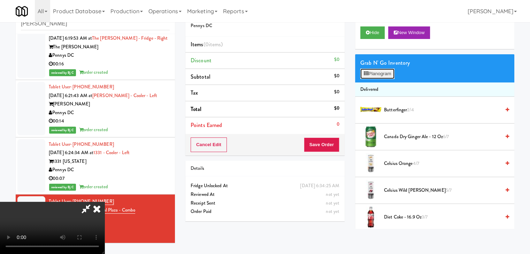
click at [381, 72] on button "Planogram" at bounding box center [377, 74] width 34 height 10
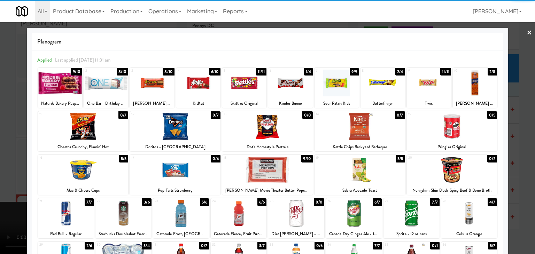
click at [375, 87] on div at bounding box center [383, 83] width 44 height 27
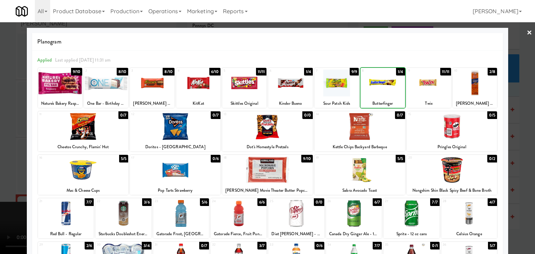
click at [375, 87] on div at bounding box center [383, 83] width 44 height 27
drag, startPoint x: 0, startPoint y: 138, endPoint x: 90, endPoint y: 142, distance: 89.7
click at [0, 138] on div at bounding box center [267, 127] width 535 height 254
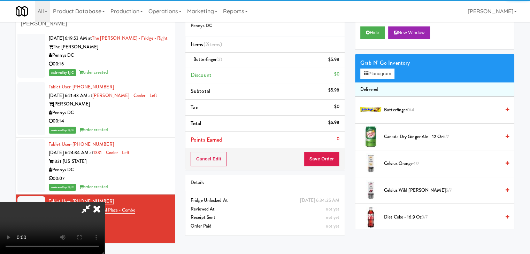
click at [105, 202] on video at bounding box center [52, 228] width 105 height 52
drag, startPoint x: 220, startPoint y: 150, endPoint x: 248, endPoint y: 182, distance: 43.2
click at [105, 202] on video at bounding box center [52, 228] width 105 height 52
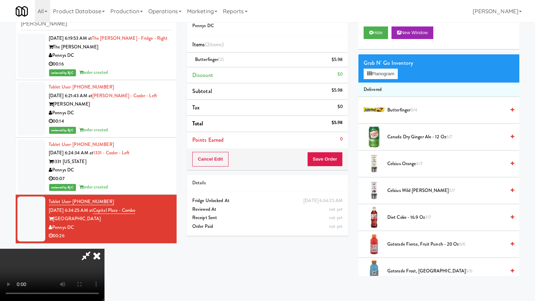
click at [105, 249] on video at bounding box center [52, 275] width 105 height 52
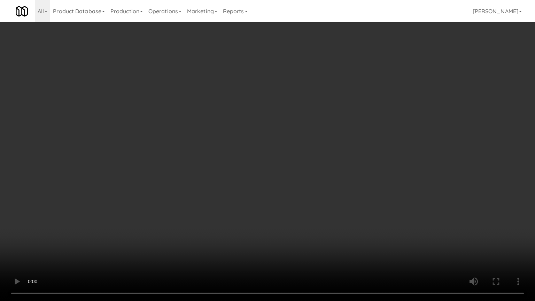
click at [275, 178] on video at bounding box center [267, 150] width 535 height 301
click at [275, 177] on video at bounding box center [267, 150] width 535 height 301
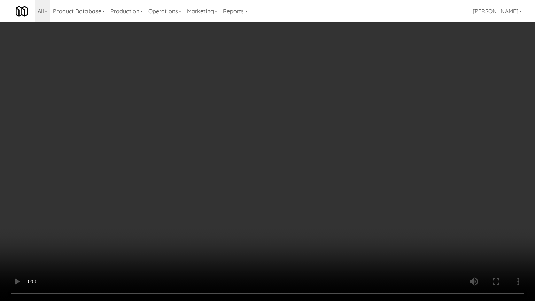
click at [275, 178] on video at bounding box center [267, 150] width 535 height 301
click at [275, 177] on video at bounding box center [267, 150] width 535 height 301
drag, startPoint x: 275, startPoint y: 177, endPoint x: 284, endPoint y: 129, distance: 49.4
click at [275, 174] on video at bounding box center [267, 150] width 535 height 301
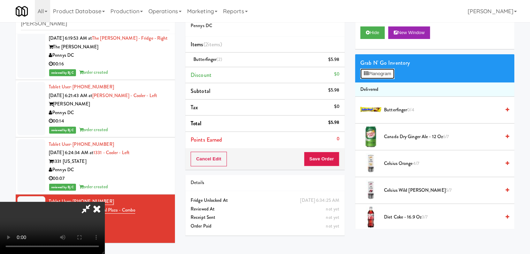
click at [379, 76] on button "Planogram" at bounding box center [377, 74] width 34 height 10
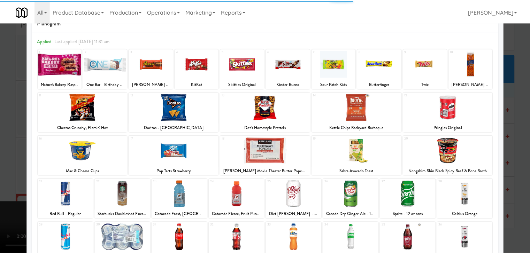
scroll to position [88, 0]
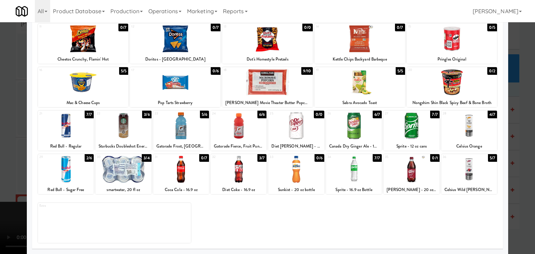
click at [243, 172] on div at bounding box center [239, 169] width 56 height 27
click at [0, 172] on div at bounding box center [267, 127] width 535 height 254
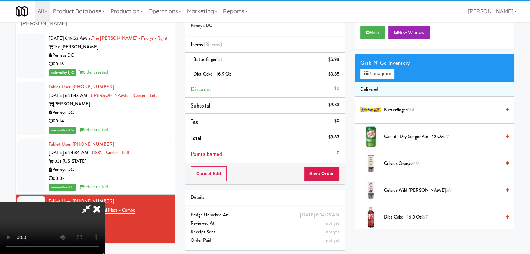
drag, startPoint x: 171, startPoint y: 177, endPoint x: 198, endPoint y: 181, distance: 27.0
click at [105, 202] on video at bounding box center [52, 228] width 105 height 52
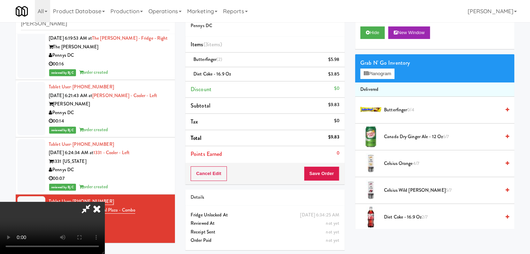
click at [105, 202] on video at bounding box center [52, 228] width 105 height 52
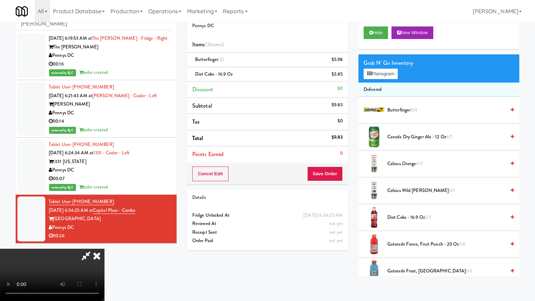
click at [105, 249] on video at bounding box center [52, 275] width 105 height 52
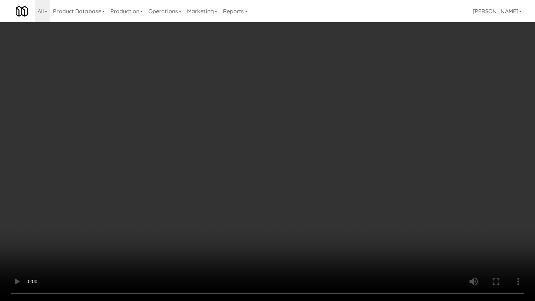
click at [311, 198] on video at bounding box center [267, 150] width 535 height 301
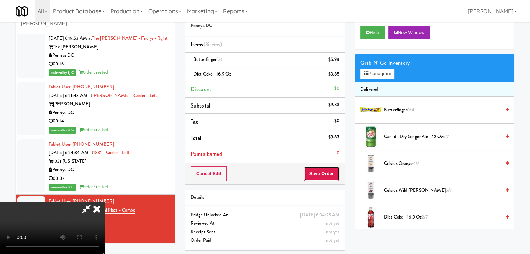
click at [332, 169] on button "Save Order" at bounding box center [322, 174] width 36 height 15
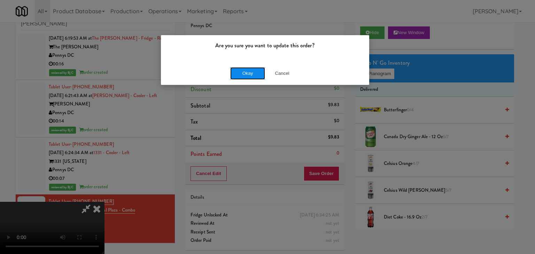
click at [250, 71] on button "Okay" at bounding box center [247, 73] width 35 height 13
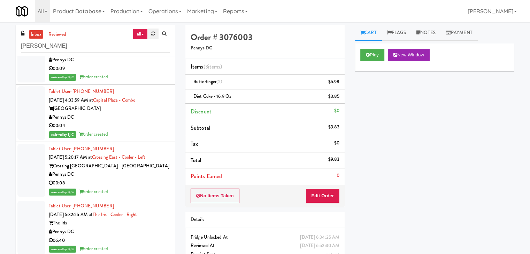
click at [148, 31] on link at bounding box center [153, 34] width 11 height 10
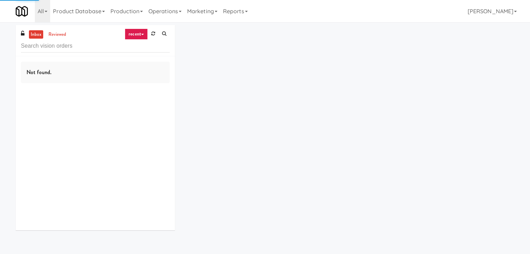
click at [140, 35] on link "recent" at bounding box center [136, 34] width 23 height 11
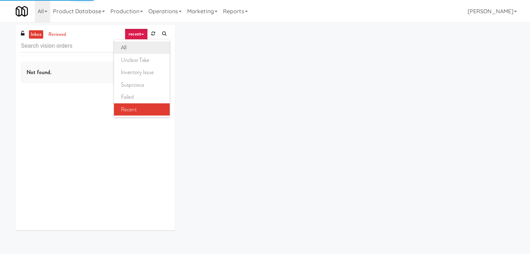
click at [138, 46] on link "all" at bounding box center [142, 47] width 56 height 13
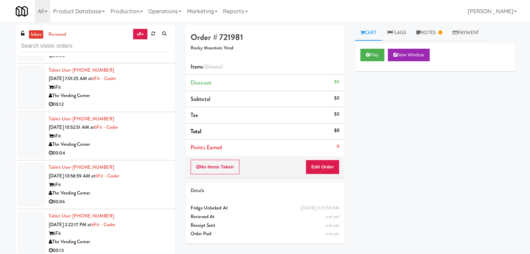
scroll to position [592, 0]
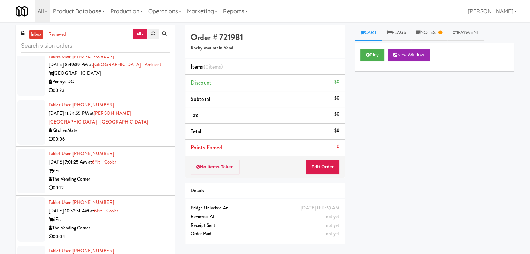
click at [154, 33] on icon at bounding box center [153, 33] width 4 height 5
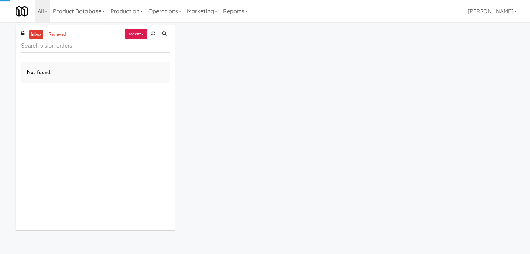
click at [142, 35] on link "recent" at bounding box center [136, 34] width 23 height 11
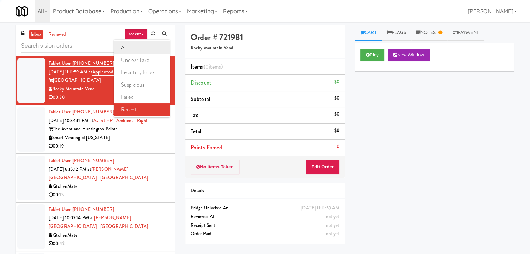
click at [137, 47] on link "all" at bounding box center [142, 47] width 56 height 13
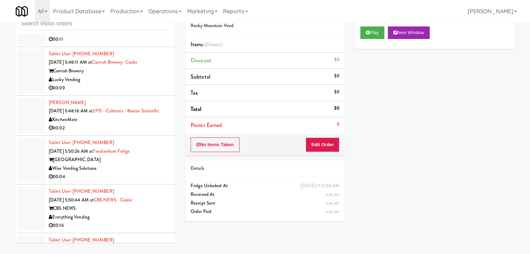
scroll to position [3571, 0]
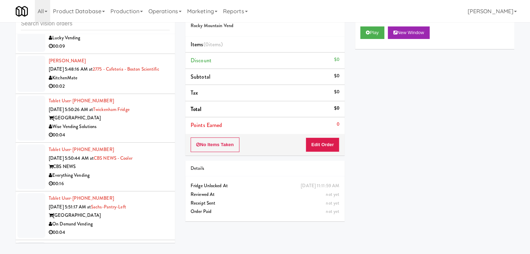
drag, startPoint x: 110, startPoint y: 171, endPoint x: 116, endPoint y: 170, distance: 6.0
click at [111, 143] on li "Tablet User · (334) 591-5247 [DATE] 5:50:26 AM at [GEOGRAPHIC_DATA] Wise Vendin…" at bounding box center [95, 118] width 159 height 49
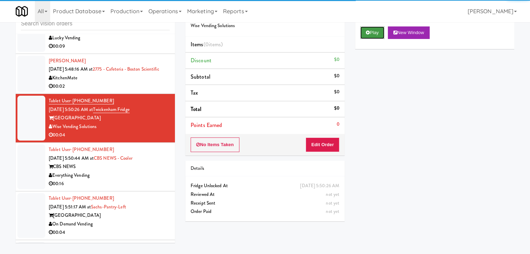
click at [369, 36] on button "Play" at bounding box center [372, 32] width 24 height 13
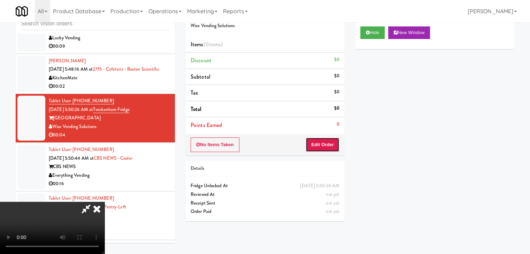
click at [320, 147] on button "Edit Order" at bounding box center [323, 145] width 34 height 15
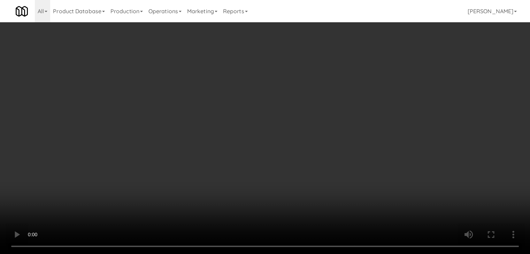
scroll to position [3562, 0]
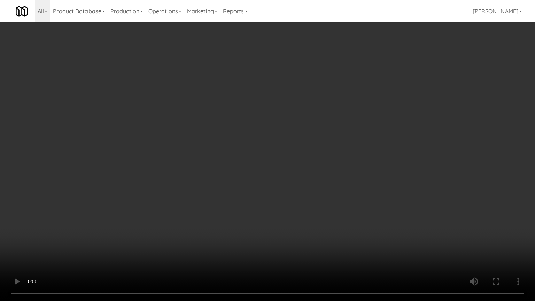
click at [279, 211] on video at bounding box center [267, 150] width 535 height 301
click at [282, 214] on video at bounding box center [267, 150] width 535 height 301
drag, startPoint x: 283, startPoint y: 214, endPoint x: 307, endPoint y: 122, distance: 95.2
click at [284, 206] on video at bounding box center [267, 150] width 535 height 301
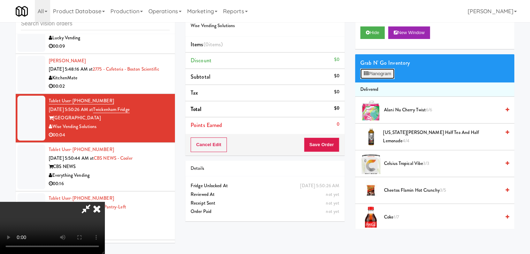
click at [380, 72] on button "Planogram" at bounding box center [377, 74] width 34 height 10
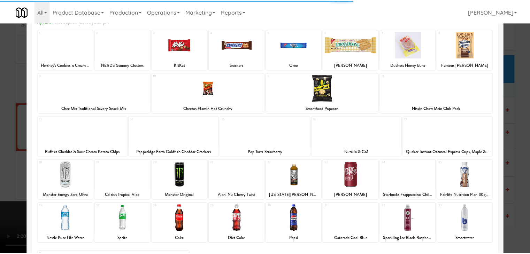
scroll to position [88, 0]
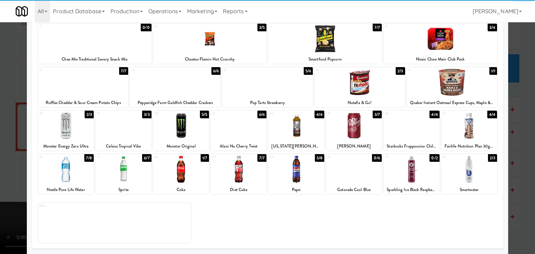
click at [75, 176] on div at bounding box center [66, 169] width 56 height 27
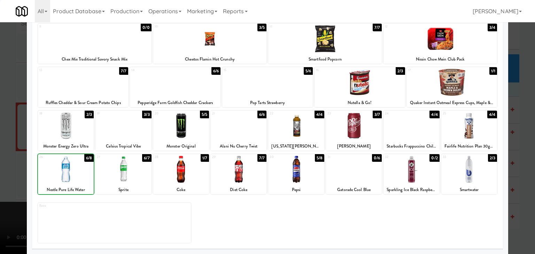
drag, startPoint x: 0, startPoint y: 174, endPoint x: 134, endPoint y: 150, distance: 136.0
click at [6, 170] on div at bounding box center [267, 127] width 535 height 254
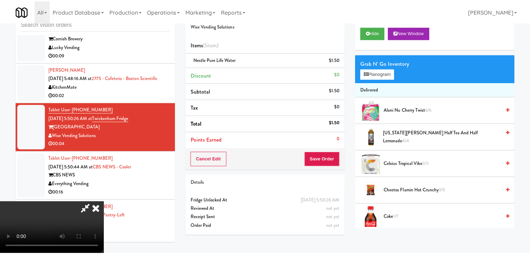
scroll to position [3571, 0]
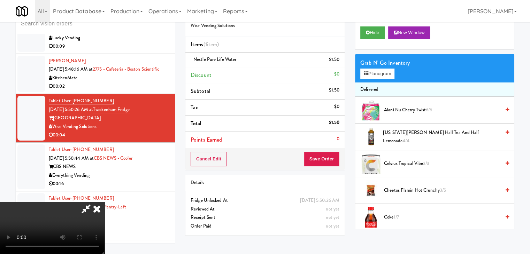
click at [322, 152] on div "Order # 6522362 Wise Vending Solutions Items (1 item ) Nestle Pure Life Water $…" at bounding box center [264, 86] width 159 height 167
click at [322, 153] on button "Save Order" at bounding box center [322, 159] width 36 height 15
click at [323, 155] on button "Save Order" at bounding box center [322, 159] width 36 height 15
click at [323, 156] on body "Are you sure you want to update this order? Okay Cancel Okay Are you sure you w…" at bounding box center [265, 127] width 530 height 254
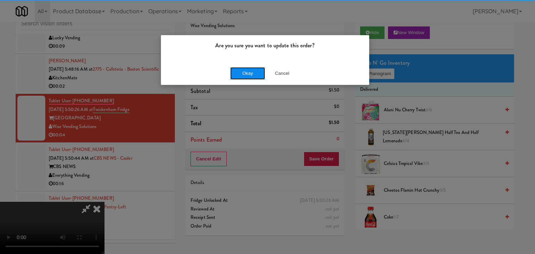
click at [251, 74] on button "Okay" at bounding box center [247, 73] width 35 height 13
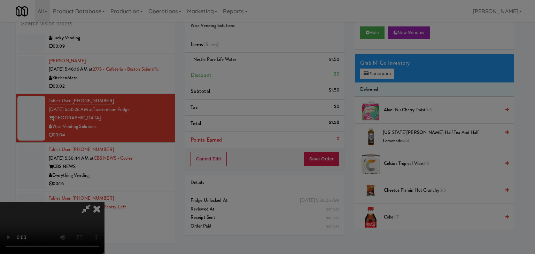
drag, startPoint x: 251, startPoint y: 74, endPoint x: 253, endPoint y: 79, distance: 5.8
click at [251, 72] on div "Okay Cancel" at bounding box center [265, 60] width 208 height 23
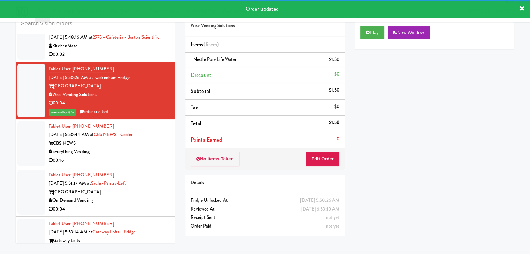
scroll to position [3676, 0]
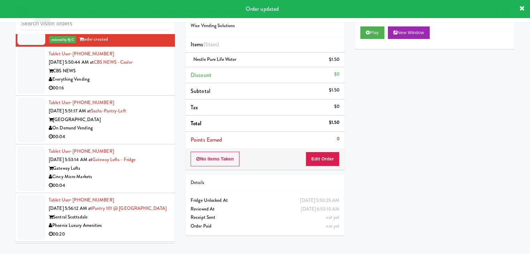
click at [136, 84] on div "Everything Vending" at bounding box center [109, 79] width 121 height 9
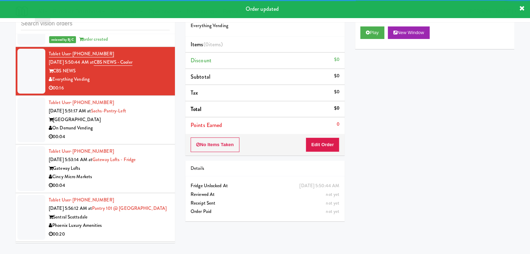
drag, startPoint x: 358, startPoint y: 21, endPoint x: 362, endPoint y: 21, distance: 3.8
click at [358, 23] on body "Order updated Are you sure you want to update this order? Okay Cancel Okay Are …" at bounding box center [265, 127] width 530 height 254
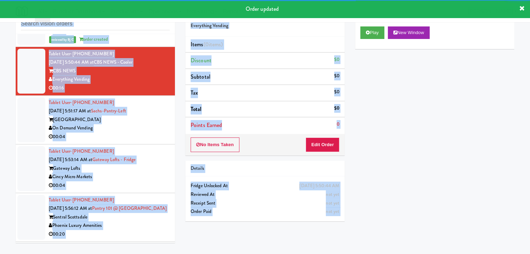
click at [363, 23] on body "Order updated Are you sure you want to update this order? Okay Cancel Okay Are …" at bounding box center [265, 127] width 530 height 254
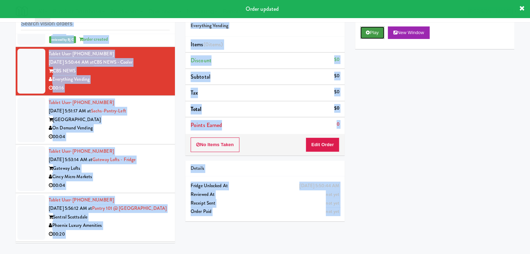
click at [362, 33] on button "Play" at bounding box center [372, 32] width 24 height 13
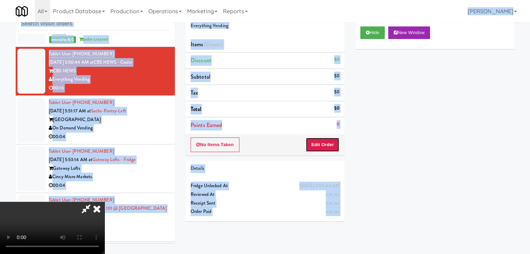
click at [323, 143] on button "Edit Order" at bounding box center [323, 145] width 34 height 15
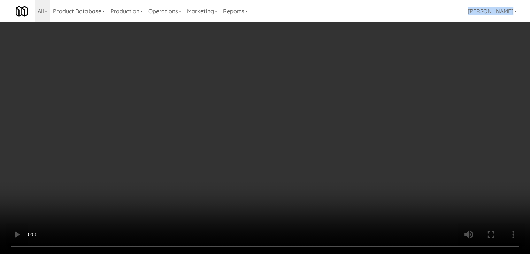
scroll to position [3667, 0]
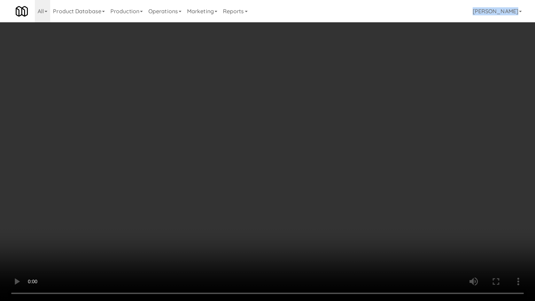
click at [222, 204] on video at bounding box center [267, 150] width 535 height 301
click at [227, 201] on video at bounding box center [267, 150] width 535 height 301
click at [223, 181] on video at bounding box center [267, 150] width 535 height 301
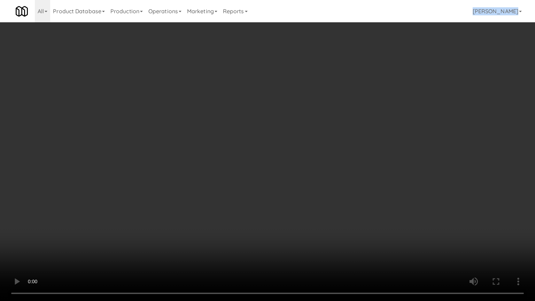
click at [223, 181] on video at bounding box center [267, 150] width 535 height 301
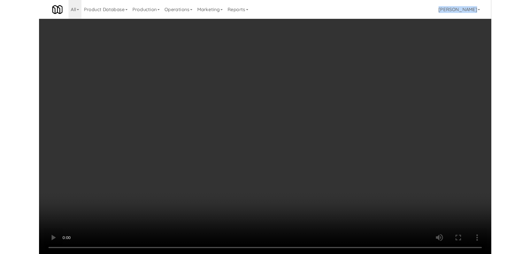
scroll to position [3676, 0]
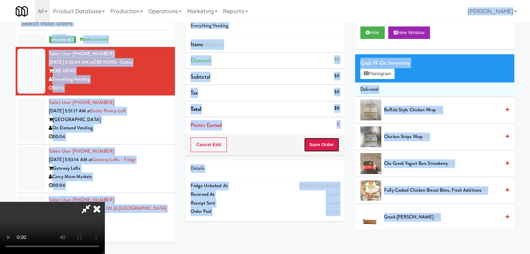
click at [327, 145] on button "Save Order" at bounding box center [322, 145] width 36 height 15
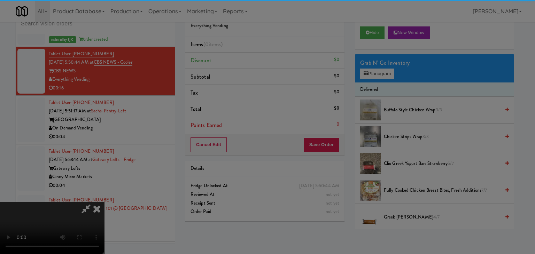
click at [386, 73] on body "Are you sure you want to update this order? Okay Cancel Okay Are you sure you w…" at bounding box center [267, 127] width 535 height 254
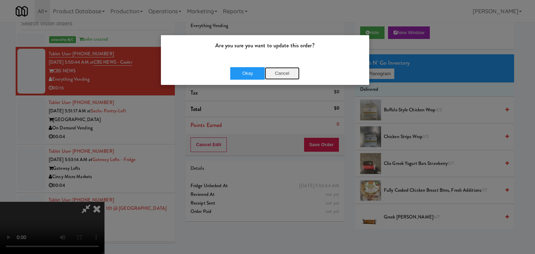
drag, startPoint x: 280, startPoint y: 76, endPoint x: 378, endPoint y: 75, distance: 97.6
click at [282, 76] on button "Cancel" at bounding box center [282, 73] width 35 height 13
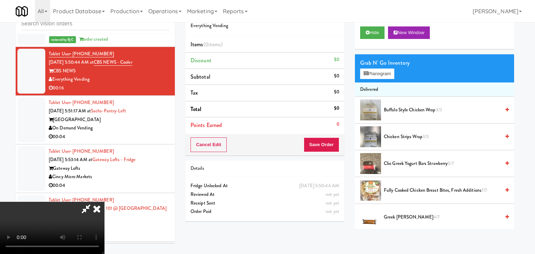
click at [385, 75] on div at bounding box center [267, 127] width 535 height 254
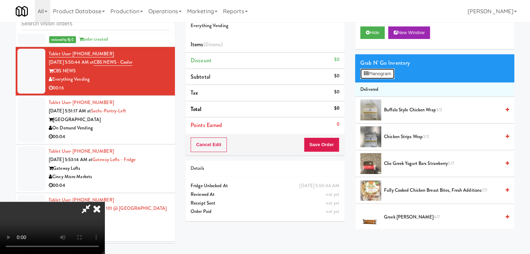
click at [385, 75] on button "Planogram" at bounding box center [377, 74] width 34 height 10
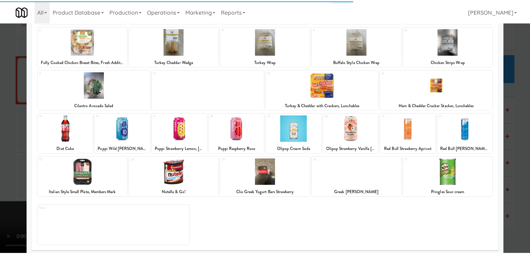
scroll to position [88, 0]
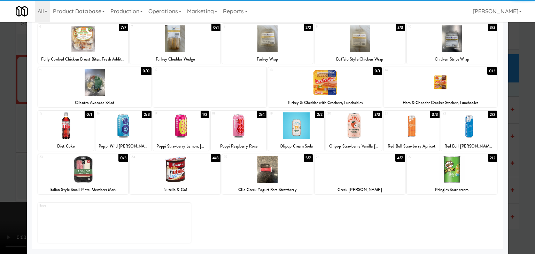
drag, startPoint x: 413, startPoint y: 129, endPoint x: 222, endPoint y: 136, distance: 191.8
click at [413, 129] on div at bounding box center [412, 126] width 56 height 27
click at [72, 132] on div at bounding box center [66, 126] width 56 height 27
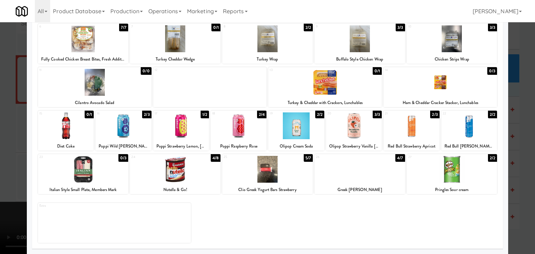
drag, startPoint x: 0, startPoint y: 138, endPoint x: 122, endPoint y: 150, distance: 122.5
click at [3, 138] on div at bounding box center [267, 127] width 535 height 254
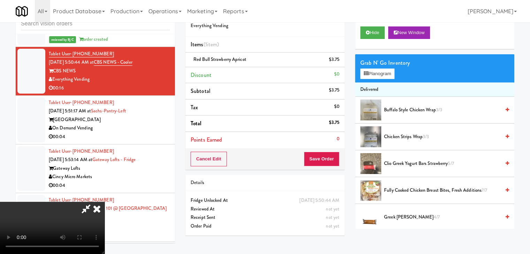
scroll to position [98, 0]
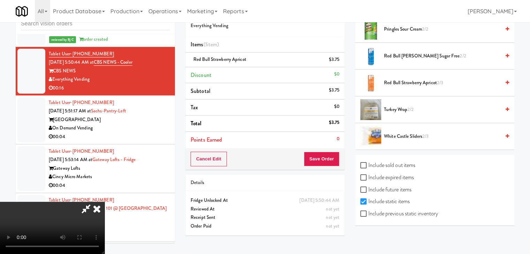
click at [386, 212] on label "Include previous static inventory" at bounding box center [399, 214] width 78 height 10
click at [368, 212] on input "Include previous static inventory" at bounding box center [364, 215] width 8 height 6
checkbox input "true"
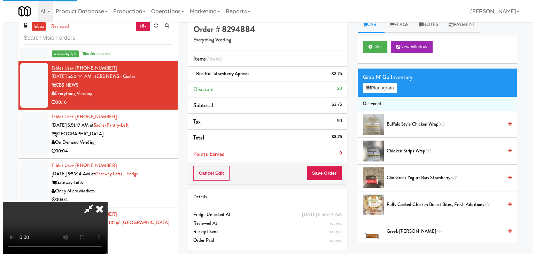
scroll to position [0, 0]
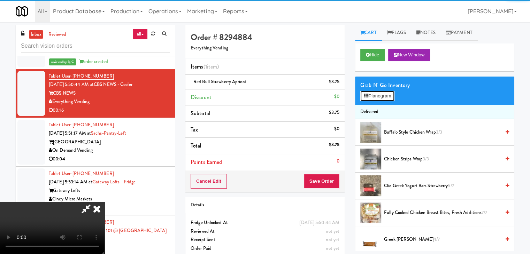
click at [382, 94] on button "Planogram" at bounding box center [377, 96] width 34 height 10
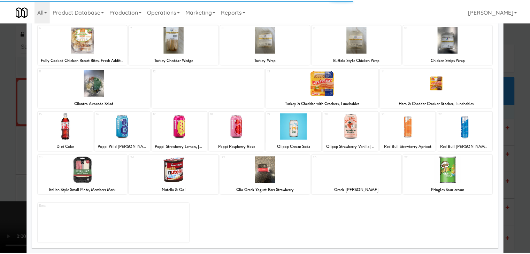
scroll to position [88, 0]
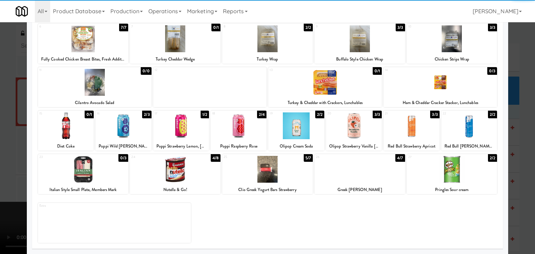
drag, startPoint x: 74, startPoint y: 133, endPoint x: 49, endPoint y: 134, distance: 25.1
click at [73, 133] on div at bounding box center [66, 126] width 56 height 27
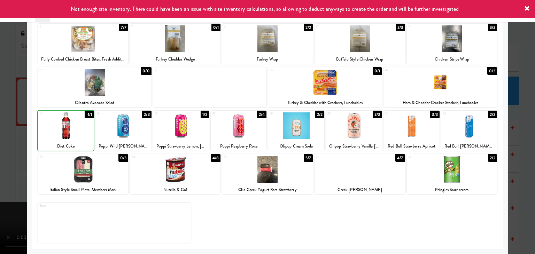
drag, startPoint x: 0, startPoint y: 137, endPoint x: 153, endPoint y: 138, distance: 153.4
click at [3, 136] on div at bounding box center [267, 127] width 535 height 254
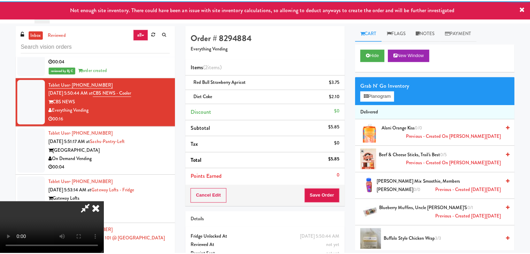
scroll to position [3676, 0]
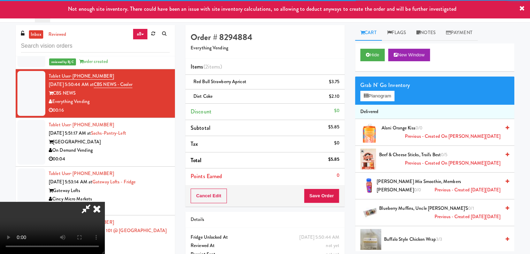
click at [332, 186] on div "Order # 8294884 Everything Vending Items (2 items ) Red Bull Strawberry Apricot…" at bounding box center [264, 116] width 159 height 182
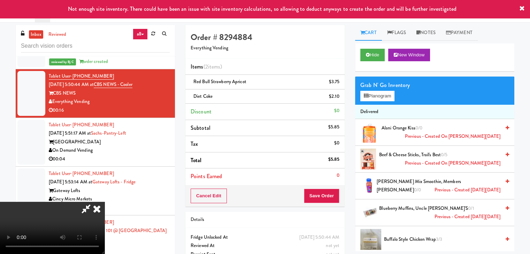
click at [332, 187] on div "Cancel Edit Save Order" at bounding box center [264, 196] width 159 height 22
click at [330, 193] on button "Save Order" at bounding box center [322, 196] width 36 height 15
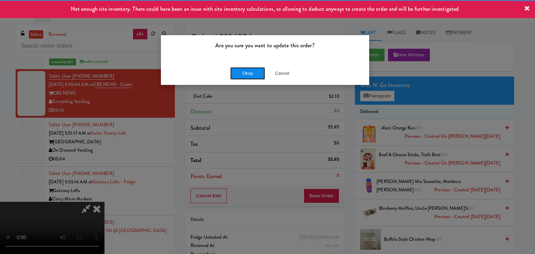
click at [247, 76] on button "Okay" at bounding box center [247, 73] width 35 height 13
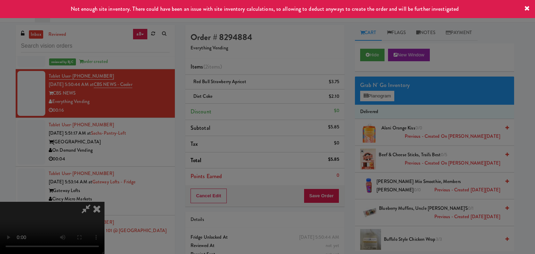
click at [247, 72] on div "Okay Cancel" at bounding box center [265, 60] width 208 height 23
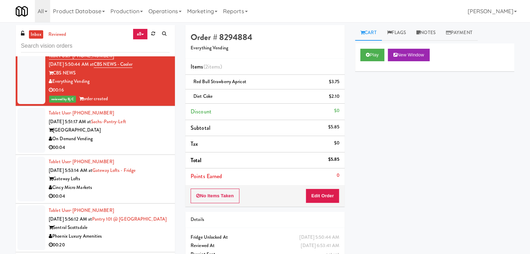
scroll to position [3745, 0]
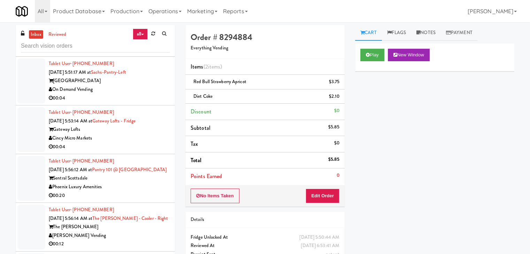
click at [137, 85] on div "[GEOGRAPHIC_DATA]" at bounding box center [109, 81] width 121 height 9
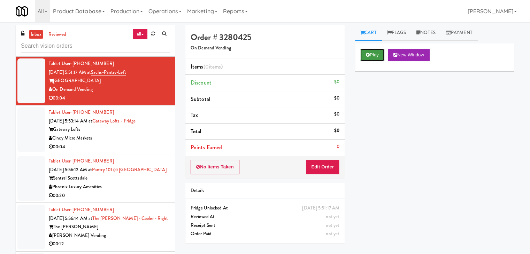
drag, startPoint x: 370, startPoint y: 56, endPoint x: 355, endPoint y: 119, distance: 64.3
click at [370, 58] on button "Play" at bounding box center [372, 55] width 24 height 13
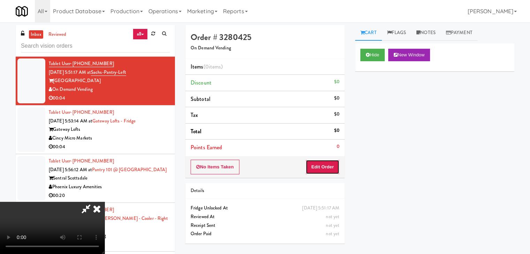
click at [335, 162] on button "Edit Order" at bounding box center [323, 167] width 34 height 15
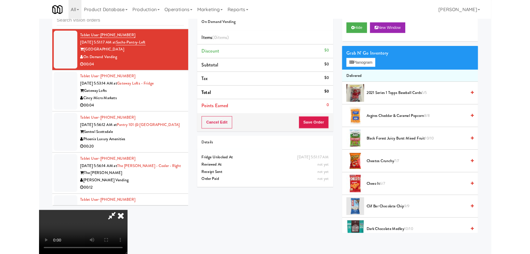
scroll to position [3737, 0]
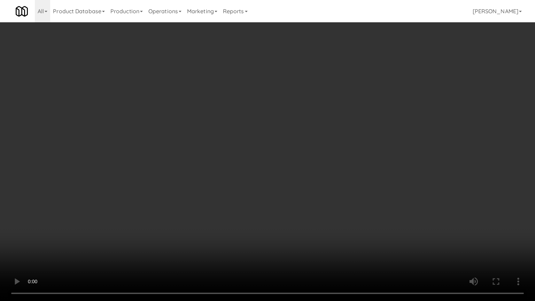
click at [280, 176] on video at bounding box center [267, 150] width 535 height 301
click at [262, 191] on video at bounding box center [267, 150] width 535 height 301
click at [263, 191] on video at bounding box center [267, 150] width 535 height 301
click at [263, 192] on video at bounding box center [267, 150] width 535 height 301
click at [262, 193] on video at bounding box center [267, 150] width 535 height 301
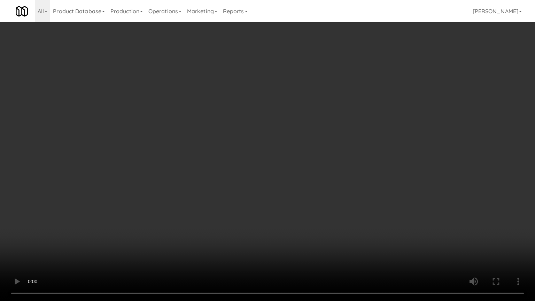
click at [262, 194] on video at bounding box center [267, 150] width 535 height 301
click at [261, 195] on video at bounding box center [267, 150] width 535 height 301
click at [261, 196] on video at bounding box center [267, 150] width 535 height 301
click at [269, 189] on video at bounding box center [267, 150] width 535 height 301
drag, startPoint x: 269, startPoint y: 189, endPoint x: 299, endPoint y: 111, distance: 83.3
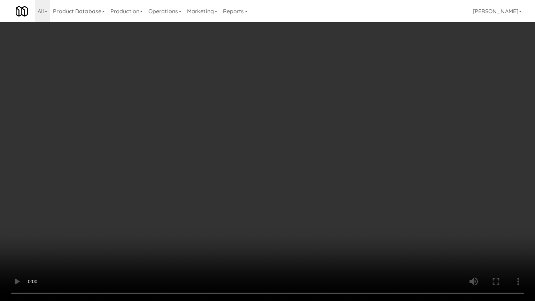
click at [272, 181] on video at bounding box center [267, 150] width 535 height 301
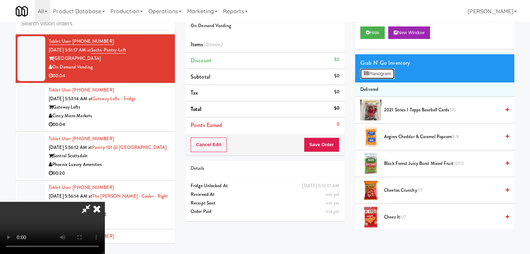
drag, startPoint x: 368, startPoint y: 78, endPoint x: 371, endPoint y: 75, distance: 4.7
click at [368, 77] on button "Planogram" at bounding box center [377, 74] width 34 height 10
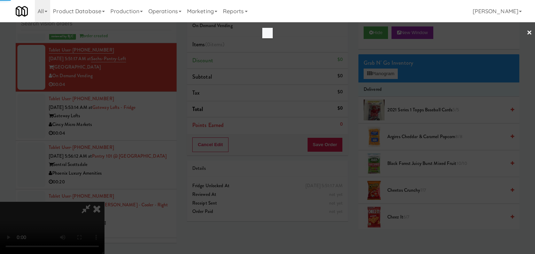
click at [372, 73] on div at bounding box center [267, 127] width 535 height 254
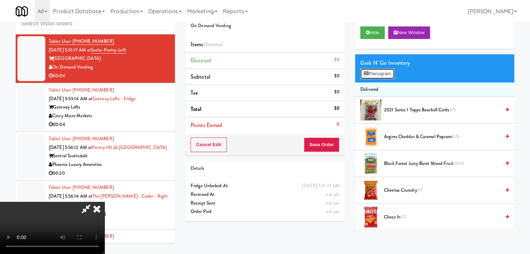
click at [372, 73] on button "Planogram" at bounding box center [377, 74] width 34 height 10
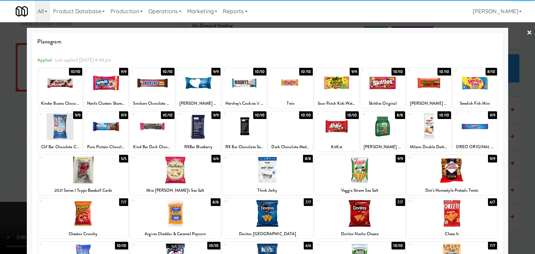
click at [150, 83] on div at bounding box center [152, 83] width 44 height 27
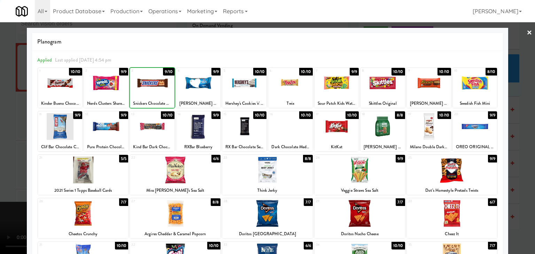
drag, startPoint x: 0, startPoint y: 106, endPoint x: 85, endPoint y: 120, distance: 86.1
click at [3, 106] on div at bounding box center [267, 127] width 535 height 254
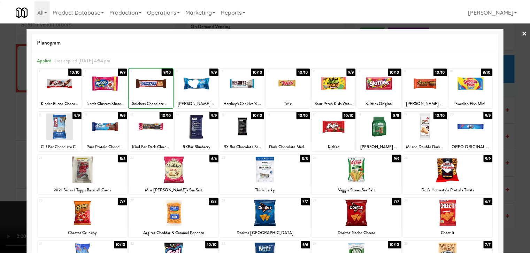
scroll to position [3745, 0]
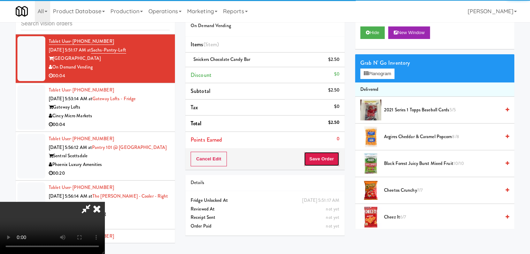
click at [332, 161] on button "Save Order" at bounding box center [322, 159] width 36 height 15
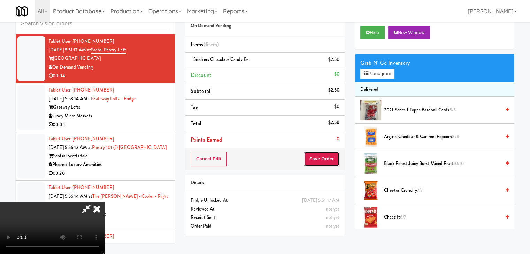
click at [332, 161] on button "Save Order" at bounding box center [322, 159] width 36 height 15
click at [332, 160] on button "Save Order" at bounding box center [322, 159] width 36 height 15
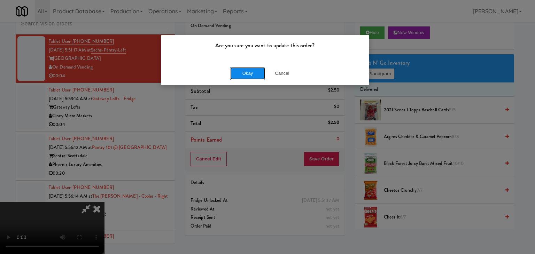
click at [246, 73] on button "Okay" at bounding box center [247, 73] width 35 height 13
click at [246, 73] on div "Okay Cancel" at bounding box center [265, 73] width 208 height 23
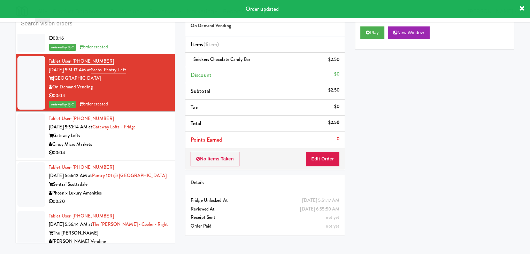
scroll to position [3780, 0]
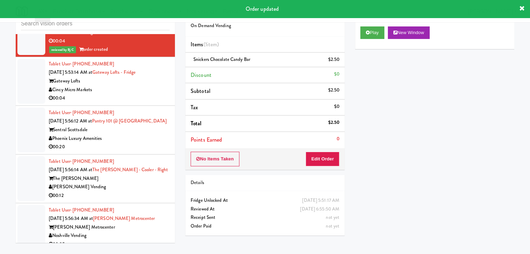
click at [142, 94] on div "Cincy Micro Markets" at bounding box center [109, 90] width 121 height 9
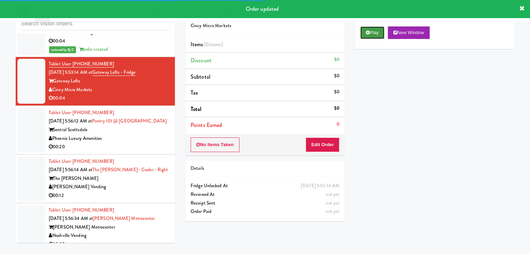
click at [367, 35] on button "Play" at bounding box center [372, 32] width 24 height 13
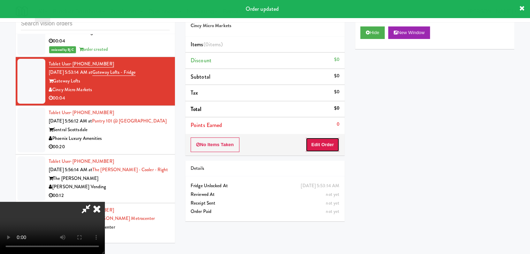
click at [318, 141] on button "Edit Order" at bounding box center [323, 145] width 34 height 15
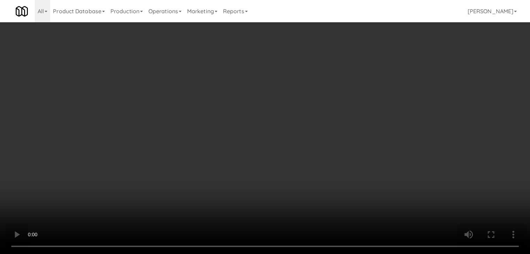
scroll to position [3771, 0]
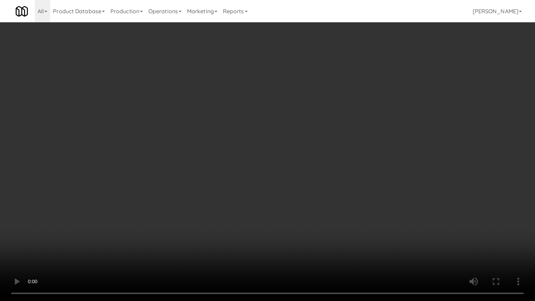
click at [255, 165] on video at bounding box center [267, 150] width 535 height 301
click at [267, 163] on video at bounding box center [267, 150] width 535 height 301
click at [267, 162] on video at bounding box center [267, 150] width 535 height 301
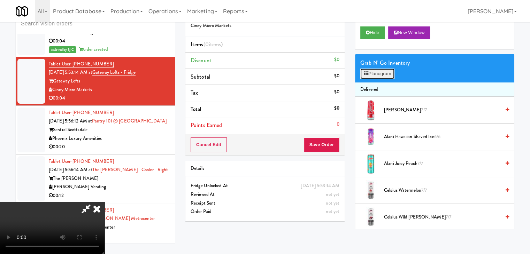
click at [380, 75] on button "Planogram" at bounding box center [377, 74] width 34 height 10
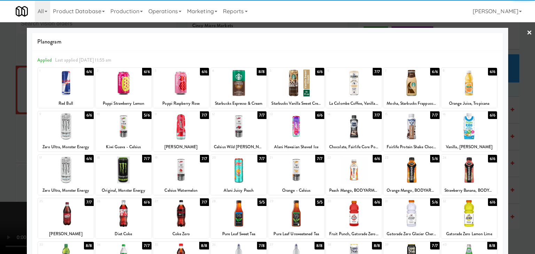
click at [306, 130] on div at bounding box center [296, 126] width 56 height 27
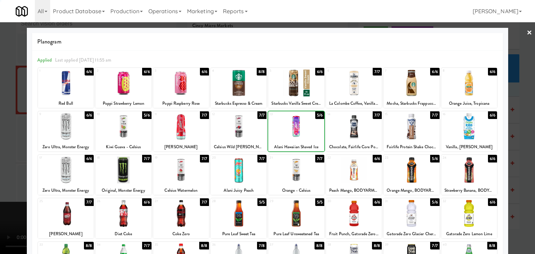
click at [5, 133] on div at bounding box center [267, 127] width 535 height 254
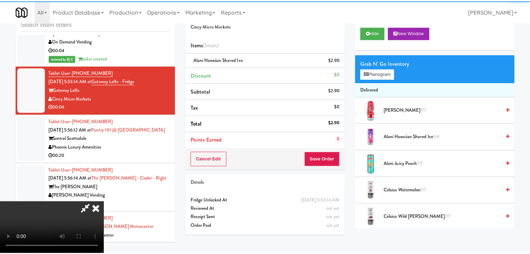
scroll to position [3780, 0]
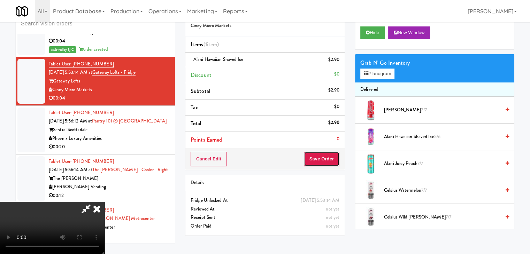
click at [330, 155] on button "Save Order" at bounding box center [322, 159] width 36 height 15
click at [330, 156] on button "Save Order" at bounding box center [322, 159] width 36 height 15
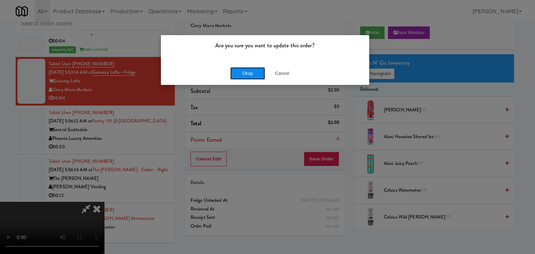
click at [252, 72] on button "Okay" at bounding box center [247, 73] width 35 height 13
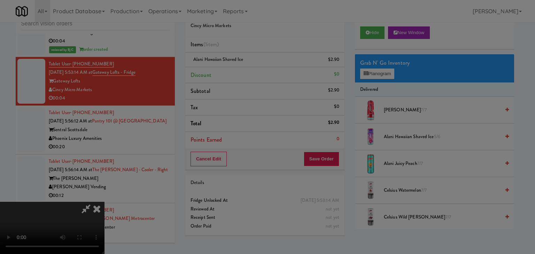
click at [254, 72] on body "Are you sure you want to update this order? Okay Cancel Okay Are you sure you w…" at bounding box center [267, 127] width 535 height 254
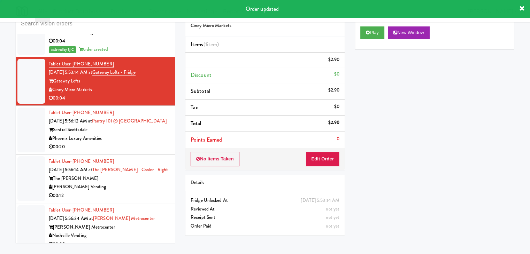
scroll to position [0, 0]
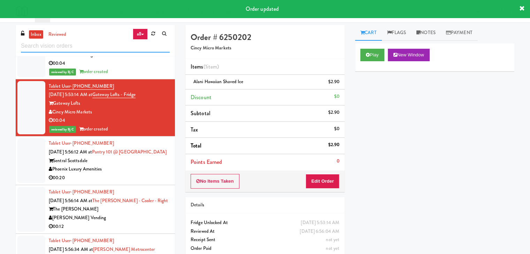
drag, startPoint x: 95, startPoint y: 46, endPoint x: 29, endPoint y: 46, distance: 66.2
click at [52, 48] on input "text" at bounding box center [95, 46] width 149 height 13
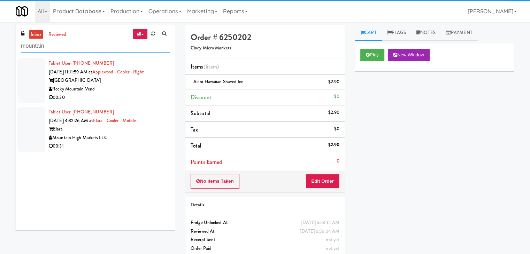
type input "mountain"
click at [125, 96] on div "00:30" at bounding box center [109, 97] width 121 height 9
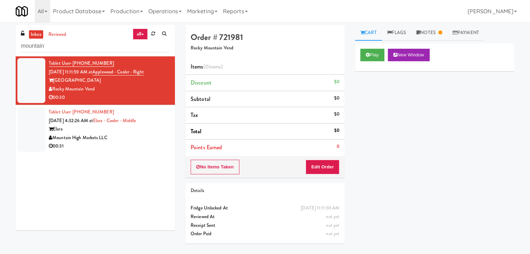
click at [127, 139] on div "Mountain High Markets LLC" at bounding box center [109, 138] width 121 height 9
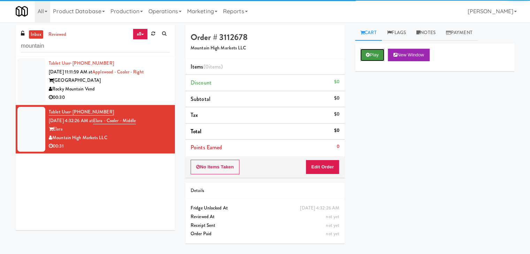
click at [375, 55] on button "Play" at bounding box center [372, 55] width 24 height 13
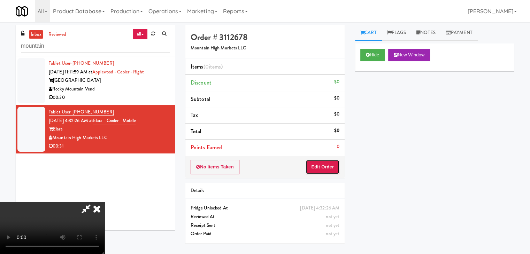
click at [325, 170] on button "Edit Order" at bounding box center [323, 167] width 34 height 15
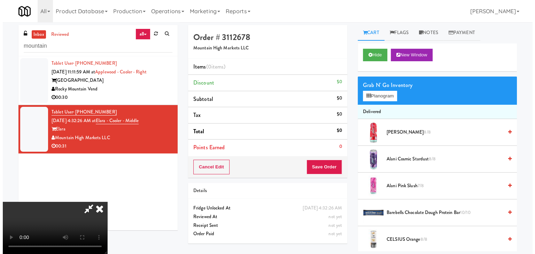
scroll to position [22, 0]
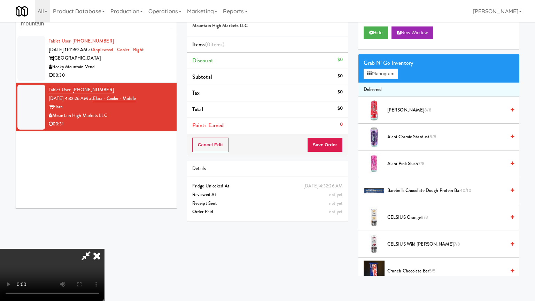
click at [105, 249] on video at bounding box center [52, 275] width 105 height 52
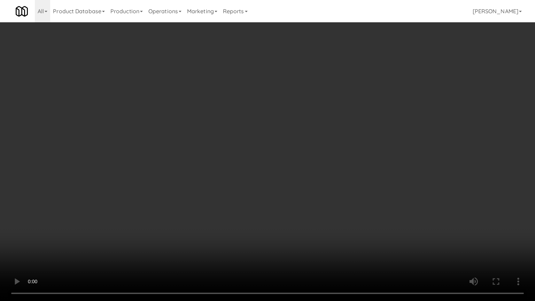
drag, startPoint x: 328, startPoint y: 204, endPoint x: 326, endPoint y: 208, distance: 4.7
click at [328, 204] on video at bounding box center [267, 150] width 535 height 301
click at [325, 201] on video at bounding box center [267, 150] width 535 height 301
click at [325, 200] on video at bounding box center [267, 150] width 535 height 301
click at [329, 177] on video at bounding box center [267, 150] width 535 height 301
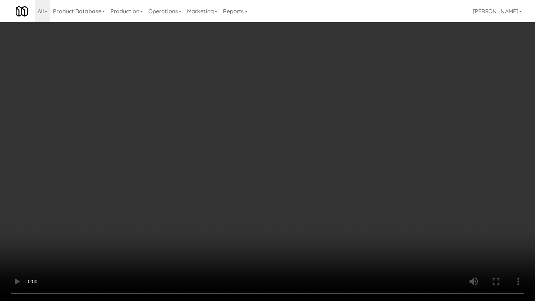
click at [329, 177] on video at bounding box center [267, 150] width 535 height 301
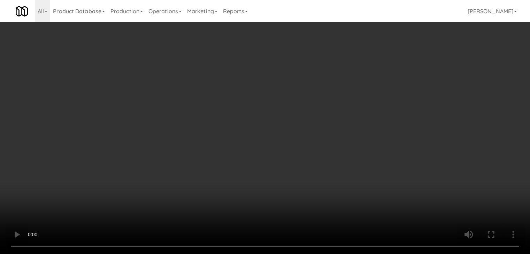
click at [275, 114] on video at bounding box center [265, 127] width 530 height 254
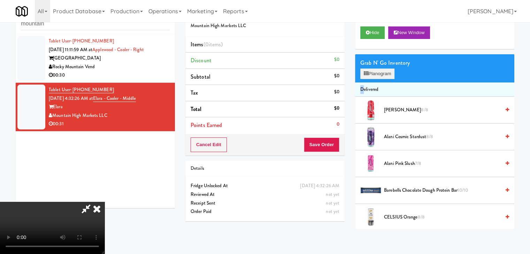
click at [376, 77] on button "Planogram" at bounding box center [377, 74] width 34 height 10
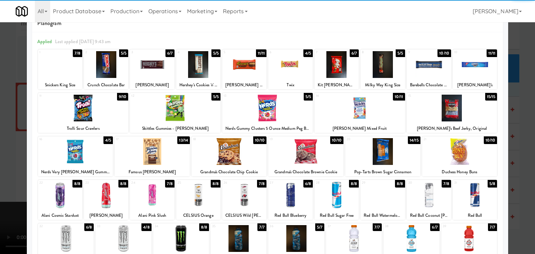
scroll to position [35, 0]
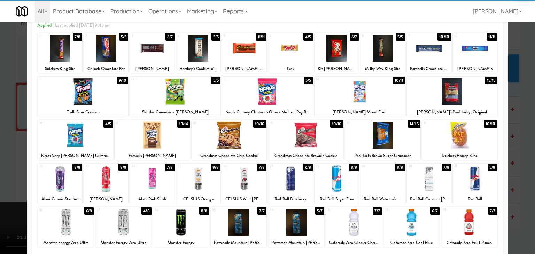
drag, startPoint x: 163, startPoint y: 132, endPoint x: 64, endPoint y: 138, distance: 99.5
click at [163, 132] on div at bounding box center [152, 135] width 75 height 27
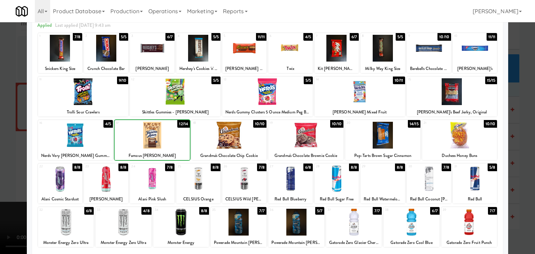
click at [4, 138] on div at bounding box center [267, 127] width 535 height 254
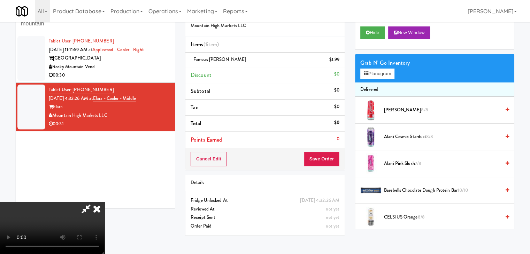
click at [105, 202] on video at bounding box center [52, 228] width 105 height 52
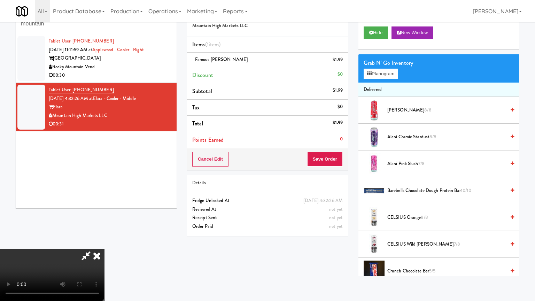
click at [105, 249] on video at bounding box center [52, 275] width 105 height 52
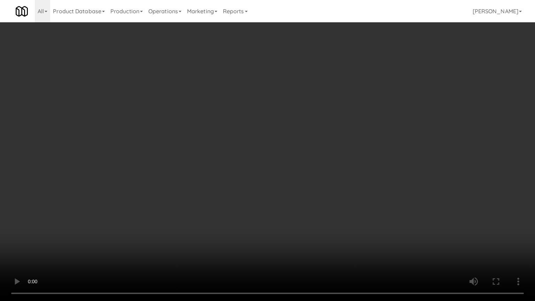
click at [262, 188] on video at bounding box center [267, 150] width 535 height 301
click at [261, 189] on video at bounding box center [267, 150] width 535 height 301
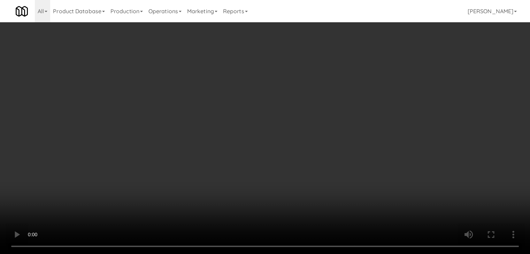
click at [283, 99] on video at bounding box center [265, 127] width 530 height 254
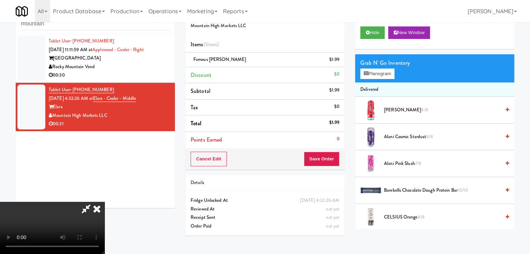
click at [105, 202] on video at bounding box center [52, 228] width 105 height 52
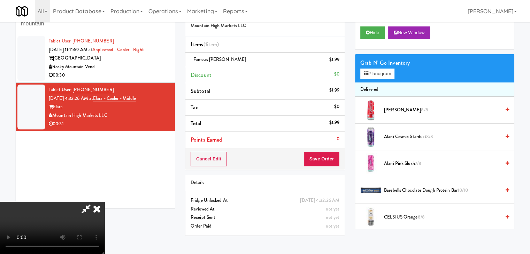
click at [105, 202] on video at bounding box center [52, 228] width 105 height 52
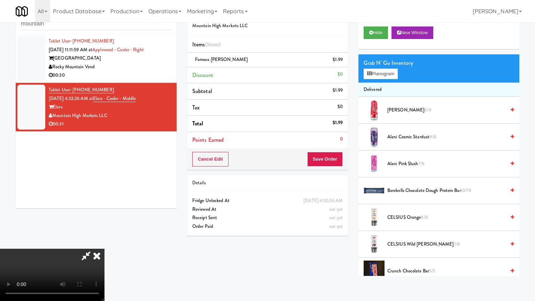
click at [105, 249] on video at bounding box center [52, 275] width 105 height 52
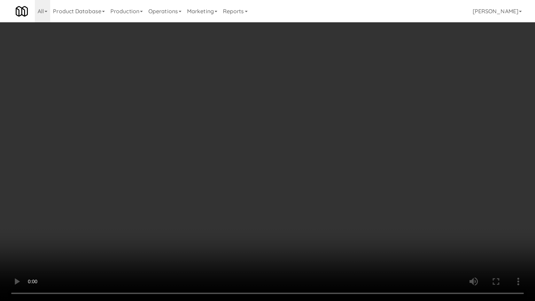
click at [287, 195] on video at bounding box center [267, 150] width 535 height 301
click at [286, 195] on video at bounding box center [267, 150] width 535 height 301
click at [287, 196] on video at bounding box center [267, 150] width 535 height 301
click at [288, 189] on video at bounding box center [267, 150] width 535 height 301
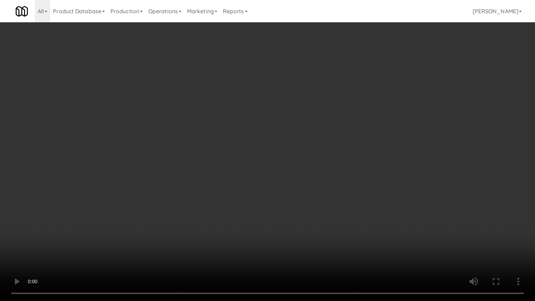
click at [288, 184] on video at bounding box center [267, 150] width 535 height 301
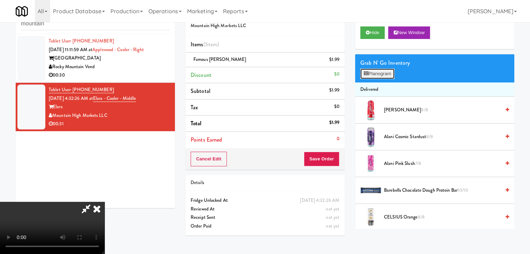
drag, startPoint x: 383, startPoint y: 74, endPoint x: 381, endPoint y: 80, distance: 6.0
click at [383, 74] on button "Planogram" at bounding box center [377, 74] width 34 height 10
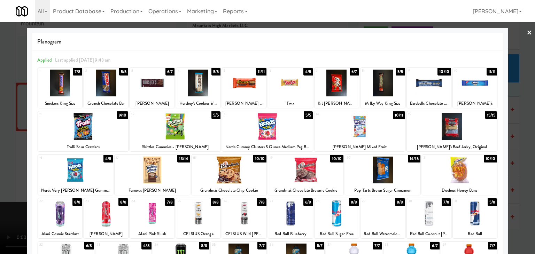
click at [205, 88] on div at bounding box center [198, 83] width 44 height 27
click at [388, 174] on div at bounding box center [382, 170] width 75 height 27
drag, startPoint x: 522, startPoint y: 174, endPoint x: 517, endPoint y: 177, distance: 5.9
click at [522, 175] on div at bounding box center [267, 127] width 535 height 254
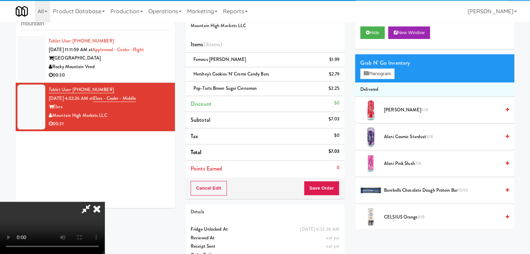
click at [330, 179] on div "Cancel Edit Save Order" at bounding box center [264, 189] width 159 height 22
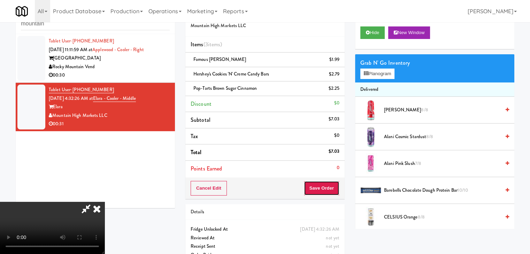
click at [329, 184] on button "Save Order" at bounding box center [322, 188] width 36 height 15
click at [329, 185] on button "Save Order" at bounding box center [322, 188] width 36 height 15
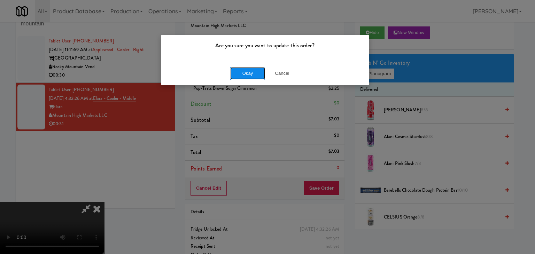
click at [251, 72] on button "Okay" at bounding box center [247, 73] width 35 height 13
click at [251, 72] on div "Okay Cancel" at bounding box center [265, 73] width 208 height 23
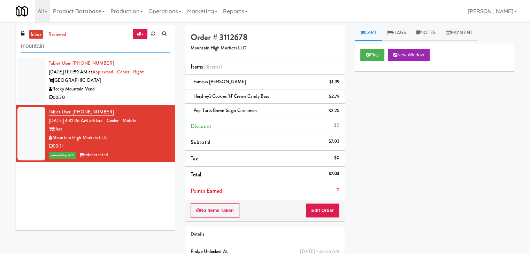
drag, startPoint x: 61, startPoint y: 47, endPoint x: 3, endPoint y: 41, distance: 58.9
click at [4, 41] on div "inbox reviewed all all unclear take inventory issue suspicious failed recent mo…" at bounding box center [265, 159] width 530 height 268
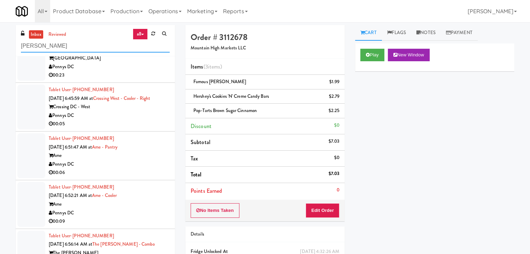
scroll to position [34, 0]
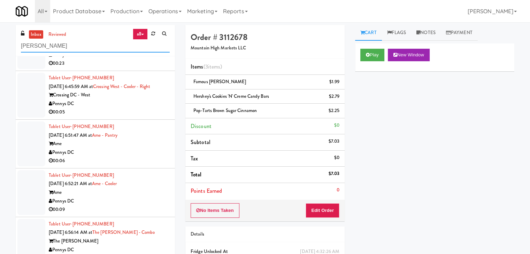
type input "[PERSON_NAME]"
drag, startPoint x: 129, startPoint y: 98, endPoint x: 129, endPoint y: 104, distance: 5.6
click at [129, 99] on div "Tablet User · (518) 577-8926 [DATE] 6:45:59 AM at [GEOGRAPHIC_DATA] - Right Cro…" at bounding box center [109, 95] width 121 height 43
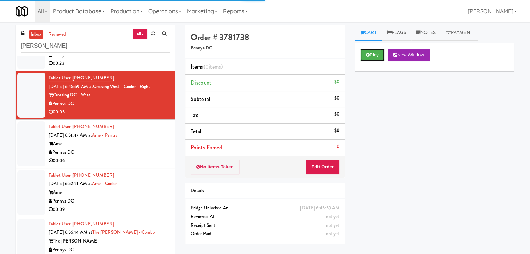
drag, startPoint x: 369, startPoint y: 55, endPoint x: 354, endPoint y: 107, distance: 54.9
click at [369, 57] on button "Play" at bounding box center [372, 55] width 24 height 13
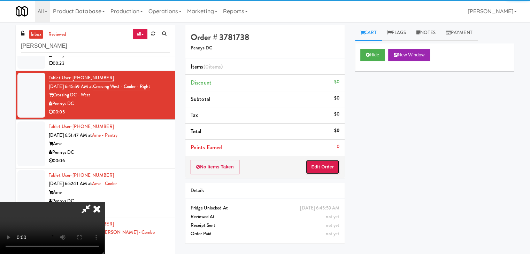
click at [318, 161] on button "Edit Order" at bounding box center [323, 167] width 34 height 15
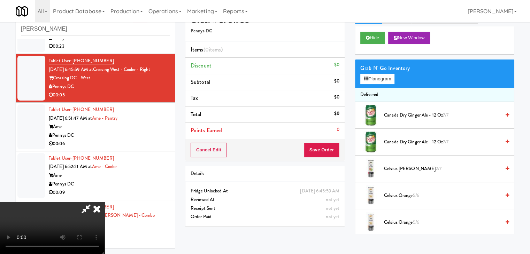
scroll to position [22, 0]
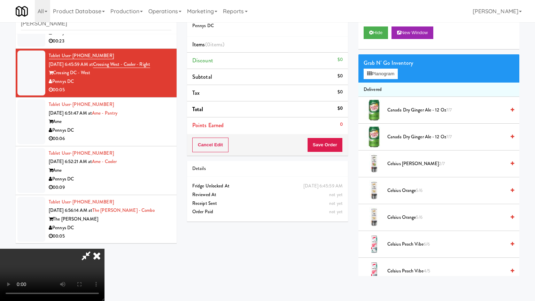
click at [105, 249] on video at bounding box center [52, 275] width 105 height 52
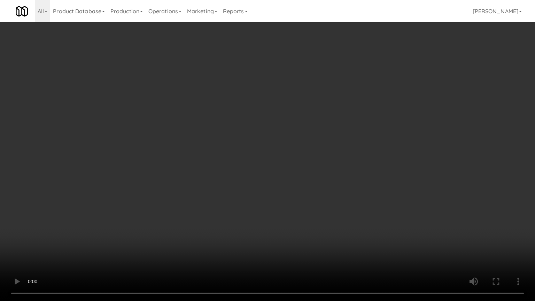
drag, startPoint x: 305, startPoint y: 186, endPoint x: 362, endPoint y: 134, distance: 77.5
click at [308, 185] on video at bounding box center [267, 150] width 535 height 301
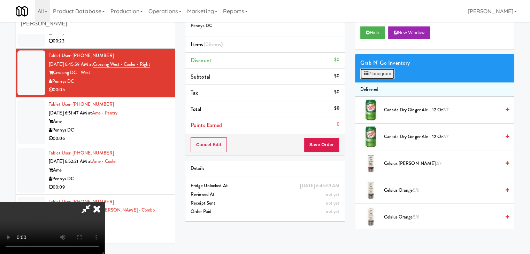
click at [382, 70] on button "Planogram" at bounding box center [377, 74] width 34 height 10
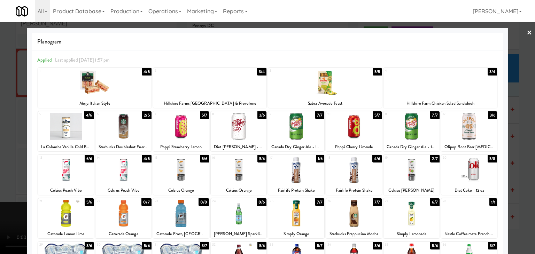
click at [340, 169] on div at bounding box center [354, 170] width 56 height 27
click at [15, 166] on div at bounding box center [267, 127] width 535 height 254
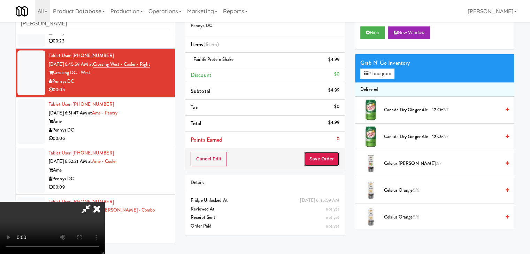
click at [328, 159] on button "Save Order" at bounding box center [322, 159] width 36 height 15
click at [328, 160] on button "Save Order" at bounding box center [322, 159] width 36 height 15
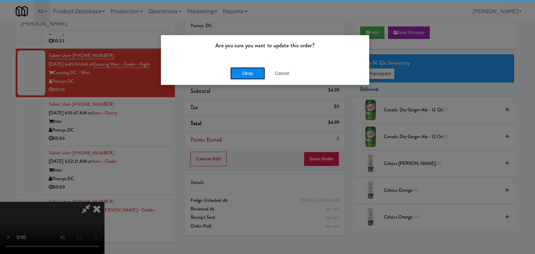
click at [256, 76] on button "Okay" at bounding box center [247, 73] width 35 height 13
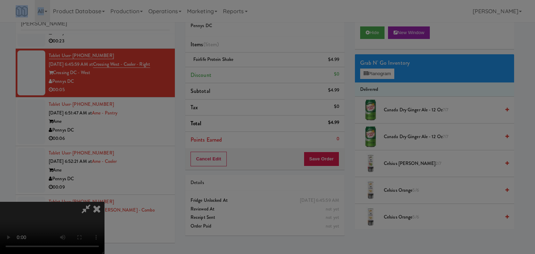
click at [256, 72] on div "Okay Cancel" at bounding box center [265, 60] width 208 height 23
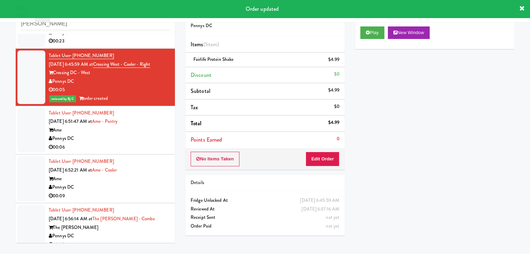
click at [144, 132] on div "Ame" at bounding box center [109, 130] width 121 height 9
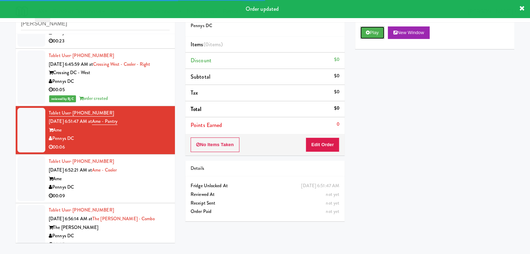
drag, startPoint x: 374, startPoint y: 30, endPoint x: 368, endPoint y: 58, distance: 28.2
click at [374, 30] on button "Play" at bounding box center [372, 32] width 24 height 13
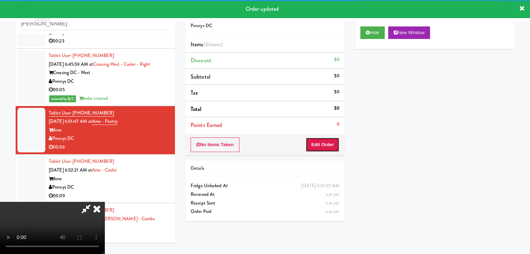
click at [321, 141] on button "Edit Order" at bounding box center [323, 145] width 34 height 15
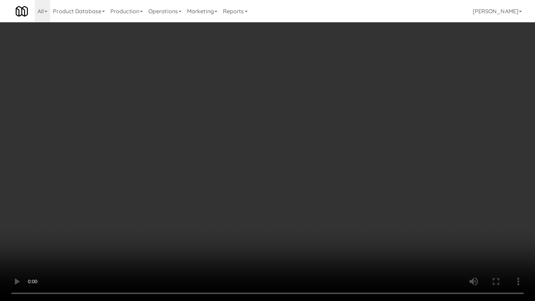
click at [326, 163] on video at bounding box center [267, 150] width 535 height 301
click at [326, 164] on video at bounding box center [267, 150] width 535 height 301
click at [325, 165] on video at bounding box center [267, 150] width 535 height 301
click at [324, 166] on video at bounding box center [267, 150] width 535 height 301
click at [323, 167] on video at bounding box center [267, 150] width 535 height 301
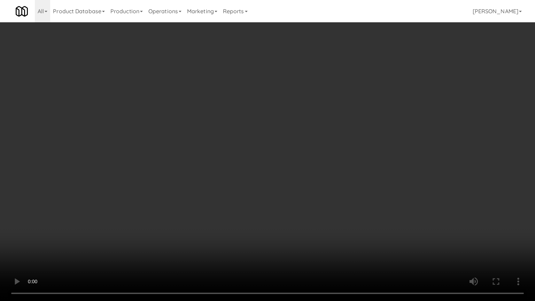
click at [323, 167] on video at bounding box center [267, 150] width 535 height 301
click at [320, 163] on video at bounding box center [267, 150] width 535 height 301
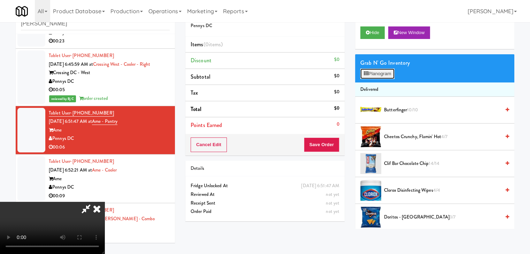
click at [372, 72] on button "Planogram" at bounding box center [377, 74] width 34 height 10
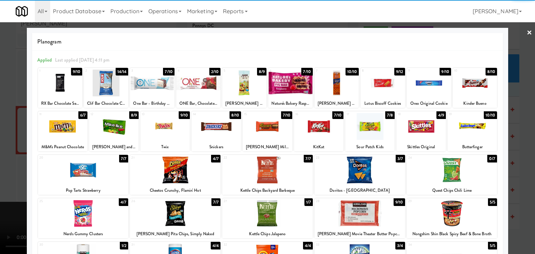
click at [195, 85] on div at bounding box center [198, 83] width 44 height 27
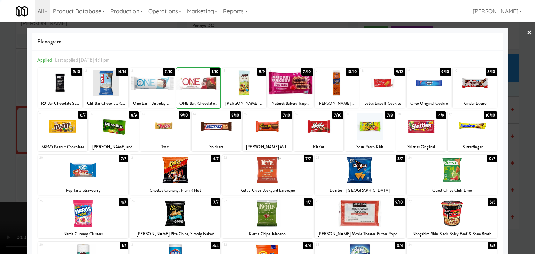
click at [2, 113] on div at bounding box center [267, 127] width 535 height 254
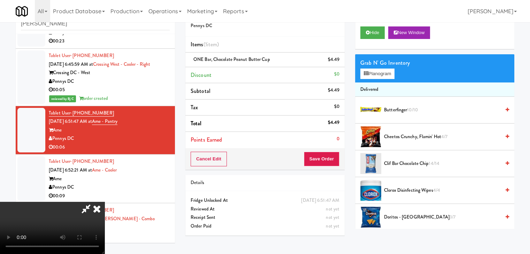
click at [340, 161] on div "Cancel Edit Save Order" at bounding box center [264, 159] width 159 height 22
click at [336, 161] on button "Save Order" at bounding box center [322, 159] width 36 height 15
click at [335, 161] on button "Save Order" at bounding box center [322, 159] width 36 height 15
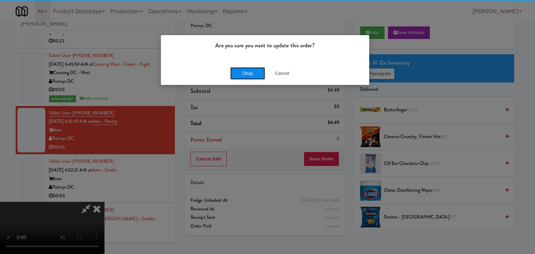
click at [249, 73] on button "Okay" at bounding box center [247, 73] width 35 height 13
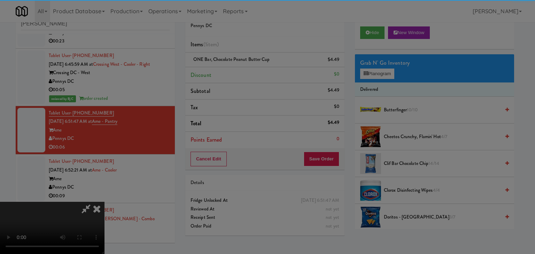
click at [249, 73] on body "Are you sure you want to update this order? Okay Cancel Okay Are you sure you w…" at bounding box center [267, 127] width 535 height 254
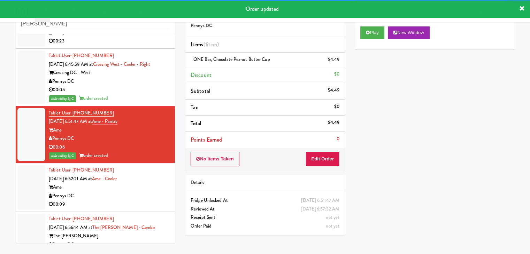
scroll to position [51, 0]
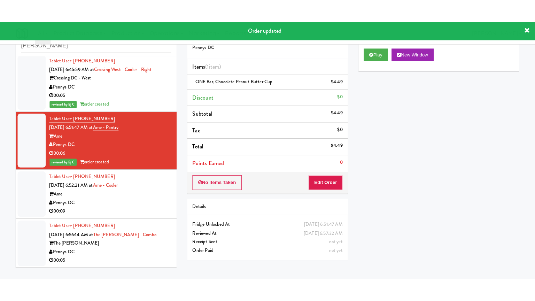
click
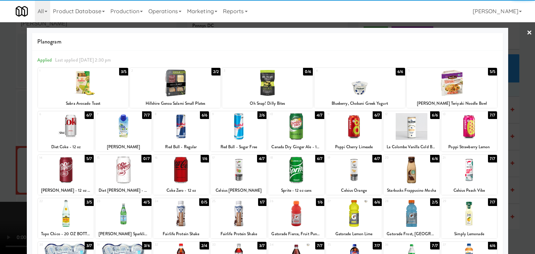
drag, startPoint x: 466, startPoint y: 173, endPoint x: 483, endPoint y: 173, distance: 17.1
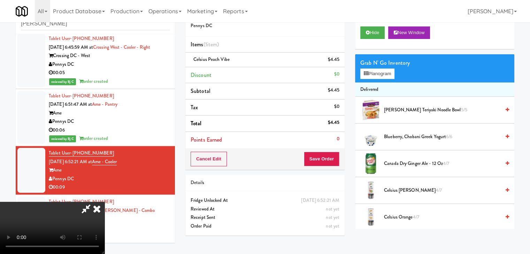
drag, startPoint x: 232, startPoint y: 170, endPoint x: 247, endPoint y: 172, distance: 14.7
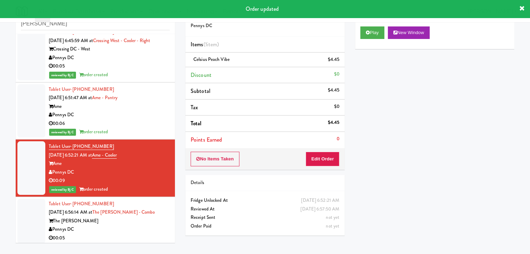
scroll to position [60, 0]
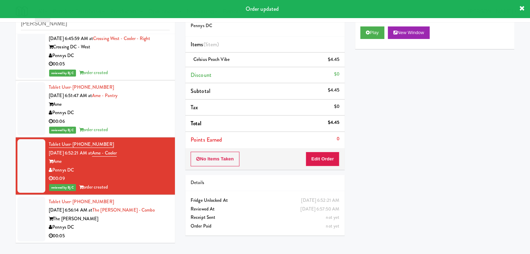
drag, startPoint x: 139, startPoint y: 222, endPoint x: 215, endPoint y: 194, distance: 80.5
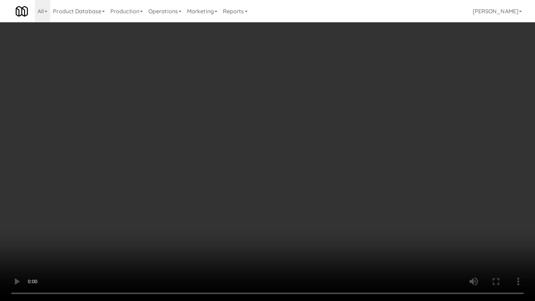
drag, startPoint x: 293, startPoint y: 214, endPoint x: 305, endPoint y: 169, distance: 47.2
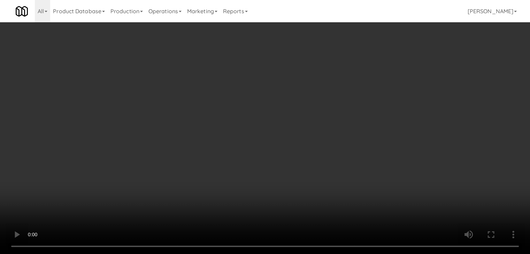
drag, startPoint x: 384, startPoint y: 72, endPoint x: 365, endPoint y: 82, distance: 21.5
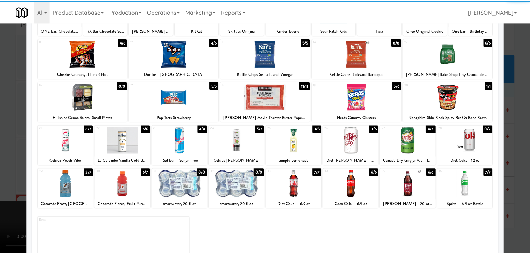
scroll to position [88, 0]
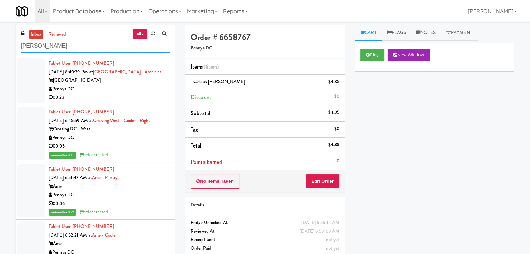
drag, startPoint x: 72, startPoint y: 48, endPoint x: 0, endPoint y: 49, distance: 72.5
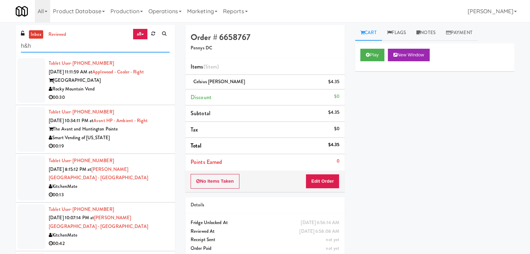
drag, startPoint x: 45, startPoint y: 41, endPoint x: 0, endPoint y: 51, distance: 45.6
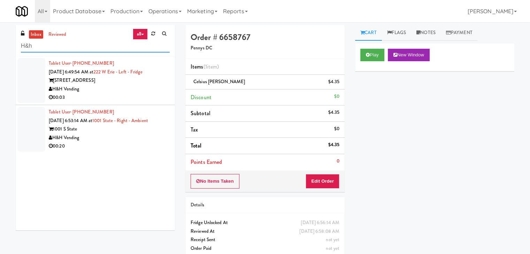
type input "H&h"
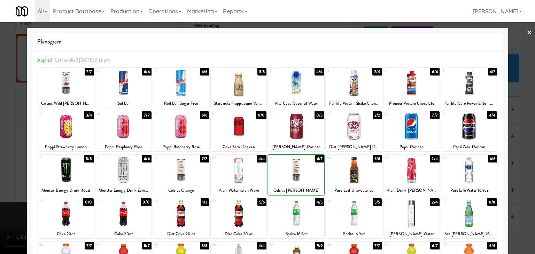
drag, startPoint x: 0, startPoint y: 167, endPoint x: 29, endPoint y: 164, distance: 29.4
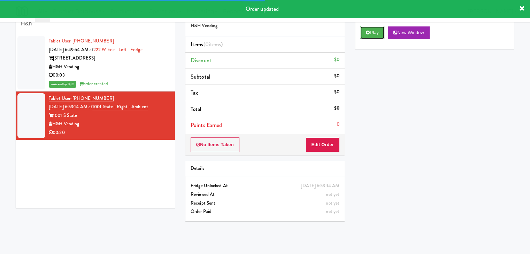
drag, startPoint x: 367, startPoint y: 30, endPoint x: 364, endPoint y: 45, distance: 15.7
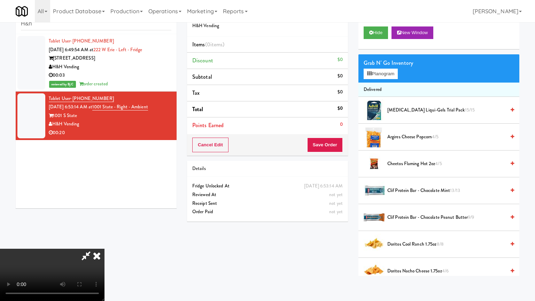
drag, startPoint x: 291, startPoint y: 226, endPoint x: 286, endPoint y: 230, distance: 6.8
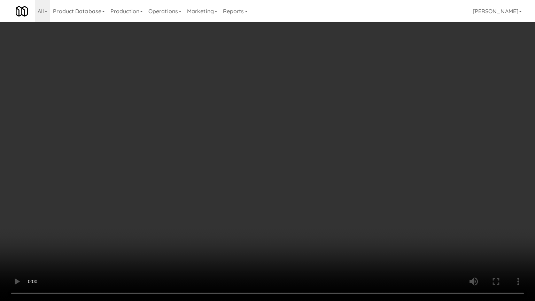
drag, startPoint x: 275, startPoint y: 233, endPoint x: 276, endPoint y: 199, distance: 34.5
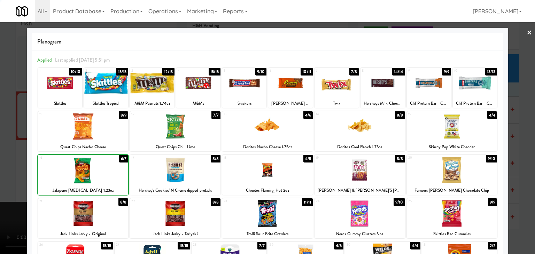
drag, startPoint x: 0, startPoint y: 181, endPoint x: 93, endPoint y: 181, distance: 93.1
drag, startPoint x: 12, startPoint y: 171, endPoint x: 33, endPoint y: 171, distance: 21.3
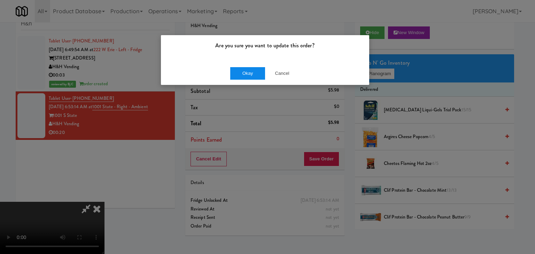
drag, startPoint x: 247, startPoint y: 78, endPoint x: 247, endPoint y: 70, distance: 8.4
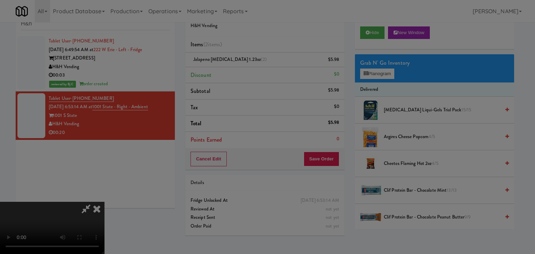
drag, startPoint x: 247, startPoint y: 70, endPoint x: 151, endPoint y: 26, distance: 105.9
